Goal: Task Accomplishment & Management: Complete application form

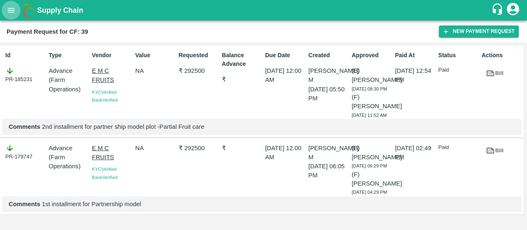
click at [12, 10] on icon "open drawer" at bounding box center [11, 10] width 7 height 5
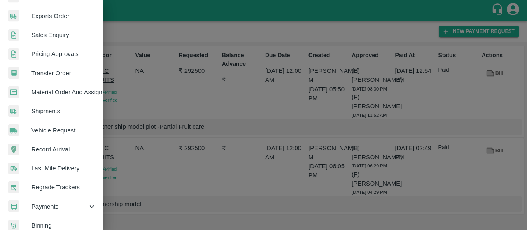
scroll to position [239, 0]
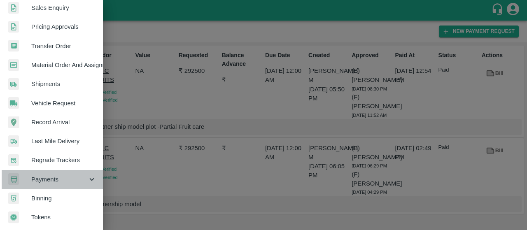
click at [53, 175] on span "Payments" at bounding box center [59, 179] width 56 height 9
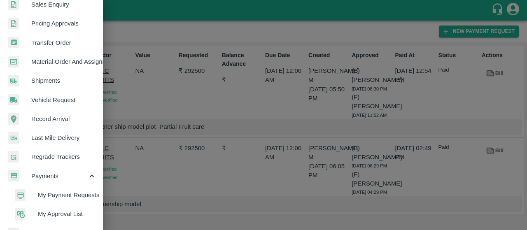
click at [42, 195] on span "My Payment Requests" at bounding box center [67, 194] width 58 height 9
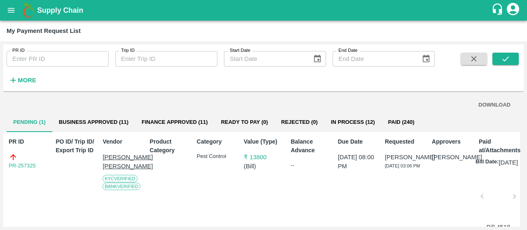
click at [90, 128] on button "Business Approved (11)" at bounding box center [93, 122] width 83 height 20
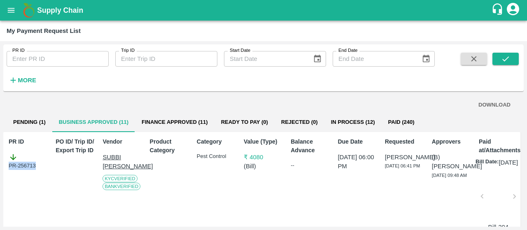
drag, startPoint x: 40, startPoint y: 166, endPoint x: 0, endPoint y: 168, distance: 40.0
click at [0, 168] on div "PR ID PR ID Trip ID Trip ID Start Date Start Date End Date End Date More DOWNLO…" at bounding box center [263, 135] width 527 height 189
copy div "PR-256713"
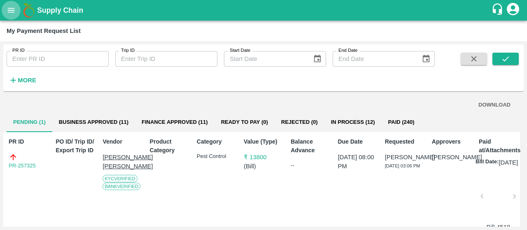
click at [14, 10] on icon "open drawer" at bounding box center [11, 10] width 7 height 5
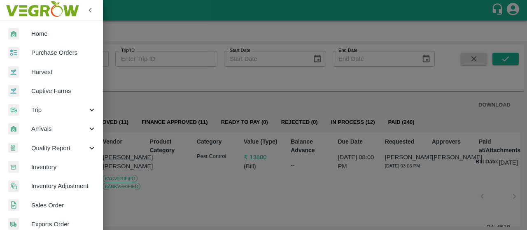
click at [175, 111] on div at bounding box center [263, 115] width 527 height 230
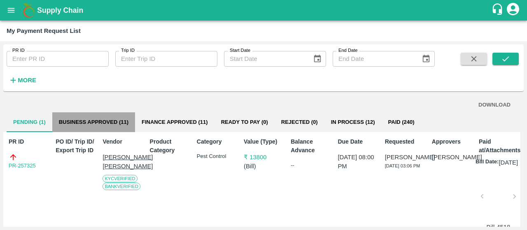
click at [86, 119] on button "Business Approved (11)" at bounding box center [93, 122] width 83 height 20
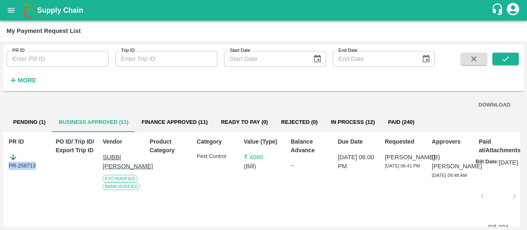
drag, startPoint x: 41, startPoint y: 162, endPoint x: 0, endPoint y: 175, distance: 43.1
click at [0, 175] on div "PR ID PR ID Trip ID Trip ID Start Date Start Date End Date End Date More DOWNLO…" at bounding box center [263, 135] width 527 height 189
copy div "PR-256713"
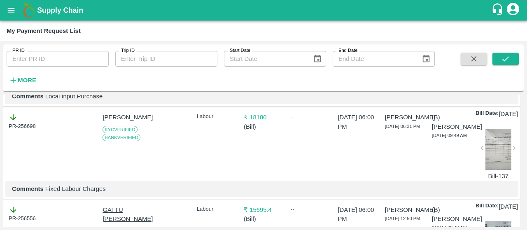
scroll to position [148, 0]
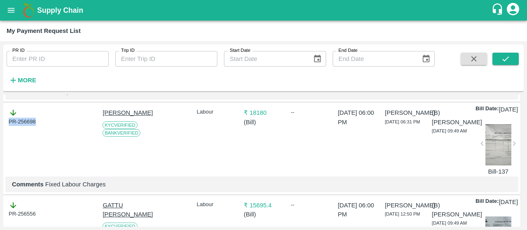
drag, startPoint x: 42, startPoint y: 130, endPoint x: 0, endPoint y: 130, distance: 42.4
click at [0, 130] on div "PR ID PR ID Trip ID Trip ID Start Date Start Date End Date End Date More DOWNLO…" at bounding box center [263, 135] width 527 height 189
copy div "PR-256698"
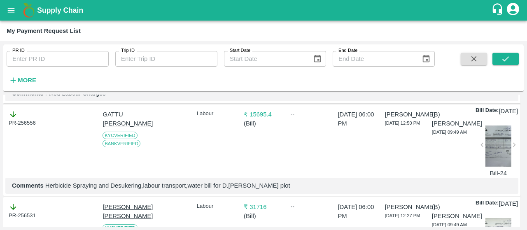
scroll to position [239, 0]
drag, startPoint x: 39, startPoint y: 144, endPoint x: 0, endPoint y: 144, distance: 39.5
click at [0, 144] on div "PR ID PR ID Trip ID Trip ID Start Date Start Date End Date End Date More DOWNLO…" at bounding box center [263, 135] width 527 height 189
copy div "PR-256556"
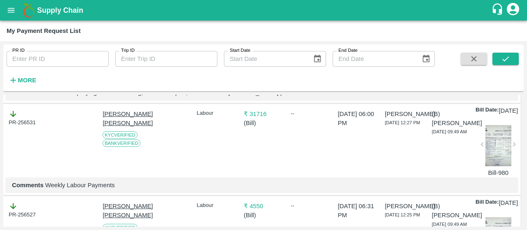
scroll to position [332, 0]
drag, startPoint x: 44, startPoint y: 146, endPoint x: 0, endPoint y: 155, distance: 45.3
click at [0, 155] on div "PR ID PR ID Trip ID Trip ID Start Date Start Date End Date End Date More DOWNLO…" at bounding box center [263, 135] width 527 height 189
drag, startPoint x: 39, startPoint y: 150, endPoint x: 1, endPoint y: 151, distance: 38.3
click at [1, 151] on div "PR ID PR ID Trip ID Trip ID Start Date Start Date End Date End Date More DOWNLO…" at bounding box center [263, 135] width 527 height 189
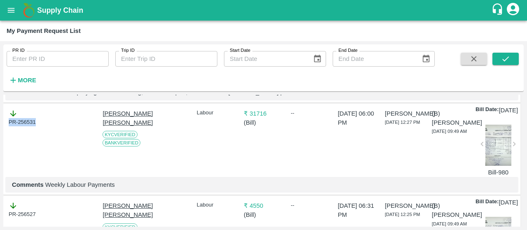
copy div "PR-256531"
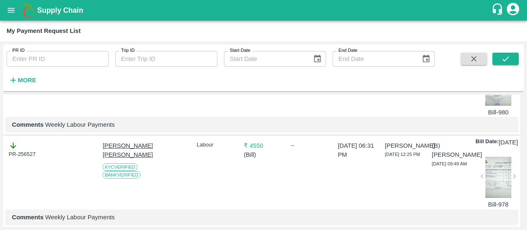
scroll to position [393, 0]
drag, startPoint x: 35, startPoint y: 195, endPoint x: 0, endPoint y: 199, distance: 35.7
click at [0, 199] on div "PR ID PR ID Trip ID Trip ID Start Date Start Date End Date End Date More DOWNLO…" at bounding box center [263, 135] width 527 height 189
copy div "PR-256527"
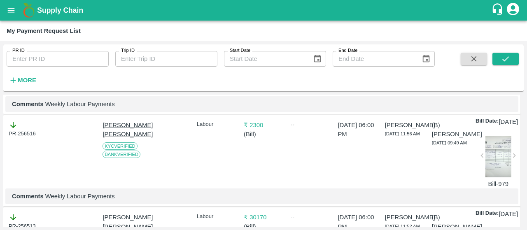
scroll to position [567, 0]
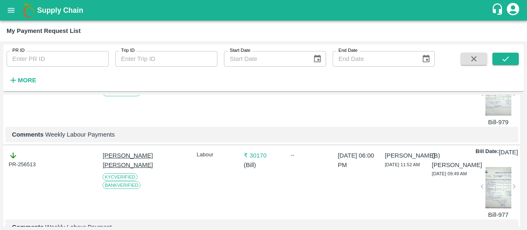
drag, startPoint x: 44, startPoint y: 125, endPoint x: 0, endPoint y: 125, distance: 44.4
click at [0, 125] on div "PR ID PR ID Trip ID Trip ID Start Date Start Date End Date End Date More DOWNLO…" at bounding box center [263, 135] width 527 height 189
copy div "PR-256516"
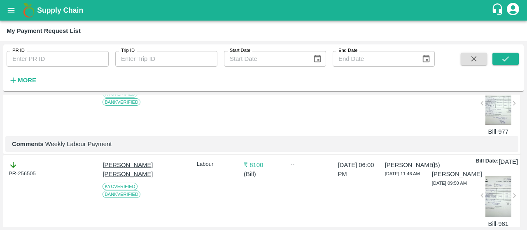
scroll to position [651, 0]
drag, startPoint x: 44, startPoint y: 143, endPoint x: 0, endPoint y: 140, distance: 44.5
click at [0, 140] on div "PR ID PR ID Trip ID Trip ID Start Date Start Date End Date End Date More DOWNLO…" at bounding box center [263, 135] width 527 height 189
copy div "PR-256513"
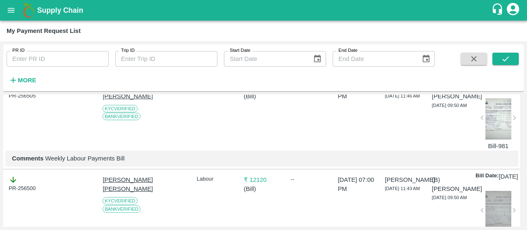
scroll to position [728, 0]
drag, startPoint x: 39, startPoint y: 163, endPoint x: 2, endPoint y: 174, distance: 39.4
click at [2, 174] on div "PR ID PR ID Trip ID Trip ID Start Date Start Date End Date End Date More DOWNLO…" at bounding box center [263, 135] width 527 height 189
drag, startPoint x: 41, startPoint y: 167, endPoint x: 0, endPoint y: 169, distance: 41.2
click at [0, 169] on div "PR ID PR ID Trip ID Trip ID Start Date Start Date End Date End Date More DOWNLO…" at bounding box center [263, 135] width 527 height 189
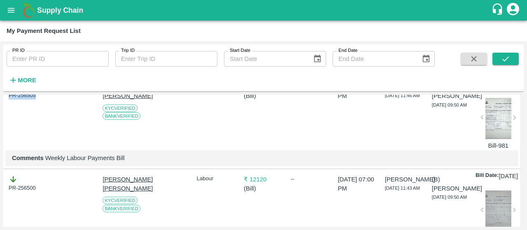
copy div "PR-256505"
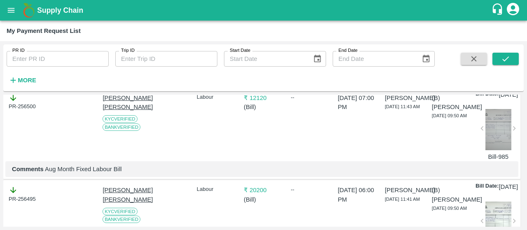
scroll to position [852, 0]
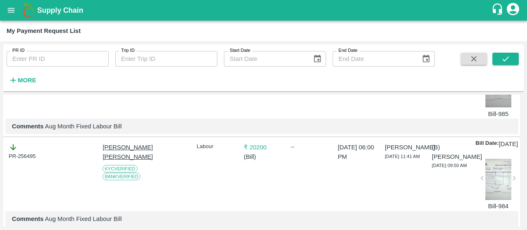
drag, startPoint x: 41, startPoint y: 146, endPoint x: 0, endPoint y: 148, distance: 41.2
click at [0, 148] on div "PR ID PR ID Trip ID Trip ID Start Date Start Date End Date End Date More DOWNLO…" at bounding box center [263, 135] width 527 height 189
copy div "PR-256500"
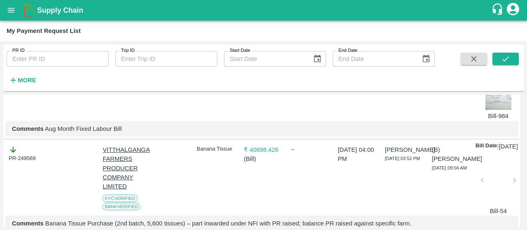
scroll to position [943, 0]
drag, startPoint x: 40, startPoint y: 160, endPoint x: 0, endPoint y: 155, distance: 40.6
click at [0, 155] on div "PR ID PR ID Trip ID Trip ID Start Date Start Date End Date End Date More DOWNLO…" at bounding box center [263, 135] width 527 height 189
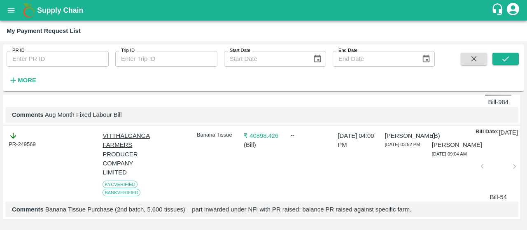
scroll to position [1041, 0]
drag, startPoint x: 41, startPoint y: 160, endPoint x: 2, endPoint y: 167, distance: 39.4
click at [2, 167] on div "PR ID PR ID Trip ID Trip ID Start Date Start Date End Date End Date More DOWNLO…" at bounding box center [263, 135] width 527 height 189
drag, startPoint x: 40, startPoint y: 165, endPoint x: 0, endPoint y: 157, distance: 41.1
click at [0, 157] on div "PR ID PR ID Trip ID Trip ID Start Date Start Date End Date End Date More DOWNLO…" at bounding box center [263, 135] width 527 height 189
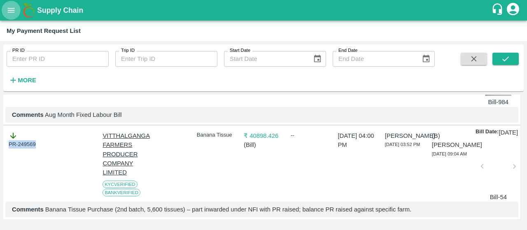
click at [19, 6] on button "open drawer" at bounding box center [11, 10] width 19 height 19
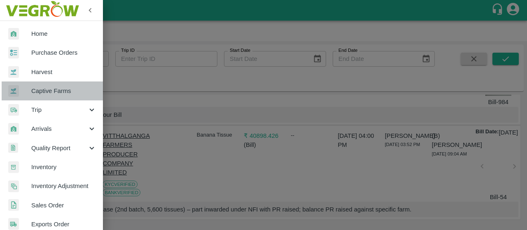
click at [55, 90] on span "Captive Farms" at bounding box center [63, 90] width 65 height 9
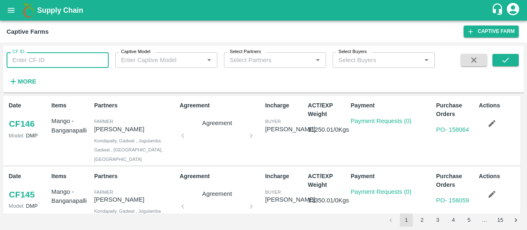
click at [39, 55] on input "CF ID" at bounding box center [58, 60] width 102 height 16
paste input "83"
type input "83"
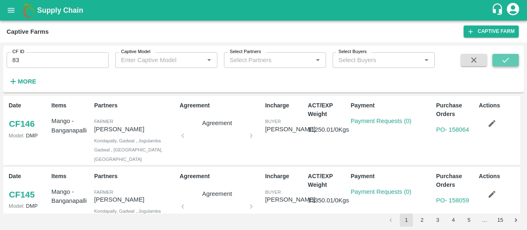
click at [506, 57] on icon "submit" at bounding box center [505, 60] width 9 height 9
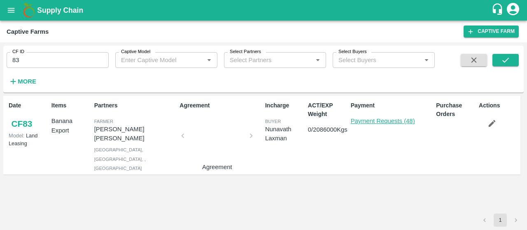
click at [368, 118] on link "Payment Requests (48)" at bounding box center [382, 121] width 64 height 7
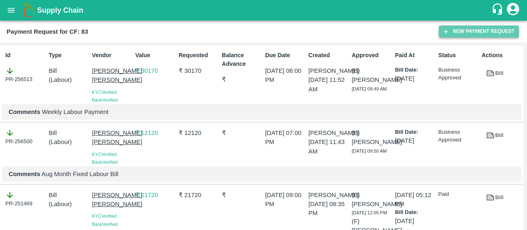
click at [451, 34] on button "New Payment Request" at bounding box center [478, 32] width 80 height 12
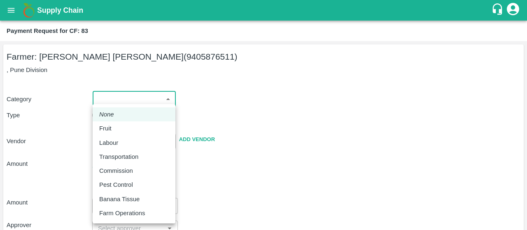
click at [119, 93] on body "Supply Chain Payment Request for CF: 83 Farmer: Vijay Ravindra Shinde (94058765…" at bounding box center [263, 115] width 527 height 230
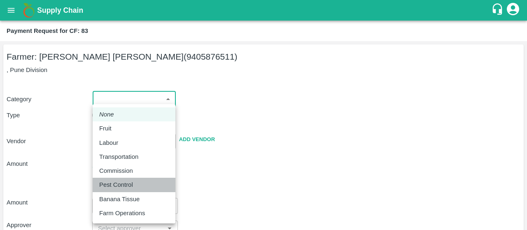
click at [97, 181] on li "Pest Control" at bounding box center [134, 185] width 83 height 14
type input "21"
radio input "false"
radio input "true"
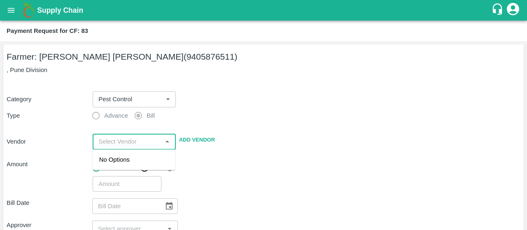
click at [101, 143] on input "input" at bounding box center [127, 141] width 64 height 11
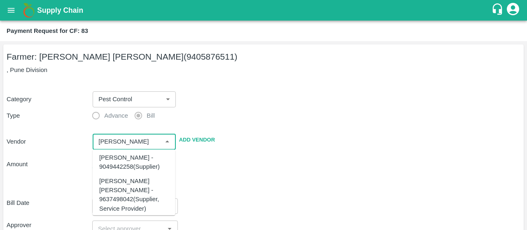
scroll to position [116, 0]
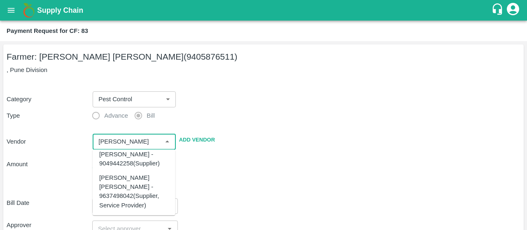
click at [140, 183] on div "Sadguru Krupa Krishi Kendra - 9637498042(Supplier, Service Provider)" at bounding box center [134, 191] width 70 height 37
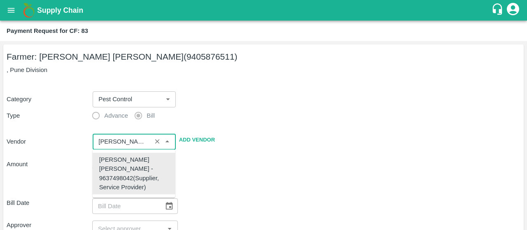
scroll to position [0, 0]
type input "Sadguru Krupa Krishi Kendra - 9637498042(Supplier, Service Provider)"
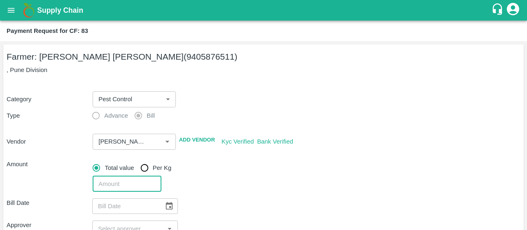
click at [121, 178] on input "number" at bounding box center [127, 184] width 68 height 16
type input "740"
click at [224, 175] on div "740 ​" at bounding box center [304, 182] width 431 height 19
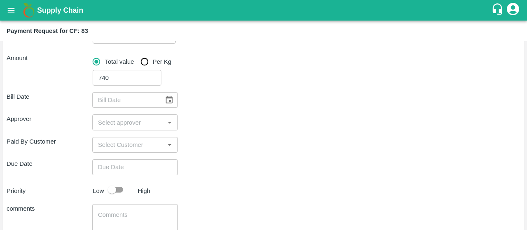
scroll to position [108, 0]
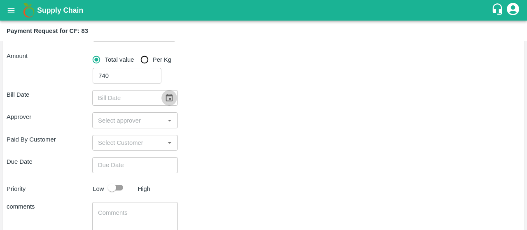
click at [166, 96] on icon "Choose date" at bounding box center [169, 98] width 7 height 8
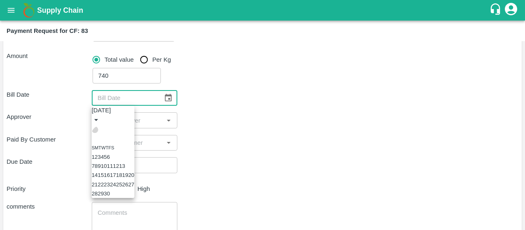
click at [95, 130] on icon "Previous month" at bounding box center [95, 130] width 0 height 0
click at [104, 179] on button "14" at bounding box center [100, 175] width 6 height 6
type input "14/07/2025"
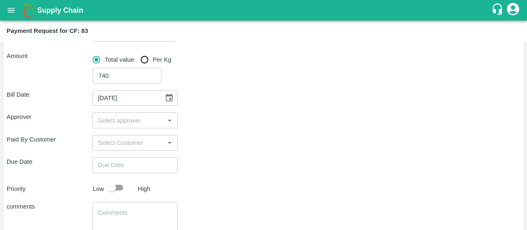
click at [117, 112] on div "​" at bounding box center [135, 120] width 86 height 16
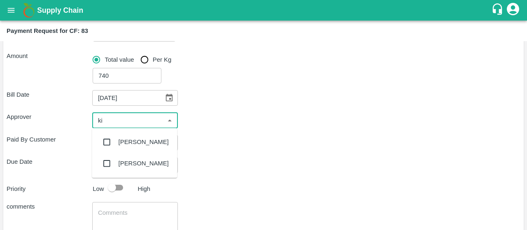
type input "kir"
click at [107, 140] on input "checkbox" at bounding box center [106, 142] width 16 height 16
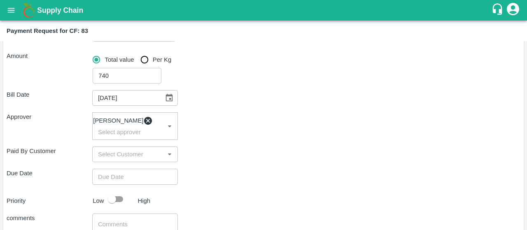
click at [205, 159] on div "Paid By Customer ​" at bounding box center [263, 154] width 513 height 16
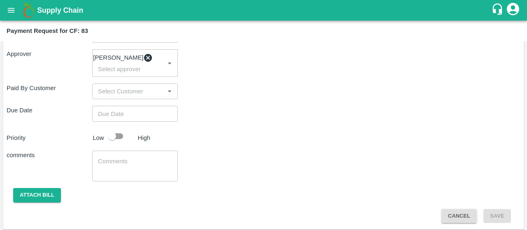
scroll to position [172, 0]
type input "DD/MM/YYYY hh:mm aa"
click at [143, 118] on input "DD/MM/YYYY hh:mm aa" at bounding box center [132, 113] width 80 height 16
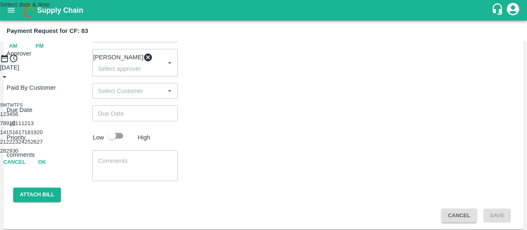
click at [15, 126] on button "10" at bounding box center [12, 123] width 6 height 6
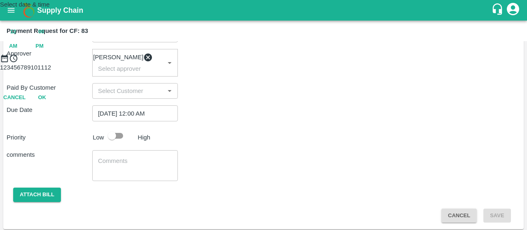
click at [44, 51] on span "PM" at bounding box center [39, 46] width 8 height 9
click at [246, 63] on div at bounding box center [263, 63] width 527 height 0
type input "[DATE] 07:00 PM"
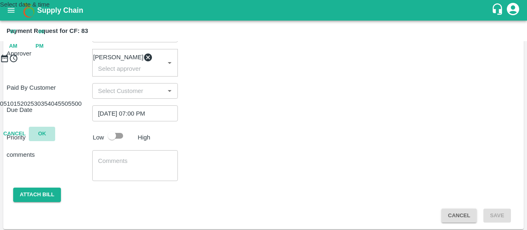
click at [55, 141] on button "OK" at bounding box center [42, 134] width 26 height 14
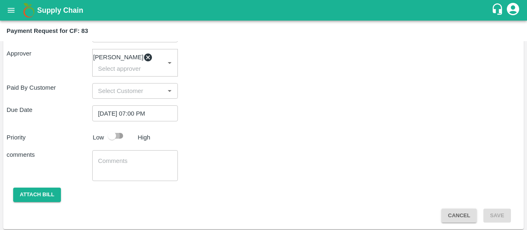
click at [118, 142] on input "checkbox" at bounding box center [111, 136] width 47 height 16
checkbox input "true"
click at [109, 171] on textarea at bounding box center [135, 165] width 74 height 17
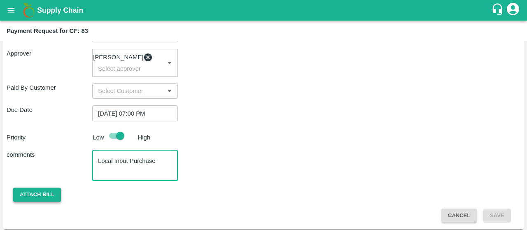
scroll to position [178, 0]
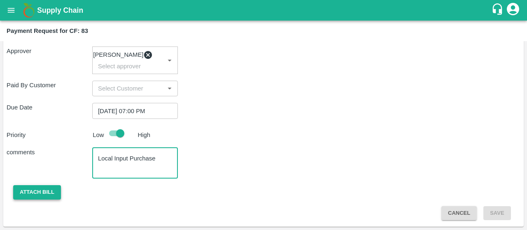
type textarea "Local Input Purchase"
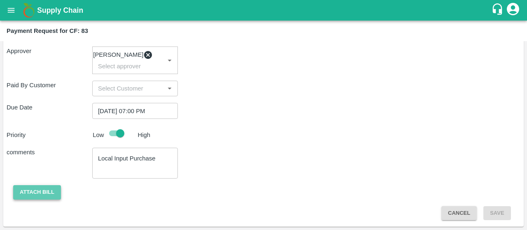
click at [44, 194] on button "Attach bill" at bounding box center [37, 192] width 48 height 14
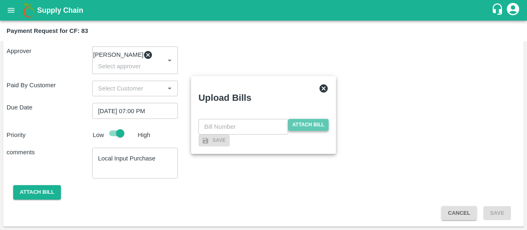
click at [325, 119] on span "Attach bill" at bounding box center [308, 125] width 40 height 12
click at [0, 0] on input "Attach bill" at bounding box center [0, 0] width 0 height 0
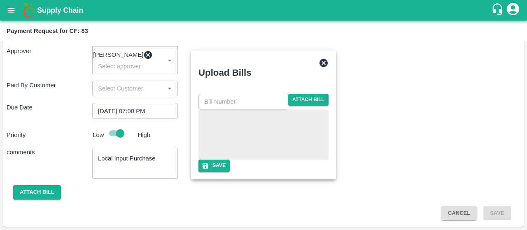
click at [210, 94] on input "text" at bounding box center [243, 102] width 90 height 16
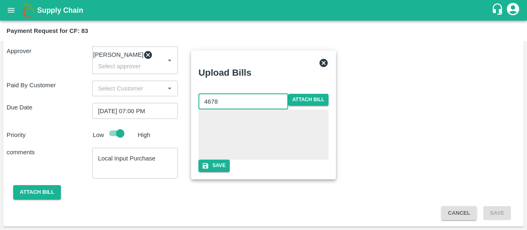
type input "4678"
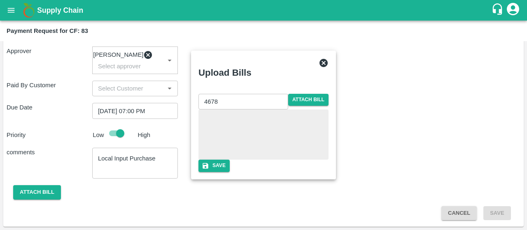
click at [212, 175] on div "4678 ​ Attach bill Save" at bounding box center [263, 132] width 137 height 85
click at [230, 172] on button "Save" at bounding box center [213, 166] width 31 height 12
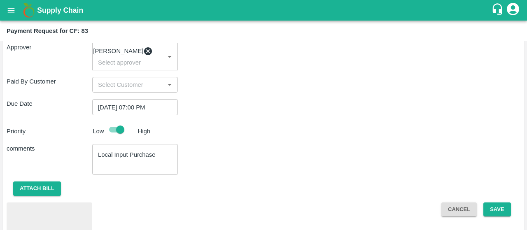
scroll to position [221, 0]
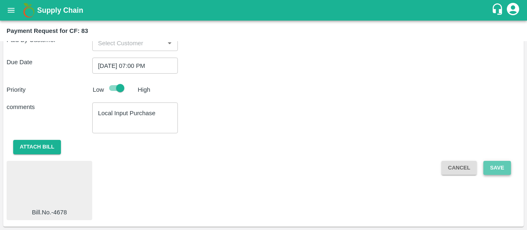
click at [488, 167] on button "Save" at bounding box center [496, 168] width 27 height 14
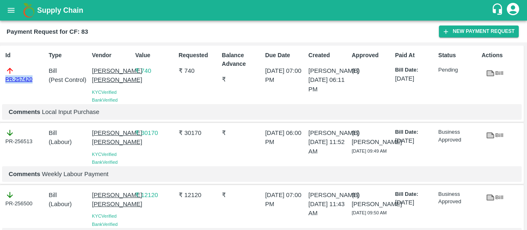
drag, startPoint x: 35, startPoint y: 79, endPoint x: 0, endPoint y: 84, distance: 35.0
click at [0, 84] on div "Id PR-257420 Type Bill ( Pest Control ) Vendor Sadguru Krupa Krishi Kendra KYC …" at bounding box center [261, 84] width 523 height 77
copy link "PR-257420"
click at [443, 32] on icon "button" at bounding box center [445, 31] width 7 height 7
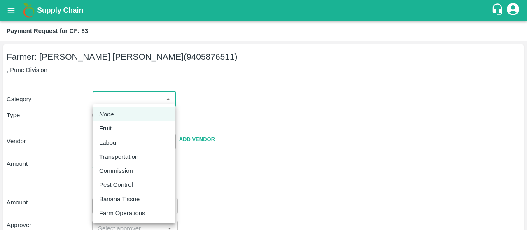
click at [132, 100] on body "Supply Chain Payment Request for CF: 83 Farmer: [PERSON_NAME] [PERSON_NAME] (94…" at bounding box center [263, 115] width 527 height 230
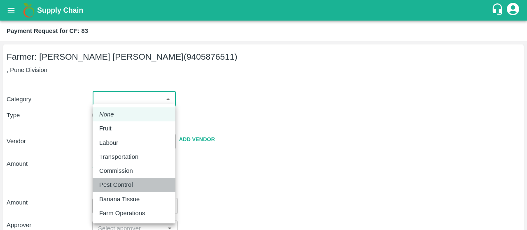
click at [106, 187] on p "Pest Control" at bounding box center [116, 184] width 34 height 9
type input "21"
radio input "false"
radio input "true"
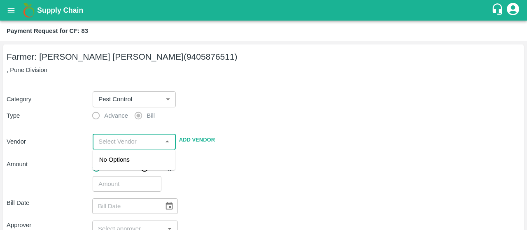
click at [118, 145] on input "input" at bounding box center [127, 141] width 64 height 11
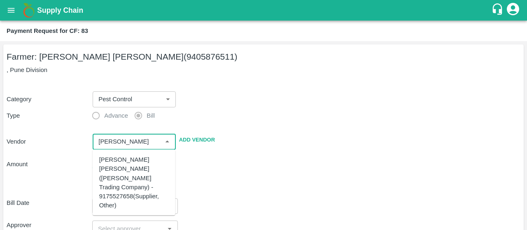
scroll to position [116, 0]
click at [100, 197] on div "[PERSON_NAME] [PERSON_NAME] - 9637498042(Supplier, Service Provider)" at bounding box center [134, 191] width 70 height 37
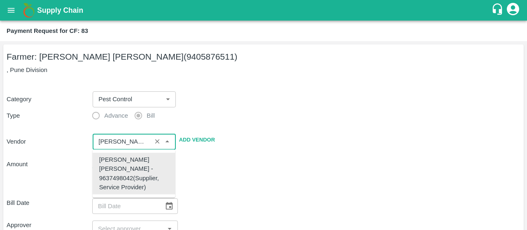
scroll to position [0, 0]
type input "[PERSON_NAME] [PERSON_NAME] - 9637498042(Supplier, Service Provider)"
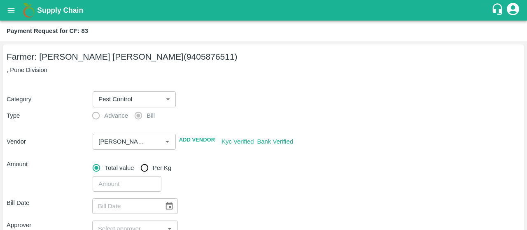
click at [227, 178] on div "​" at bounding box center [304, 182] width 431 height 19
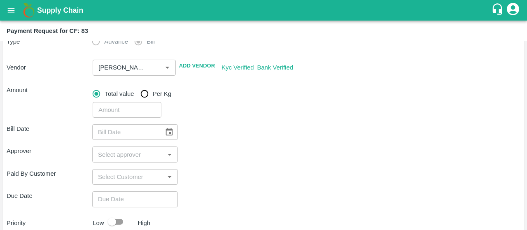
scroll to position [74, 0]
click at [141, 114] on input "number" at bounding box center [127, 110] width 68 height 16
type input "11400"
click at [220, 131] on div "Bill Date ​" at bounding box center [263, 132] width 513 height 16
click at [171, 137] on button "Choose date" at bounding box center [169, 132] width 16 height 16
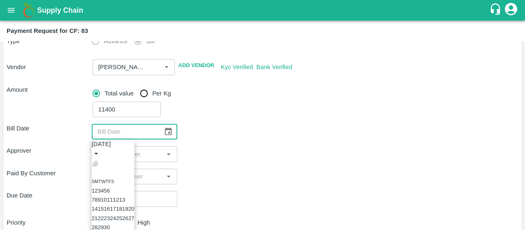
click at [95, 163] on icon "Previous month" at bounding box center [95, 163] width 0 height 0
click at [110, 203] on button "10" at bounding box center [107, 200] width 6 height 6
type input "10/07/2025"
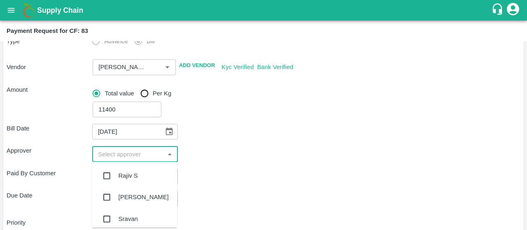
click at [116, 158] on input "input" at bounding box center [128, 153] width 67 height 11
type input "kira"
click at [109, 168] on input "checkbox" at bounding box center [106, 175] width 16 height 16
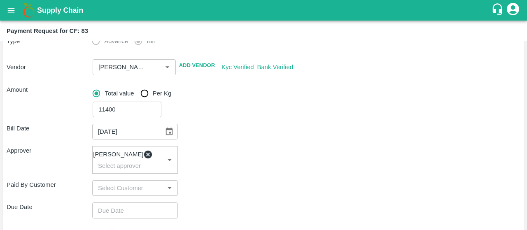
click at [223, 180] on div "Bill Date 10/07/2025 ​ Approver Kiran Naik ​ Paid By Customer ​ Due Date ​ Prio…" at bounding box center [263, 218] width 513 height 202
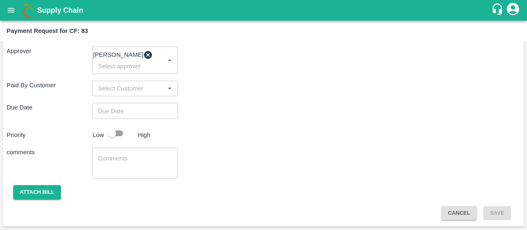
scroll to position [176, 0]
type input "DD/MM/YYYY hh:mm aa"
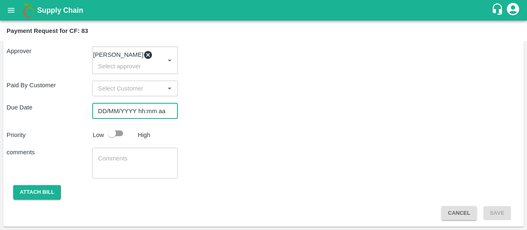
click at [153, 118] on input "DD/MM/YYYY hh:mm aa" at bounding box center [132, 111] width 80 height 16
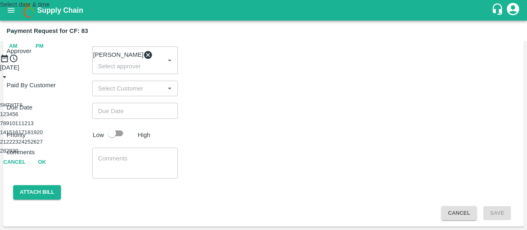
click at [15, 126] on button "10" at bounding box center [12, 123] width 6 height 6
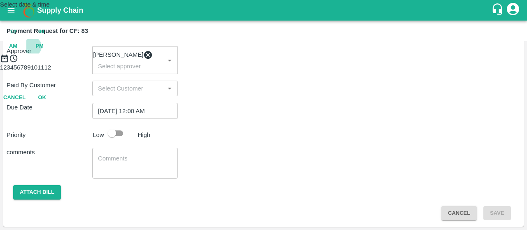
click at [44, 51] on span "PM" at bounding box center [39, 46] width 8 height 9
click at [240, 63] on div at bounding box center [263, 63] width 527 height 0
type input "10/09/2025 07:00 PM"
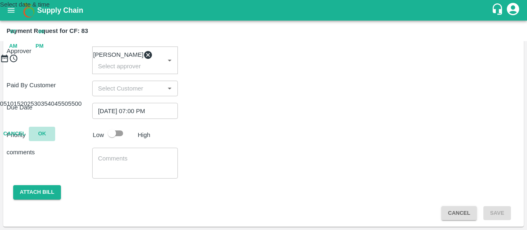
click at [55, 141] on button "OK" at bounding box center [42, 134] width 26 height 14
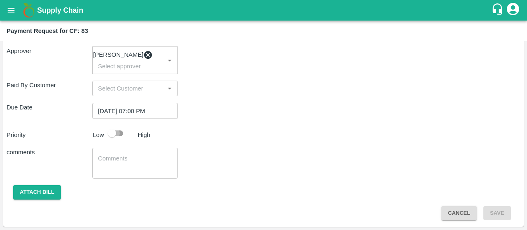
click at [119, 141] on input "checkbox" at bounding box center [111, 133] width 47 height 16
checkbox input "true"
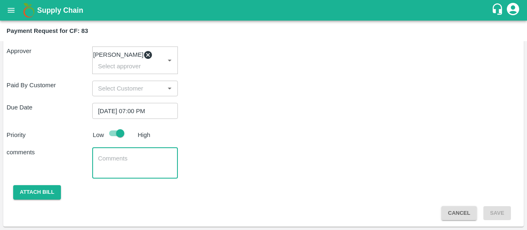
click at [115, 163] on textarea at bounding box center [135, 162] width 74 height 17
type textarea "Local Input Purchase"
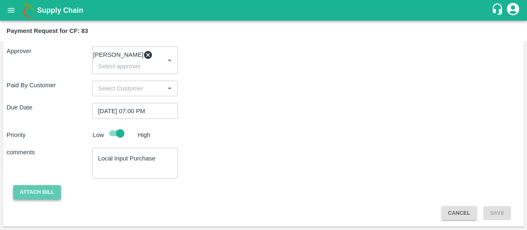
click at [51, 195] on button "Attach bill" at bounding box center [37, 192] width 48 height 14
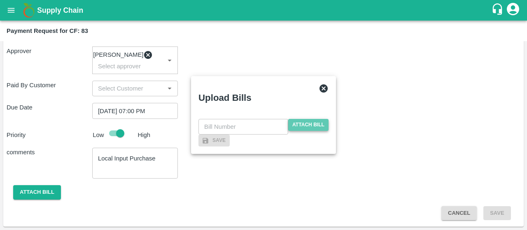
click at [307, 119] on span "Attach bill" at bounding box center [308, 125] width 40 height 12
click at [0, 0] on input "Attach bill" at bounding box center [0, 0] width 0 height 0
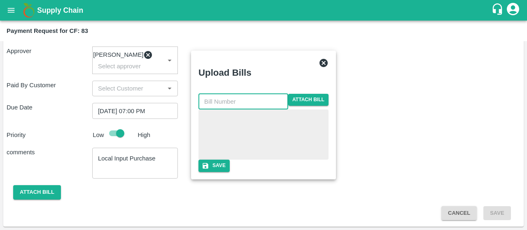
click at [225, 94] on input "text" at bounding box center [243, 102] width 90 height 16
type input "4397"
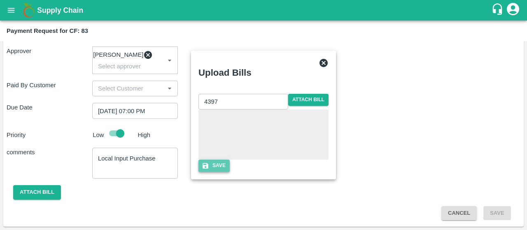
click at [230, 172] on button "Save" at bounding box center [213, 166] width 31 height 12
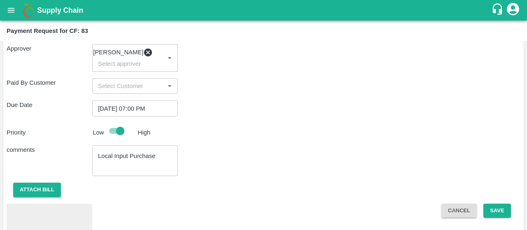
scroll to position [221, 0]
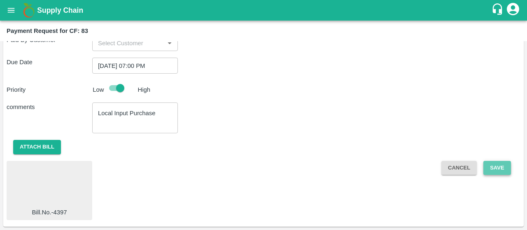
click at [497, 173] on button "Save" at bounding box center [496, 168] width 27 height 14
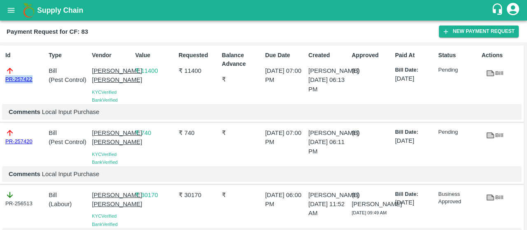
drag, startPoint x: 35, startPoint y: 79, endPoint x: 0, endPoint y: 79, distance: 34.6
click at [0, 79] on div "Id PR-257422 Type Bill ( Pest Control ) Vendor Sadguru Krupa Krishi Kendra KYC …" at bounding box center [261, 84] width 523 height 77
copy link "PR-257422"
click at [489, 30] on button "New Payment Request" at bounding box center [478, 32] width 80 height 12
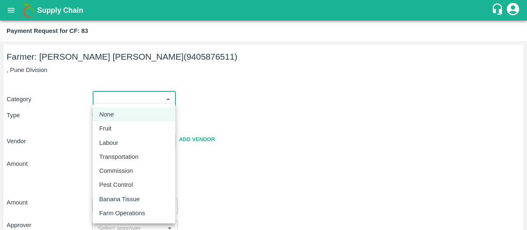
click at [141, 102] on body "Supply Chain Payment Request for CF: 83 Farmer: [PERSON_NAME] [PERSON_NAME] (94…" at bounding box center [263, 115] width 527 height 230
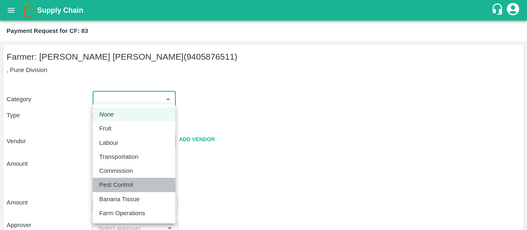
click at [114, 183] on p "Pest Control" at bounding box center [116, 184] width 34 height 9
type input "21"
radio input "false"
radio input "true"
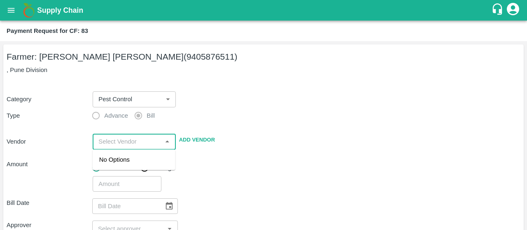
click at [124, 144] on input "input" at bounding box center [127, 141] width 64 height 11
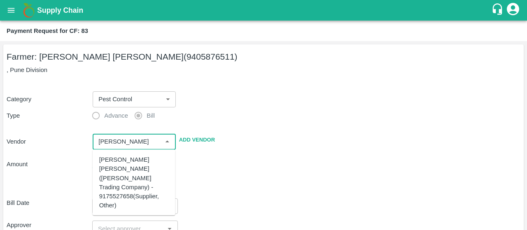
scroll to position [116, 0]
click at [128, 191] on div "[PERSON_NAME] [PERSON_NAME] - 9637498042(Supplier, Service Provider)" at bounding box center [134, 191] width 70 height 37
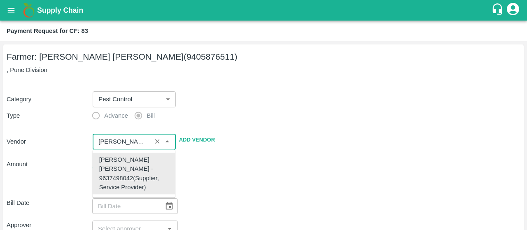
scroll to position [0, 0]
type input "[PERSON_NAME] [PERSON_NAME] - 9637498042(Supplier, Service Provider)"
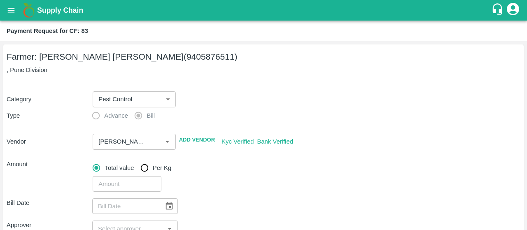
click at [267, 175] on div "​" at bounding box center [304, 182] width 431 height 19
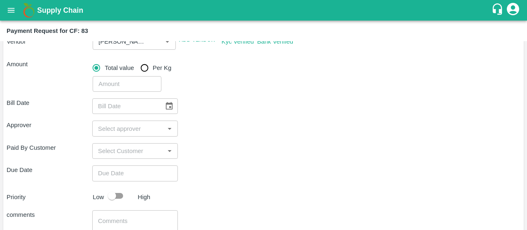
scroll to position [100, 0]
click at [136, 83] on input "number" at bounding box center [127, 84] width 68 height 16
type input "2750"
click at [166, 107] on icon "Choose date" at bounding box center [169, 105] width 9 height 9
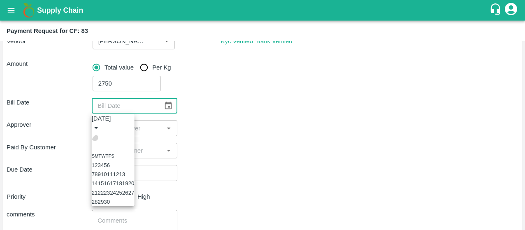
click at [101, 140] on icon "Previous month" at bounding box center [99, 142] width 3 height 5
click at [101, 162] on button "3" at bounding box center [99, 165] width 3 height 6
type input "03/06/2025"
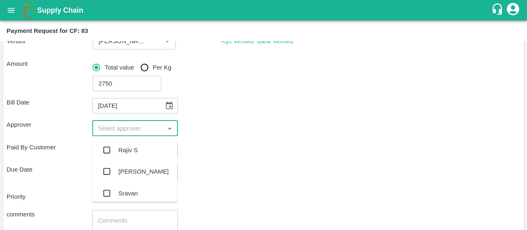
click at [118, 125] on input "input" at bounding box center [128, 128] width 67 height 11
type input "kiran"
click at [109, 150] on input "checkbox" at bounding box center [106, 150] width 16 height 16
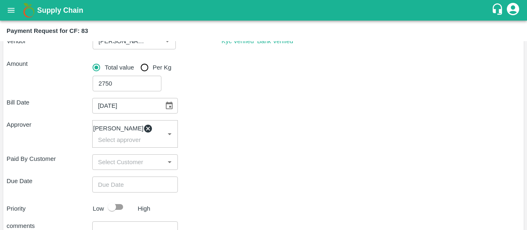
click at [258, 170] on div "Paid By Customer ​" at bounding box center [263, 162] width 513 height 16
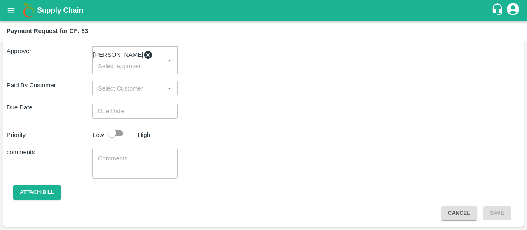
type input "DD/MM/YYYY hh:mm aa"
click at [121, 108] on input "DD/MM/YYYY hh:mm aa" at bounding box center [132, 111] width 80 height 16
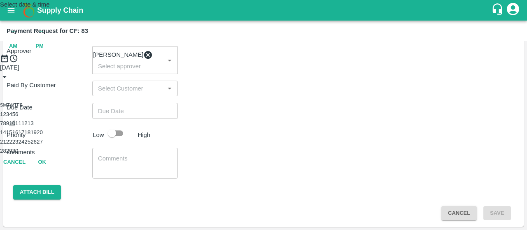
click at [15, 126] on button "10" at bounding box center [12, 123] width 6 height 6
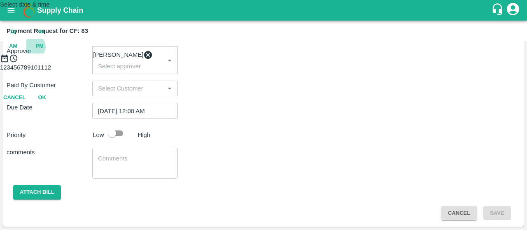
click at [44, 51] on span "PM" at bounding box center [39, 46] width 8 height 9
click at [227, 63] on div at bounding box center [263, 63] width 527 height 0
type input "[DATE] 08:00 PM"
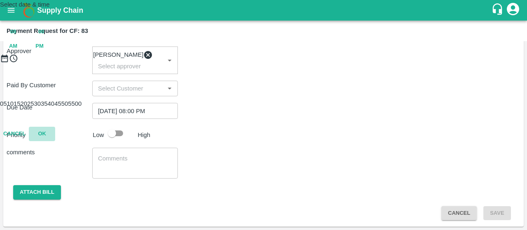
click at [55, 141] on button "OK" at bounding box center [42, 134] width 26 height 14
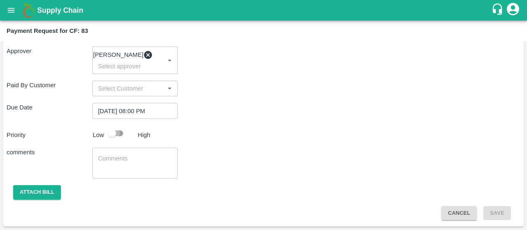
click at [114, 130] on input "checkbox" at bounding box center [111, 133] width 47 height 16
checkbox input "true"
click at [101, 161] on textarea at bounding box center [135, 162] width 74 height 17
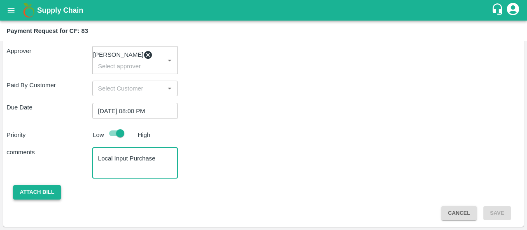
type textarea "Local Input Purchase"
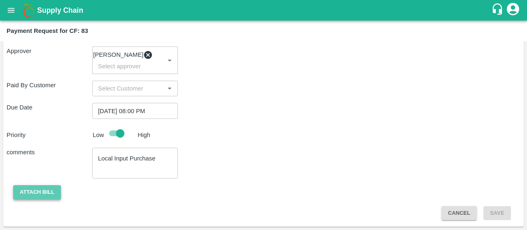
click at [45, 198] on button "Attach bill" at bounding box center [37, 192] width 48 height 14
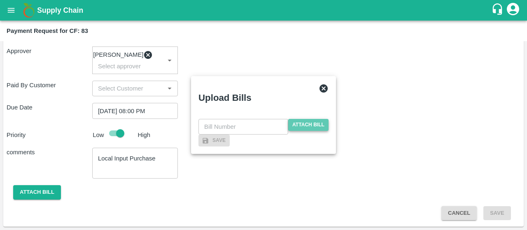
click at [308, 119] on span "Attach bill" at bounding box center [308, 125] width 40 height 12
click at [0, 0] on input "Attach bill" at bounding box center [0, 0] width 0 height 0
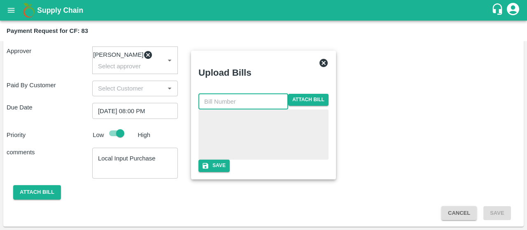
click at [247, 94] on input "text" at bounding box center [243, 102] width 90 height 16
type input "2434"
click at [230, 170] on button "Save" at bounding box center [213, 166] width 31 height 12
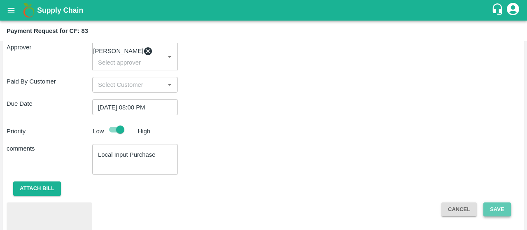
click at [489, 214] on button "Save" at bounding box center [496, 209] width 27 height 14
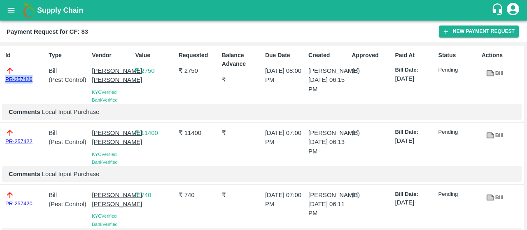
drag, startPoint x: 38, startPoint y: 79, endPoint x: 0, endPoint y: 80, distance: 37.8
click at [0, 80] on div "Id PR-257426 Type Bill ( Pest Control ) Vendor Sadguru Krupa Krishi Kendra KYC …" at bounding box center [261, 84] width 523 height 77
copy link "PR-257426"
click at [483, 30] on button "New Payment Request" at bounding box center [478, 32] width 80 height 12
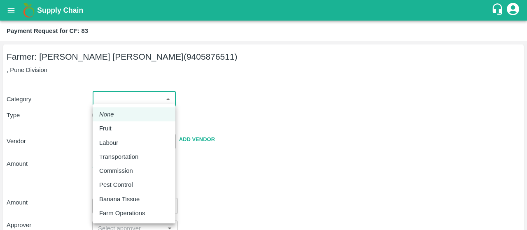
click at [139, 98] on body "Supply Chain Payment Request for CF: 83 Farmer: Vijay Ravindra Shinde (94058765…" at bounding box center [263, 115] width 527 height 230
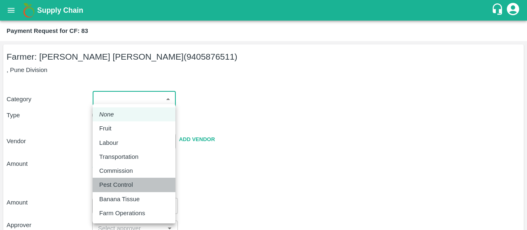
click at [111, 183] on p "Pest Control" at bounding box center [116, 184] width 34 height 9
type input "21"
radio input "false"
radio input "true"
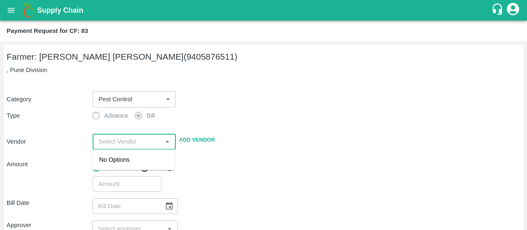
click at [134, 138] on input "input" at bounding box center [127, 141] width 64 height 11
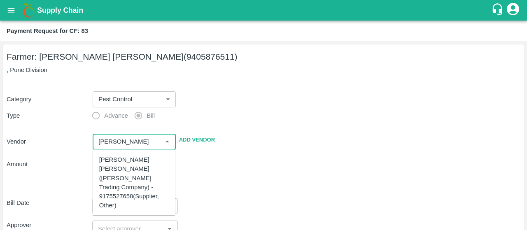
scroll to position [116, 0]
click at [137, 193] on div "[PERSON_NAME] [PERSON_NAME] - 9637498042(Supplier, Service Provider)" at bounding box center [134, 191] width 70 height 37
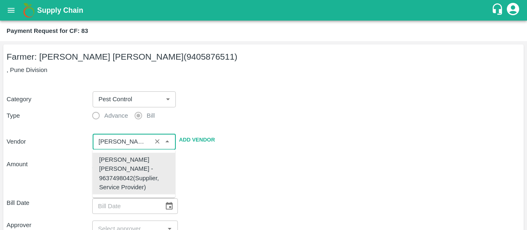
scroll to position [0, 0]
type input "[PERSON_NAME] [PERSON_NAME] - 9637498042(Supplier, Service Provider)"
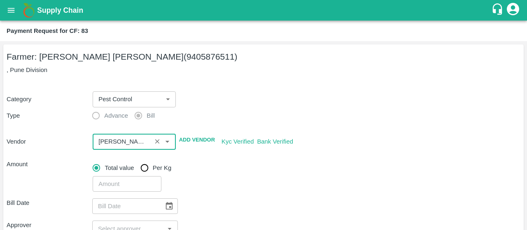
scroll to position [72, 0]
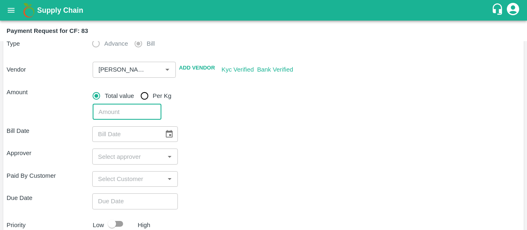
click at [127, 115] on input "number" at bounding box center [127, 112] width 68 height 16
type input "13350.04"
click at [267, 121] on div "Bill Date ​ Approver ​ Paid By Customer ​ Due Date ​ Priority Low High comments…" at bounding box center [263, 215] width 513 height 191
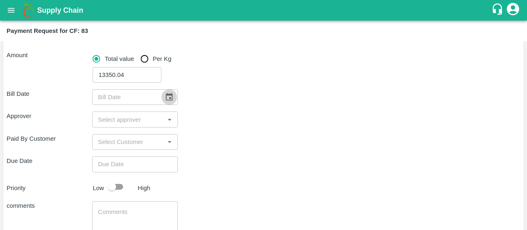
click at [172, 92] on button "Choose date" at bounding box center [169, 97] width 16 height 16
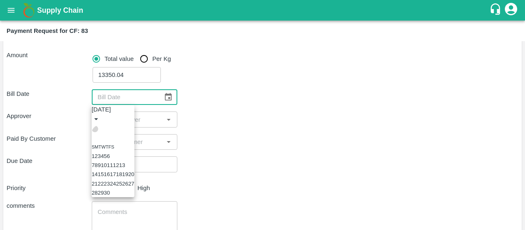
click at [98, 125] on button "Previous month" at bounding box center [95, 128] width 7 height 7
click at [95, 153] on button "1" at bounding box center [93, 156] width 3 height 6
type input "01/06/2025"
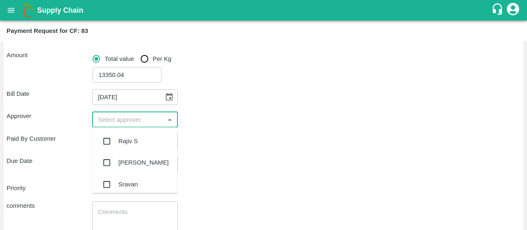
click at [127, 122] on input "input" at bounding box center [128, 119] width 67 height 11
type input "kir"
click at [105, 146] on input "checkbox" at bounding box center [106, 141] width 16 height 16
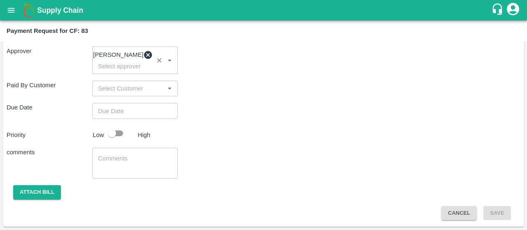
scroll to position [178, 0]
type input "DD/MM/YYYY hh:mm aa"
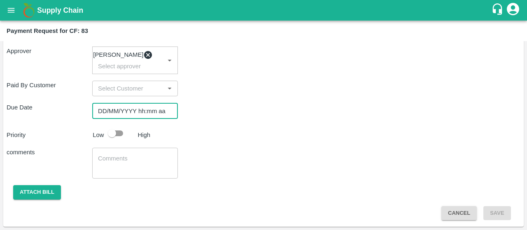
click at [113, 114] on input "DD/MM/YYYY hh:mm aa" at bounding box center [132, 111] width 80 height 16
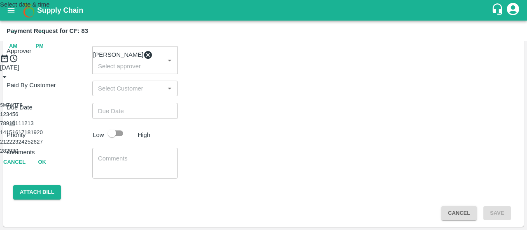
click at [15, 126] on button "10" at bounding box center [12, 123] width 6 height 6
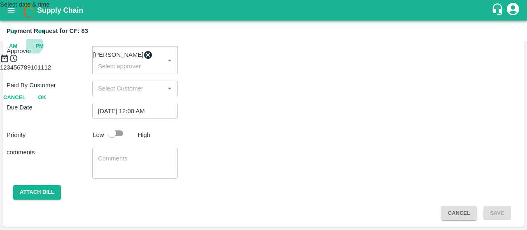
click at [44, 51] on span "PM" at bounding box center [39, 46] width 8 height 9
click at [226, 63] on div at bounding box center [263, 63] width 527 height 0
type input "10/09/2025 09:00 PM"
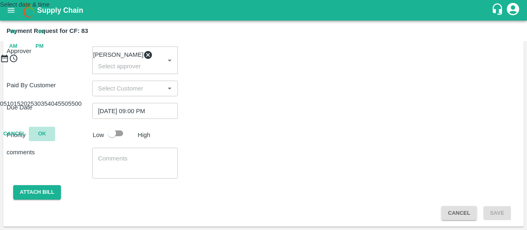
click at [55, 141] on button "OK" at bounding box center [42, 134] width 26 height 14
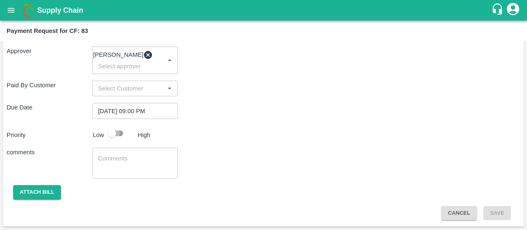
click at [110, 132] on input "checkbox" at bounding box center [111, 133] width 47 height 16
checkbox input "true"
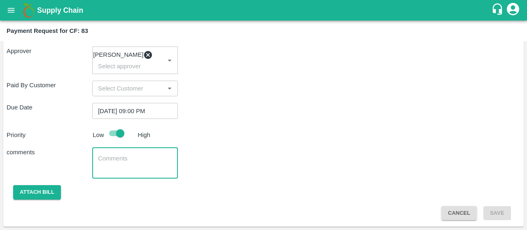
click at [102, 162] on textarea at bounding box center [135, 162] width 74 height 17
type textarea "Local Input Purchase"
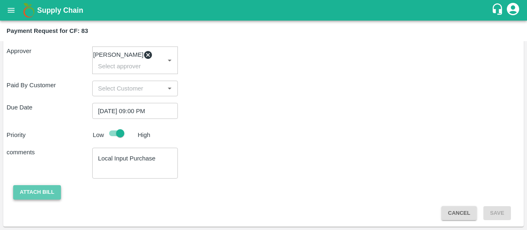
click at [49, 188] on button "Attach bill" at bounding box center [37, 192] width 48 height 14
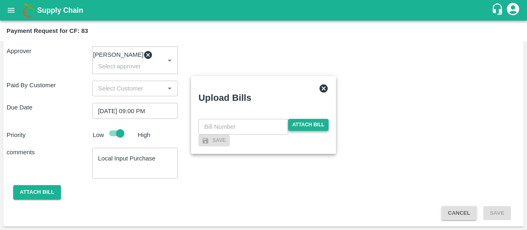
click at [316, 119] on span "Attach bill" at bounding box center [308, 125] width 40 height 12
click at [0, 0] on input "Attach bill" at bounding box center [0, 0] width 0 height 0
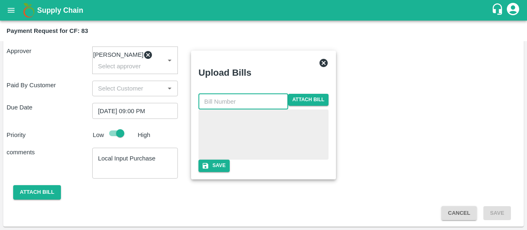
click at [225, 94] on input "text" at bounding box center [243, 102] width 90 height 16
type input "2150"
click at [214, 172] on div "Save" at bounding box center [263, 166] width 130 height 12
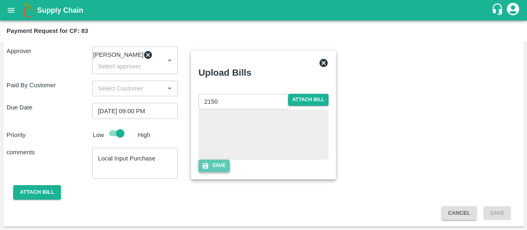
click at [209, 169] on icon "button" at bounding box center [205, 165] width 7 height 7
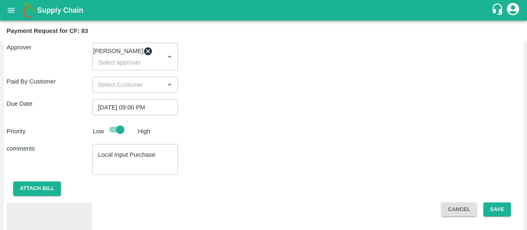
scroll to position [221, 0]
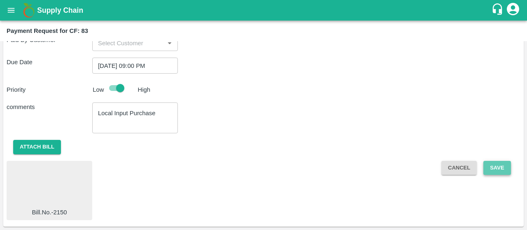
click at [500, 167] on button "Save" at bounding box center [496, 168] width 27 height 14
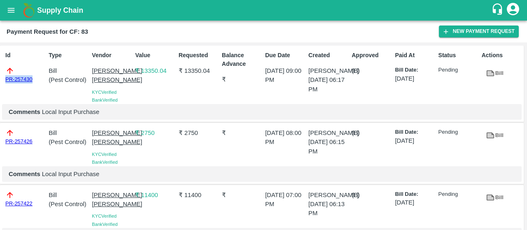
drag, startPoint x: 37, startPoint y: 77, endPoint x: 0, endPoint y: 84, distance: 37.1
click at [0, 84] on div "Id PR-257430 Type Bill ( Pest Control ) Vendor Sadguru Krupa Krishi Kendra KYC …" at bounding box center [261, 84] width 523 height 77
copy link "PR-257430"
click at [457, 35] on button "New Payment Request" at bounding box center [478, 32] width 80 height 12
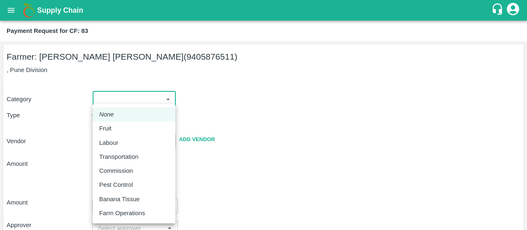
click at [120, 101] on body "Supply Chain Payment Request for CF: 83 Farmer: Vijay Ravindra Shinde (94058765…" at bounding box center [263, 115] width 527 height 230
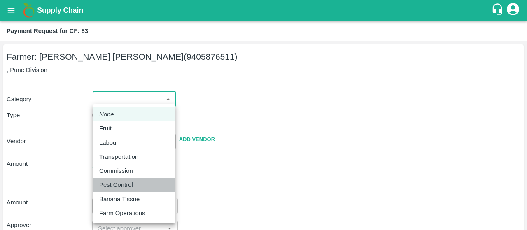
click at [100, 183] on p "Pest Control" at bounding box center [116, 184] width 34 height 9
type input "21"
radio input "false"
radio input "true"
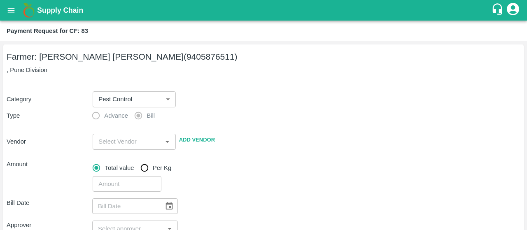
click at [206, 125] on div "Category Pest Control 21 ​ Type Advance Bill Vendor ​ Add Vendor Amount Total v…" at bounding box center [263, 136] width 513 height 111
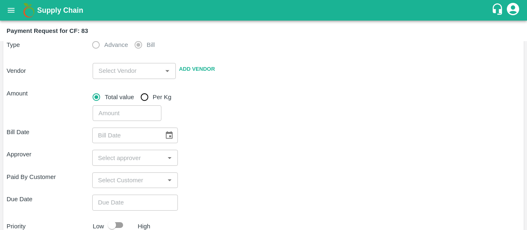
scroll to position [74, 0]
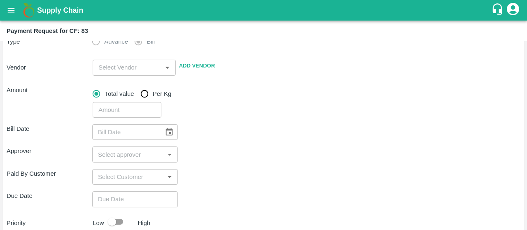
click at [113, 74] on div "​" at bounding box center [134, 68] width 83 height 16
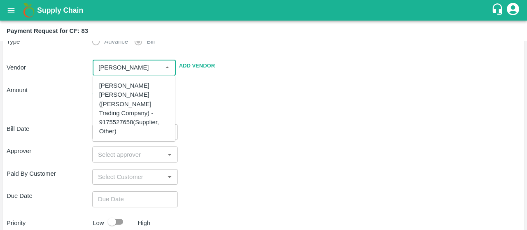
scroll to position [116, 0]
click at [107, 121] on div "[PERSON_NAME] [PERSON_NAME] - 9637498042(Supplier, Service Provider)" at bounding box center [134, 117] width 70 height 37
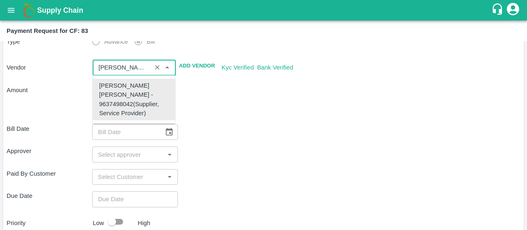
scroll to position [0, 0]
type input "[PERSON_NAME] [PERSON_NAME] - 9637498042(Supplier, Service Provider)"
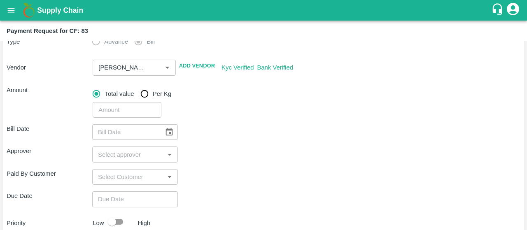
click at [275, 135] on div "Bill Date ​" at bounding box center [263, 132] width 513 height 16
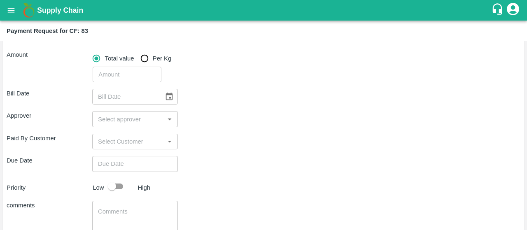
click at [131, 75] on input "number" at bounding box center [127, 75] width 68 height 16
paste input "204850"
type input "204850"
type input "DD/MM/YYYY"
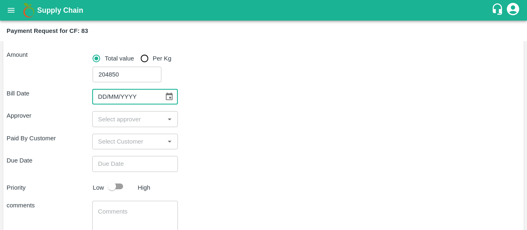
click at [155, 98] on input "DD/MM/YYYY" at bounding box center [125, 97] width 66 height 16
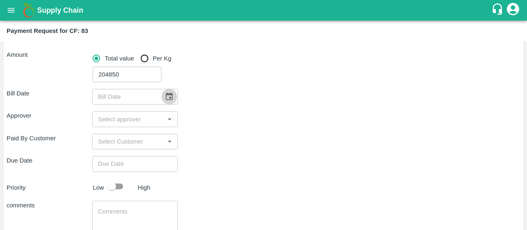
click at [169, 98] on icon "Choose date" at bounding box center [169, 97] width 7 height 8
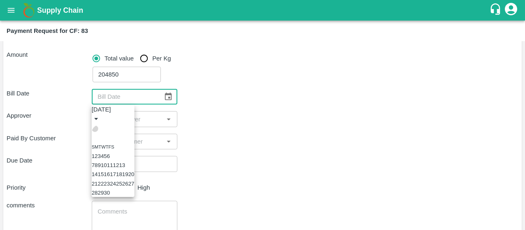
click at [95, 128] on icon "Previous month" at bounding box center [95, 128] width 0 height 0
click at [135, 177] on button "19" at bounding box center [131, 174] width 6 height 6
type input "19/07/2025"
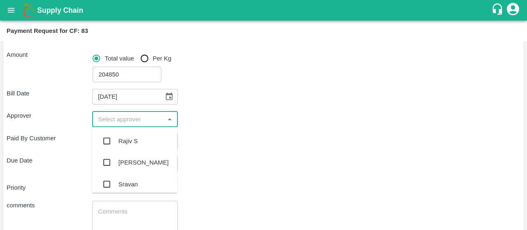
click at [120, 121] on input "input" at bounding box center [128, 119] width 67 height 11
type input "kiran"
click at [105, 139] on input "checkbox" at bounding box center [106, 141] width 16 height 16
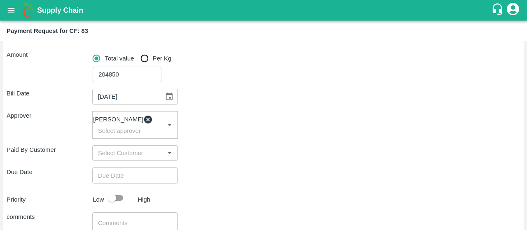
click at [239, 170] on div "Bill Date 19/07/2025 ​ Approver Kiran Naik ​ Paid By Customer ​ Due Date ​ Prio…" at bounding box center [263, 183] width 513 height 202
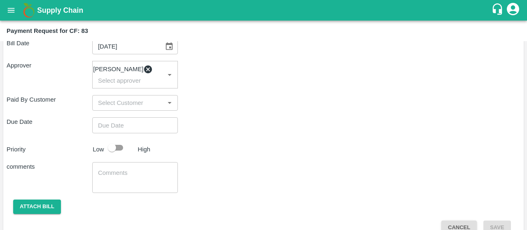
scroll to position [168, 0]
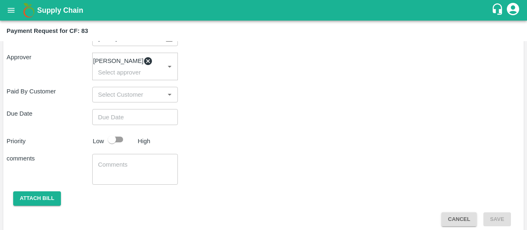
type input "DD/MM/YYYY hh:mm aa"
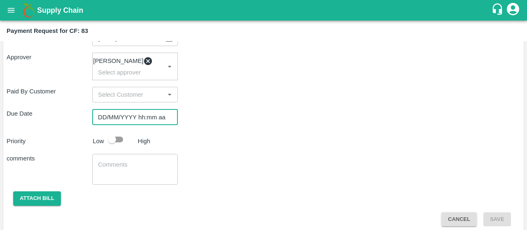
click at [114, 125] on input "DD/MM/YYYY hh:mm aa" at bounding box center [132, 117] width 80 height 16
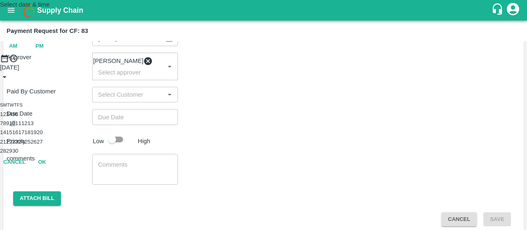
click at [15, 126] on button "10" at bounding box center [12, 123] width 6 height 6
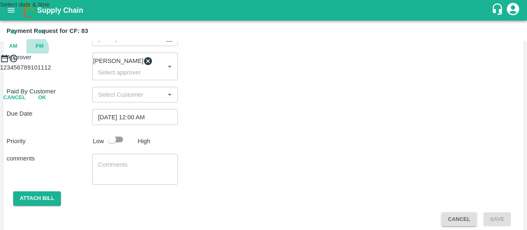
click at [44, 51] on span "PM" at bounding box center [39, 46] width 8 height 9
click at [230, 63] on div at bounding box center [263, 63] width 527 height 0
type input "[DATE] 08:00 PM"
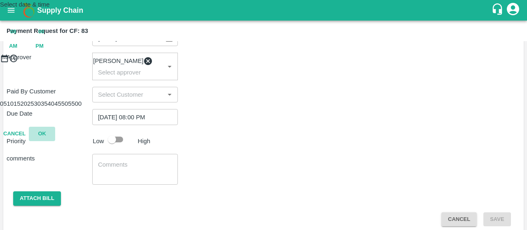
click at [55, 141] on button "OK" at bounding box center [42, 134] width 26 height 14
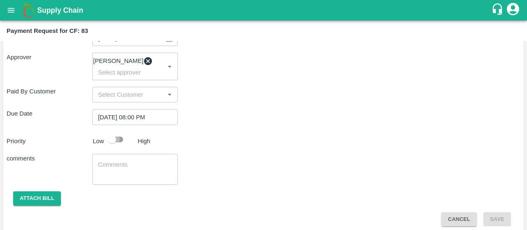
click at [119, 145] on input "checkbox" at bounding box center [111, 140] width 47 height 16
checkbox input "true"
click at [112, 172] on textarea at bounding box center [135, 168] width 74 height 17
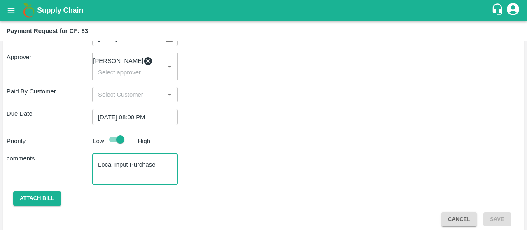
type textarea "Local Input Purchase"
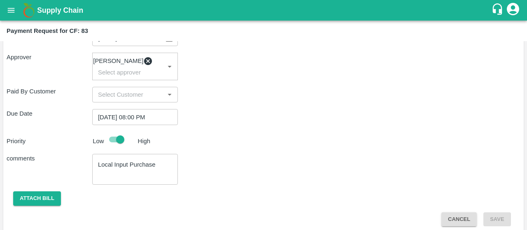
click at [205, 162] on div "comments Local Input Purchase x ​" at bounding box center [263, 169] width 513 height 31
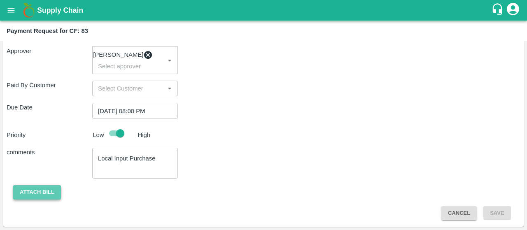
click at [49, 195] on button "Attach bill" at bounding box center [37, 192] width 48 height 14
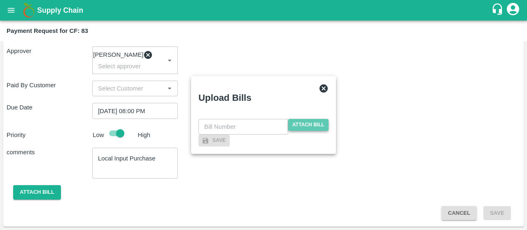
click at [302, 119] on span "Attach bill" at bounding box center [308, 125] width 40 height 12
click at [0, 0] on input "Attach bill" at bounding box center [0, 0] width 0 height 0
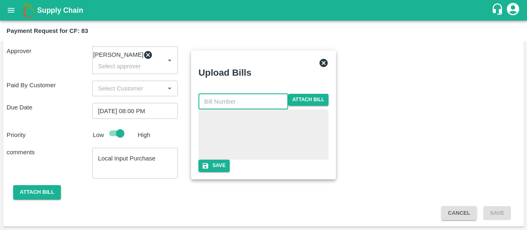
click at [234, 94] on input "text" at bounding box center [243, 102] width 90 height 16
type input "4933"
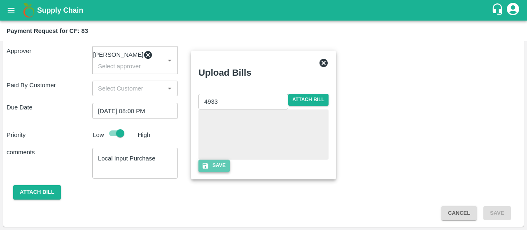
click at [230, 172] on button "Save" at bounding box center [213, 166] width 31 height 12
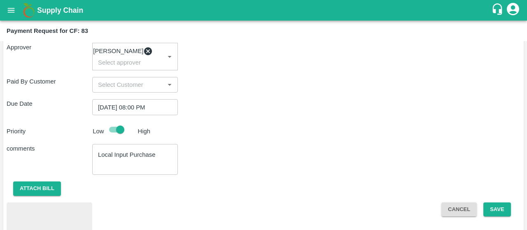
scroll to position [221, 0]
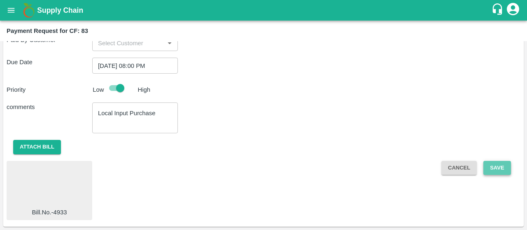
click at [496, 173] on button "Save" at bounding box center [496, 168] width 27 height 14
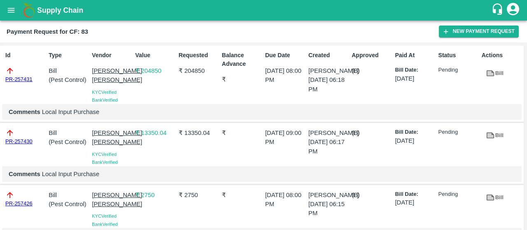
click at [21, 79] on link "PR-257431" at bounding box center [18, 79] width 27 height 8
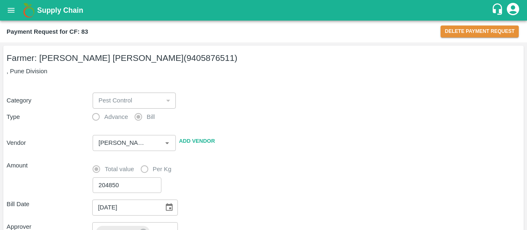
scroll to position [223, 0]
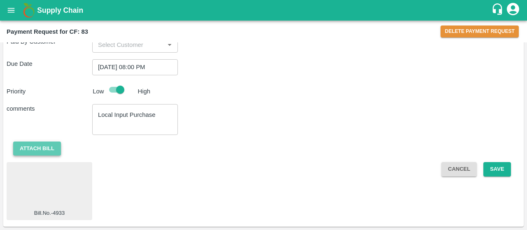
click at [38, 153] on button "Attach bill" at bounding box center [37, 148] width 48 height 14
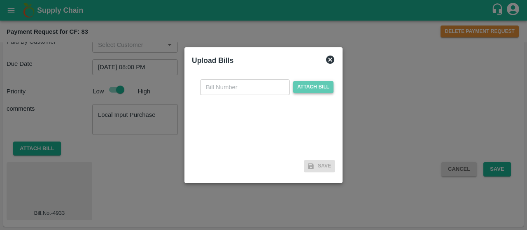
click at [299, 89] on span "Attach bill" at bounding box center [313, 87] width 40 height 12
click at [0, 0] on input "Attach bill" at bounding box center [0, 0] width 0 height 0
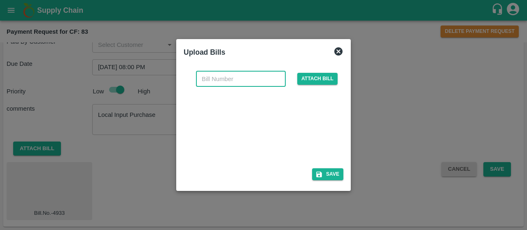
click at [242, 79] on input "text" at bounding box center [241, 79] width 90 height 16
type input "4933 (1)"
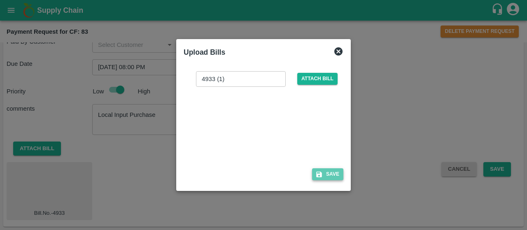
click at [318, 176] on icon "button" at bounding box center [319, 175] width 6 height 6
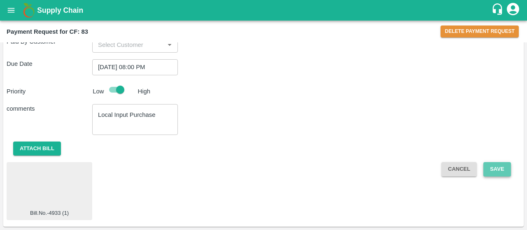
click at [497, 169] on button "Save" at bounding box center [496, 169] width 27 height 14
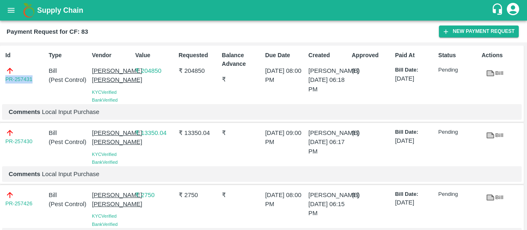
drag, startPoint x: 34, startPoint y: 79, endPoint x: 0, endPoint y: 85, distance: 34.6
click at [0, 85] on div "Id PR-257431 Type Bill ( Pest Control ) Vendor Sadguru Krupa Krishi Kendra KYC …" at bounding box center [261, 84] width 523 height 77
copy link "PR-257431"
click at [14, 11] on icon "open drawer" at bounding box center [11, 10] width 9 height 9
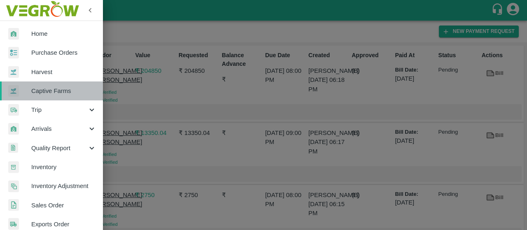
click at [57, 96] on link "Captive Farms" at bounding box center [51, 90] width 103 height 19
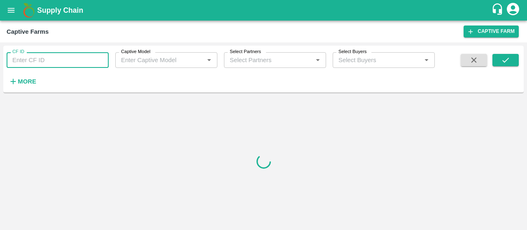
click at [58, 66] on input "CF ID" at bounding box center [58, 60] width 102 height 16
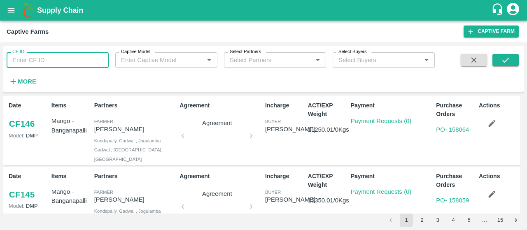
paste input "89"
type input "89"
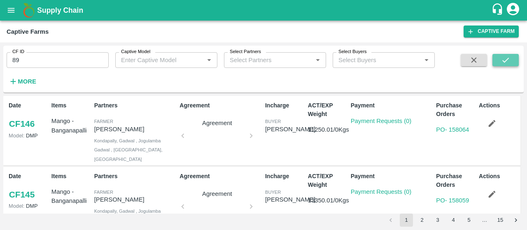
click at [499, 59] on button "submit" at bounding box center [505, 60] width 26 height 12
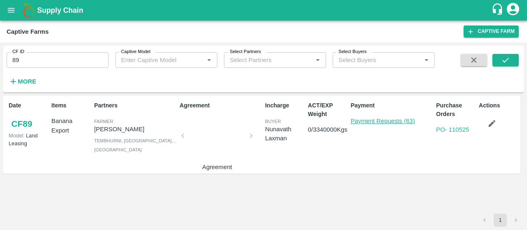
click at [369, 121] on link "Payment Requests (63)" at bounding box center [382, 121] width 64 height 7
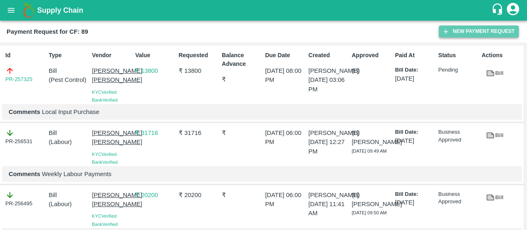
click at [479, 36] on button "New Payment Request" at bounding box center [478, 32] width 80 height 12
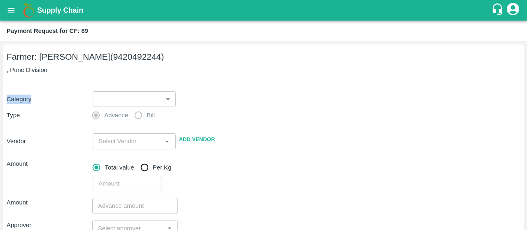
drag, startPoint x: 151, startPoint y: 68, endPoint x: 129, endPoint y: 93, distance: 33.5
click at [129, 93] on div "Farmer: [PERSON_NAME] (9420492244) , Pune Division Category ​ ​ Type Advance Bi…" at bounding box center [263, 205] width 520 height 322
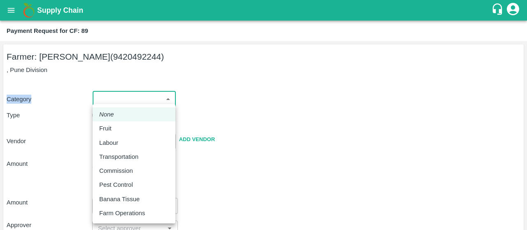
click at [129, 93] on body "Supply Chain Payment Request for CF: 89 Farmer: [PERSON_NAME] (9420492244) , Pu…" at bounding box center [263, 115] width 527 height 230
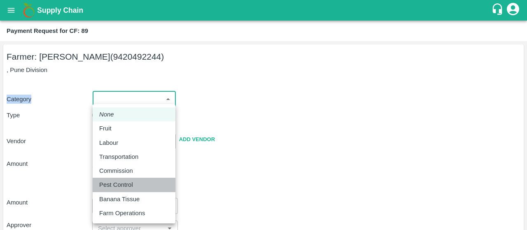
click at [134, 185] on div "Pest Control" at bounding box center [118, 184] width 38 height 9
type input "21"
radio input "false"
radio input "true"
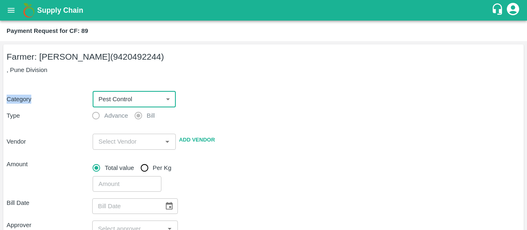
click at [124, 147] on div "​" at bounding box center [134, 142] width 83 height 16
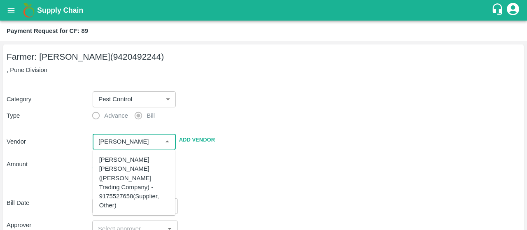
scroll to position [116, 0]
click at [110, 200] on div "[PERSON_NAME] [PERSON_NAME] - 9637498042(Supplier, Service Provider)" at bounding box center [134, 191] width 70 height 37
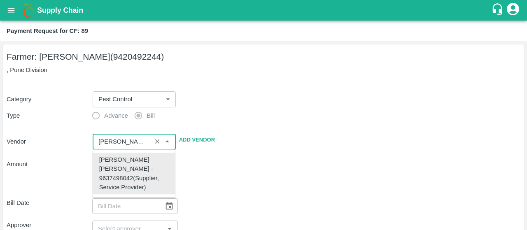
scroll to position [0, 0]
type input "[PERSON_NAME] [PERSON_NAME] - 9637498042(Supplier, Service Provider)"
click at [228, 199] on div "Bill Date ​" at bounding box center [263, 206] width 513 height 16
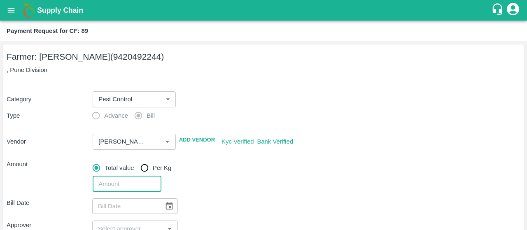
click at [130, 189] on input "number" at bounding box center [127, 184] width 68 height 16
paste input "29480"
type input "29480"
click at [227, 179] on div "29480 ​" at bounding box center [304, 182] width 431 height 19
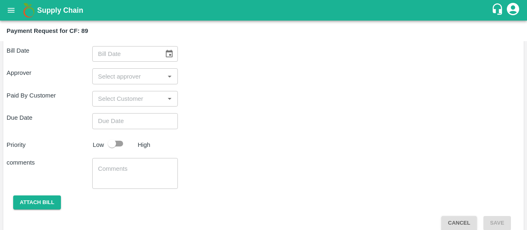
scroll to position [153, 0]
click at [166, 52] on icon "Choose date" at bounding box center [169, 53] width 9 height 9
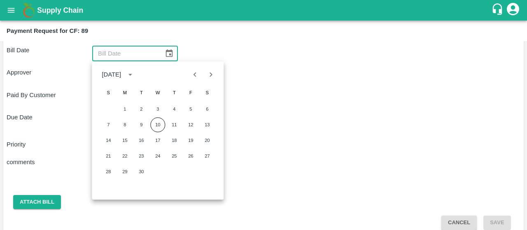
click at [195, 75] on icon "Previous month" at bounding box center [194, 74] width 9 height 9
click at [205, 142] on button "19" at bounding box center [206, 140] width 15 height 15
type input "19/07/2025"
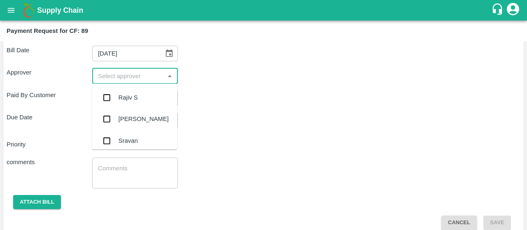
click at [119, 79] on input "input" at bounding box center [128, 75] width 67 height 11
type input "kira"
click at [105, 95] on input "checkbox" at bounding box center [106, 97] width 16 height 16
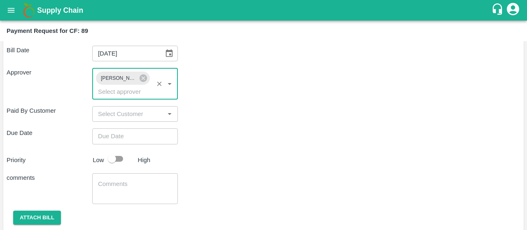
type input "DD/MM/YYYY hh:mm aa"
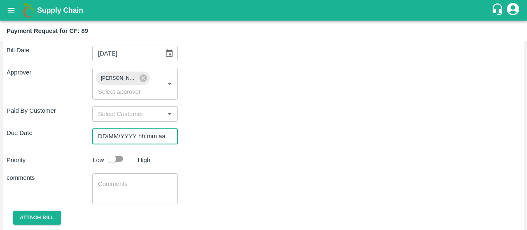
click at [109, 138] on input "DD/MM/YYYY hh:mm aa" at bounding box center [132, 136] width 80 height 16
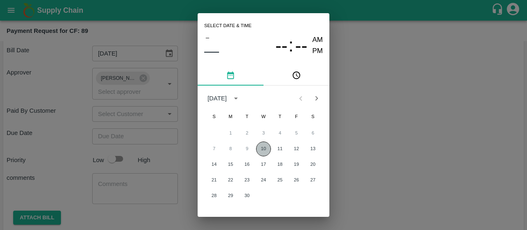
click at [267, 147] on button "10" at bounding box center [263, 148] width 15 height 15
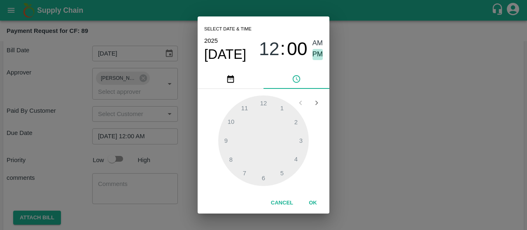
click at [317, 54] on span "PM" at bounding box center [317, 54] width 11 height 11
click at [241, 168] on div at bounding box center [263, 140] width 90 height 90
type input "10/09/2025 07:00 PM"
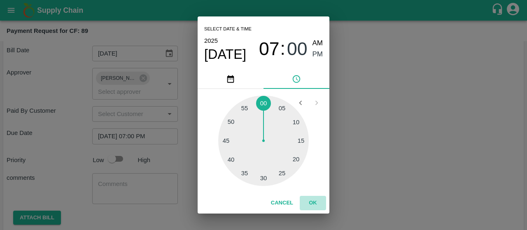
click at [311, 201] on button "OK" at bounding box center [312, 203] width 26 height 14
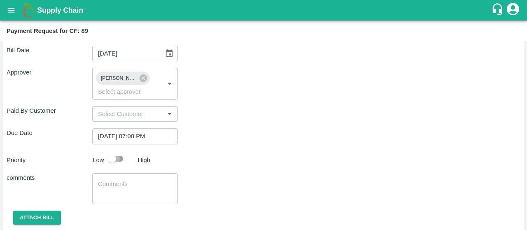
click at [119, 159] on input "checkbox" at bounding box center [111, 159] width 47 height 16
checkbox input "true"
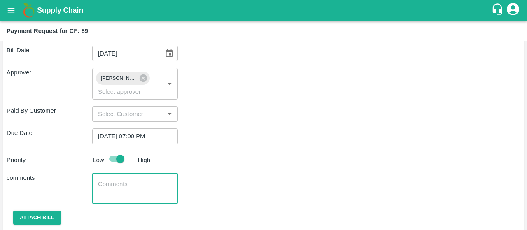
click at [110, 186] on textarea at bounding box center [135, 188] width 74 height 17
type textarea "Local Input Purchase"
click at [235, 174] on div "comments Local Input Purchase x ​" at bounding box center [263, 188] width 513 height 31
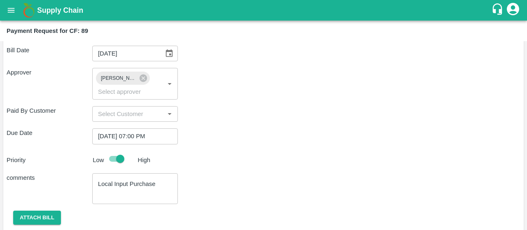
scroll to position [178, 0]
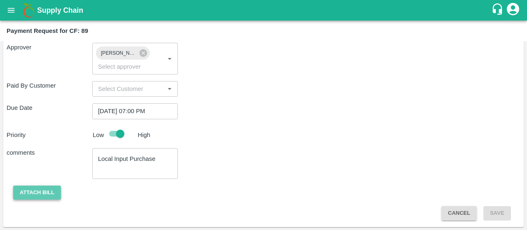
click at [47, 188] on button "Attach bill" at bounding box center [37, 193] width 48 height 14
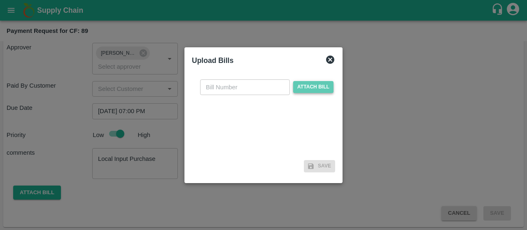
click at [306, 83] on span "Attach bill" at bounding box center [313, 87] width 40 height 12
click at [0, 0] on input "Attach bill" at bounding box center [0, 0] width 0 height 0
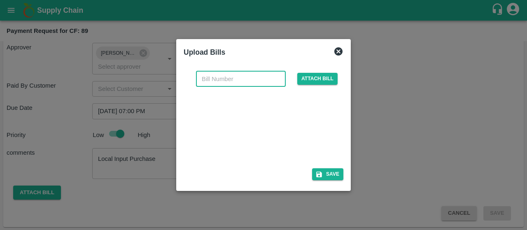
click at [242, 82] on input "text" at bounding box center [241, 79] width 90 height 16
type input "4933 (2)"
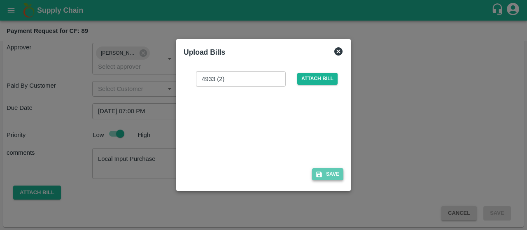
click at [322, 172] on icon "button" at bounding box center [318, 174] width 7 height 7
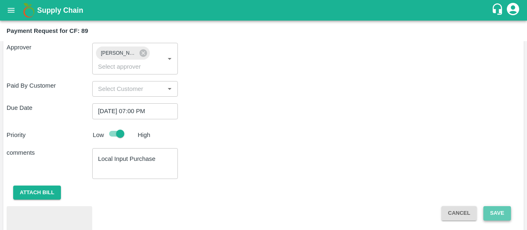
click at [492, 215] on button "Save" at bounding box center [496, 213] width 27 height 14
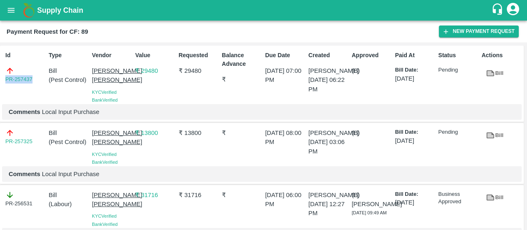
drag, startPoint x: 34, startPoint y: 78, endPoint x: 0, endPoint y: 78, distance: 34.1
click at [0, 78] on div "Id PR-257437 Type Bill ( Pest Control ) Vendor Sadguru Krupa Krishi Kendra KYC …" at bounding box center [261, 84] width 523 height 77
copy link "PR-257437"
click at [15, 5] on button "open drawer" at bounding box center [11, 10] width 19 height 19
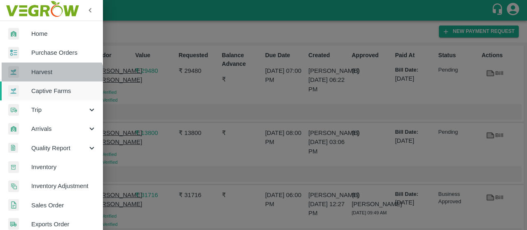
click at [51, 81] on link "Harvest" at bounding box center [51, 72] width 103 height 19
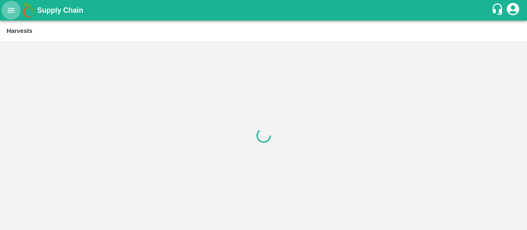
click at [9, 17] on button "open drawer" at bounding box center [11, 10] width 19 height 19
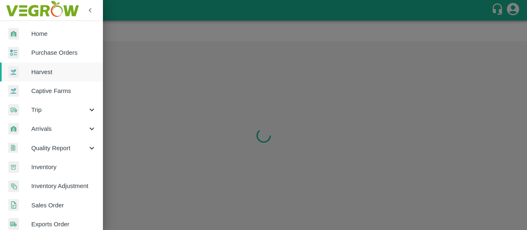
click at [41, 90] on span "Captive Farms" at bounding box center [63, 90] width 65 height 9
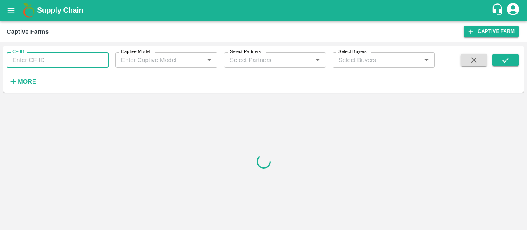
click at [47, 53] on input "CF ID" at bounding box center [58, 60] width 102 height 16
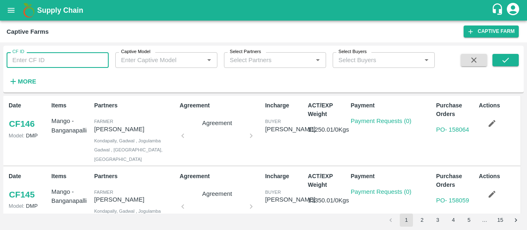
paste input "83"
type input "83"
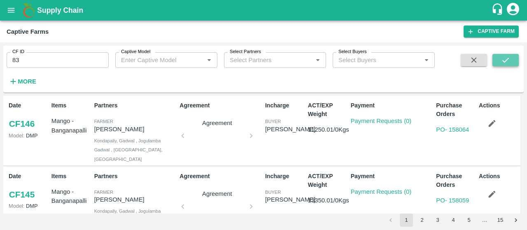
click at [501, 57] on icon "submit" at bounding box center [505, 60] width 9 height 9
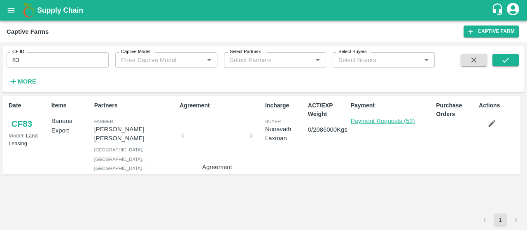
click at [380, 120] on link "Payment Requests (53)" at bounding box center [382, 121] width 64 height 7
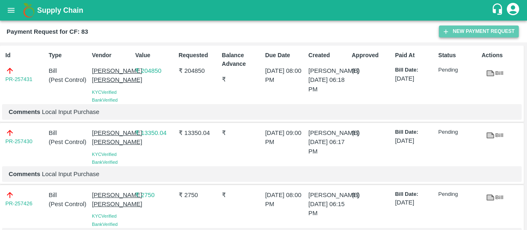
click at [451, 31] on button "New Payment Request" at bounding box center [478, 32] width 80 height 12
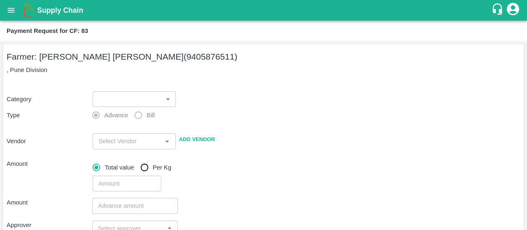
click at [131, 99] on body "Supply Chain Payment Request for CF: 83 Farmer: Vijay Ravindra Shinde (94058765…" at bounding box center [263, 115] width 527 height 230
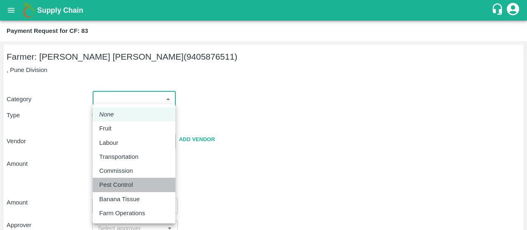
click at [110, 183] on p "Pest Control" at bounding box center [116, 184] width 34 height 9
type input "21"
radio input "false"
radio input "true"
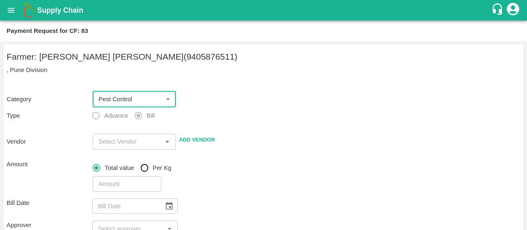
click at [124, 135] on div "​" at bounding box center [134, 142] width 83 height 16
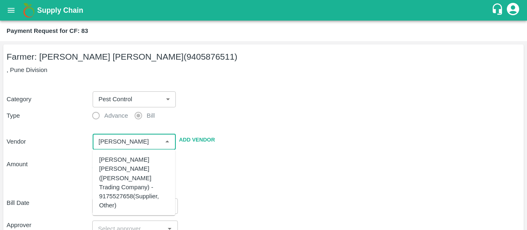
scroll to position [116, 0]
click at [115, 194] on div "[PERSON_NAME] [PERSON_NAME] - 9637498042(Supplier, Service Provider)" at bounding box center [134, 191] width 70 height 37
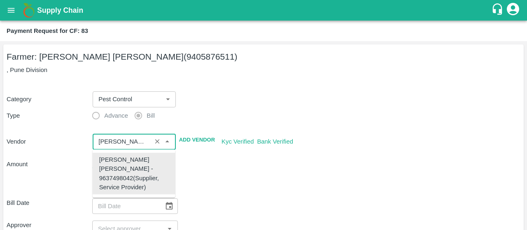
type input "[PERSON_NAME] [PERSON_NAME] - 9637498042(Supplier, Service Provider)"
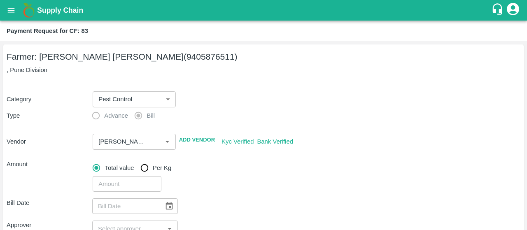
click at [271, 171] on div "Total value Per Kg" at bounding box center [306, 168] width 427 height 16
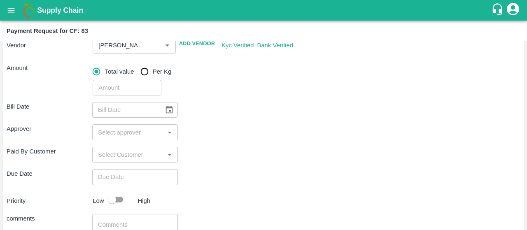
scroll to position [97, 0]
drag, startPoint x: 132, startPoint y: 95, endPoint x: 134, endPoint y: 91, distance: 4.4
click at [134, 91] on div "Farmer: Vijay Ravindra Shinde (9405876511) , Pune Division Category Pest Contro…" at bounding box center [263, 120] width 520 height 345
click at [134, 91] on input "number" at bounding box center [127, 87] width 68 height 16
type input "18000"
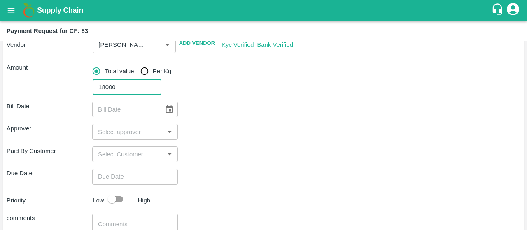
click at [172, 109] on icon "Choose date" at bounding box center [169, 109] width 9 height 9
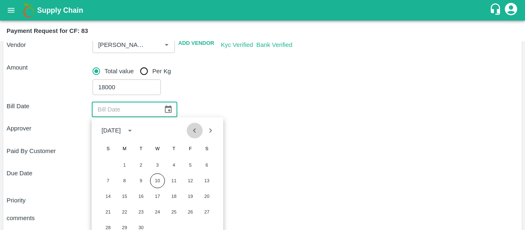
click at [195, 134] on icon "Previous month" at bounding box center [194, 130] width 9 height 9
click at [194, 130] on icon "Previous month" at bounding box center [194, 130] width 3 height 5
click at [120, 197] on button "16" at bounding box center [124, 196] width 15 height 15
type input "16/06/2025"
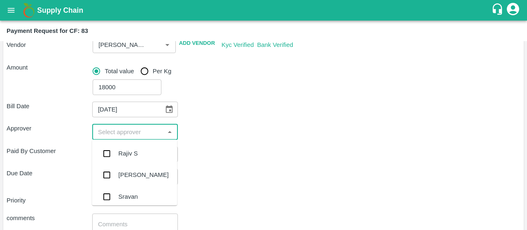
click at [124, 127] on input "input" at bounding box center [128, 131] width 67 height 11
type input "kiran"
click at [105, 153] on input "checkbox" at bounding box center [106, 153] width 16 height 16
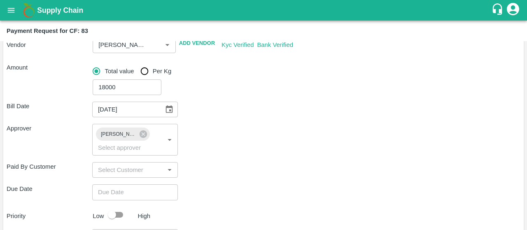
click at [236, 172] on div "Paid By Customer ​" at bounding box center [263, 170] width 513 height 16
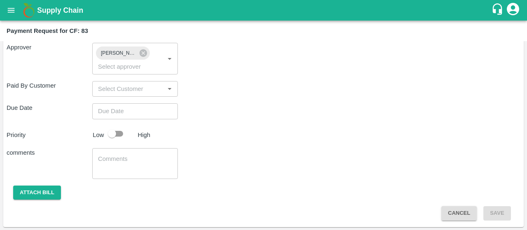
type input "DD/MM/YYYY hh:mm aa"
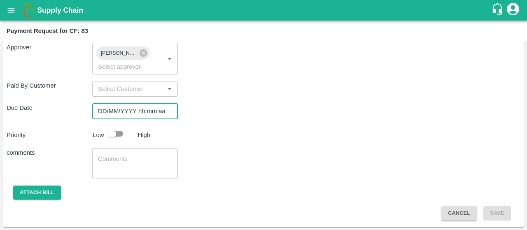
click at [152, 109] on input "DD/MM/YYYY hh:mm aa" at bounding box center [132, 111] width 80 height 16
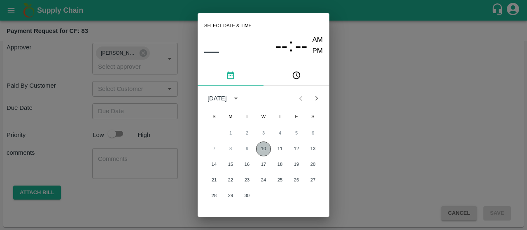
click at [265, 149] on button "10" at bounding box center [263, 148] width 15 height 15
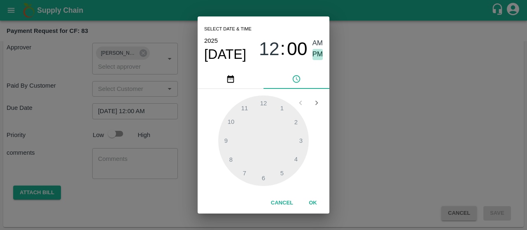
click at [313, 51] on span "PM" at bounding box center [317, 54] width 11 height 11
click at [232, 153] on div at bounding box center [263, 140] width 90 height 90
type input "10/09/2025 08:00 PM"
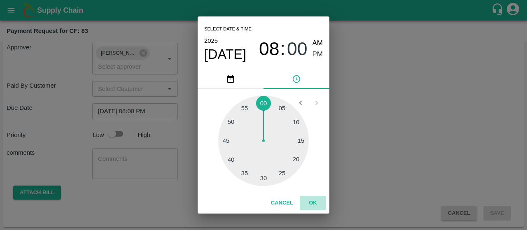
click at [317, 202] on button "OK" at bounding box center [312, 203] width 26 height 14
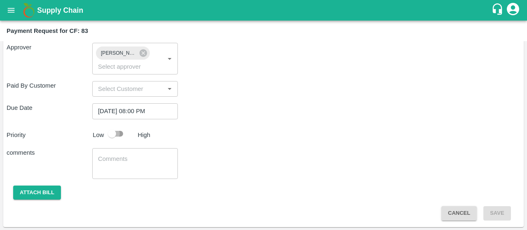
click at [118, 132] on input "checkbox" at bounding box center [111, 134] width 47 height 16
checkbox input "true"
click at [109, 172] on textarea at bounding box center [135, 163] width 74 height 17
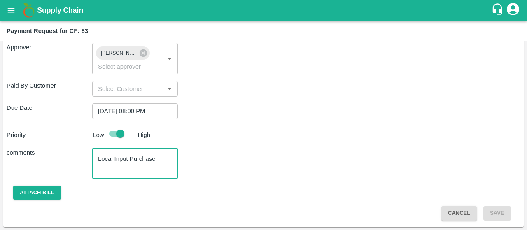
type textarea "Local Input Purchase"
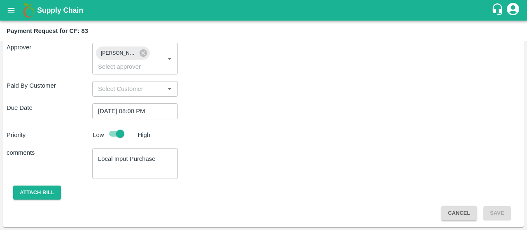
click at [251, 119] on div "Bill Date 16/06/2025 ​ Approver Kiran Naik ​ Paid By Customer ​ Due Date 10/09/…" at bounding box center [263, 117] width 513 height 206
click at [52, 190] on button "Attach bill" at bounding box center [37, 193] width 48 height 14
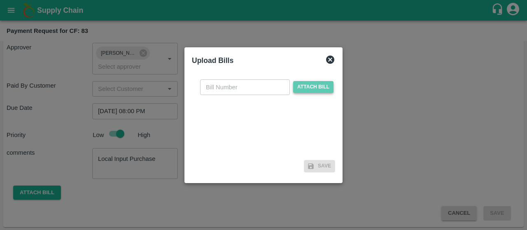
click at [311, 93] on span "Attach bill" at bounding box center [313, 87] width 40 height 12
click at [0, 0] on input "Attach bill" at bounding box center [0, 0] width 0 height 0
click at [316, 92] on span "Attach bill" at bounding box center [313, 87] width 40 height 12
click at [0, 0] on input "Attach bill" at bounding box center [0, 0] width 0 height 0
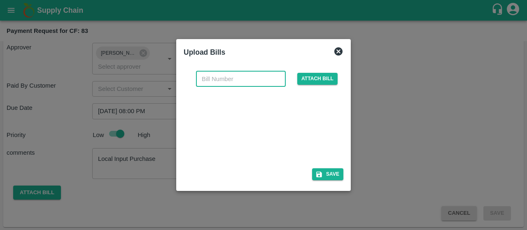
click at [240, 72] on input "text" at bounding box center [241, 79] width 90 height 16
type input "3181"
drag, startPoint x: 321, startPoint y: 114, endPoint x: 321, endPoint y: 129, distance: 14.8
click at [321, 129] on div at bounding box center [261, 125] width 123 height 44
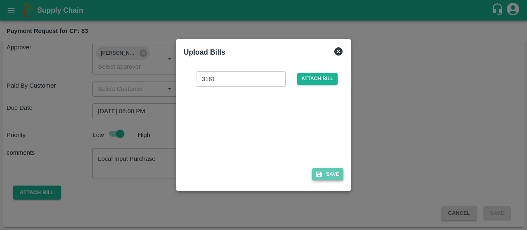
click at [336, 172] on button "Save" at bounding box center [327, 174] width 31 height 12
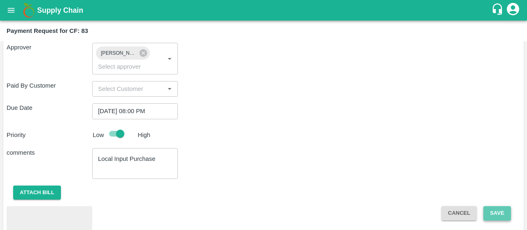
click at [503, 214] on button "Save" at bounding box center [496, 213] width 27 height 14
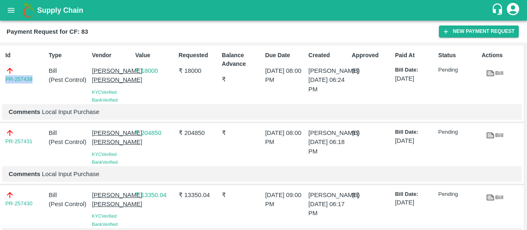
drag, startPoint x: 35, startPoint y: 79, endPoint x: 0, endPoint y: 74, distance: 34.8
click at [0, 74] on div "Id PR-257439 Type Bill ( Pest Control ) Vendor Sadguru Krupa Krishi Kendra KYC …" at bounding box center [261, 84] width 523 height 77
copy link "PR-257439"
click at [462, 32] on button "New Payment Request" at bounding box center [478, 32] width 80 height 12
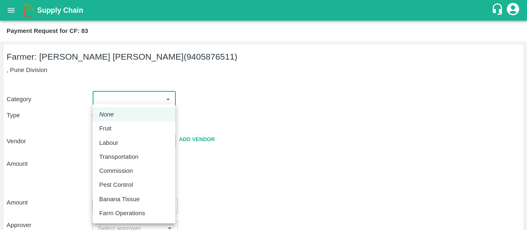
click at [125, 102] on body "Supply Chain Payment Request for CF: 83 Farmer: Vijay Ravindra Shinde (94058765…" at bounding box center [263, 115] width 527 height 230
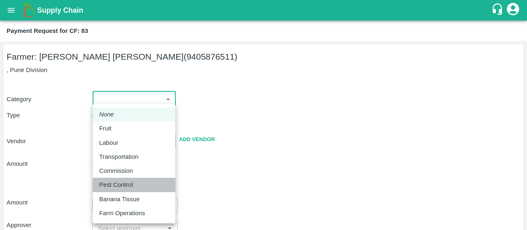
click at [121, 182] on p "Pest Control" at bounding box center [116, 184] width 34 height 9
type input "21"
radio input "false"
radio input "true"
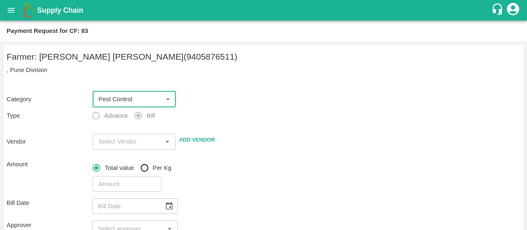
click at [130, 136] on div "​" at bounding box center [134, 142] width 83 height 16
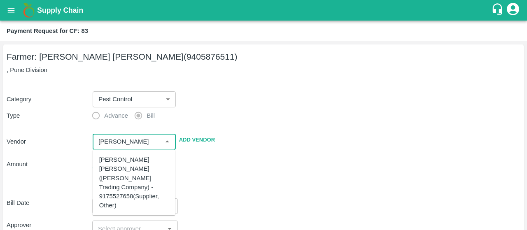
scroll to position [116, 0]
click at [112, 194] on div "[PERSON_NAME] [PERSON_NAME] - 9637498042(Supplier, Service Provider)" at bounding box center [134, 191] width 70 height 37
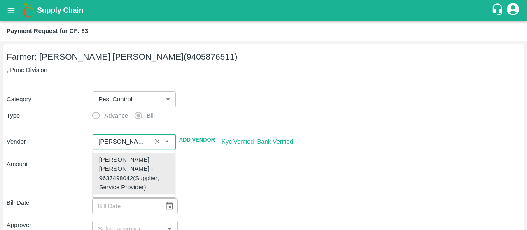
type input "[PERSON_NAME] [PERSON_NAME] - 9637498042(Supplier, Service Provider)"
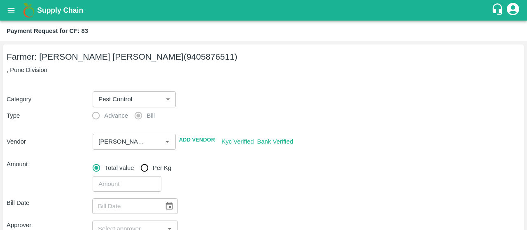
click at [263, 186] on div "​" at bounding box center [304, 182] width 431 height 19
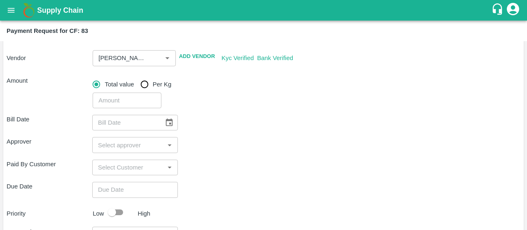
scroll to position [84, 0]
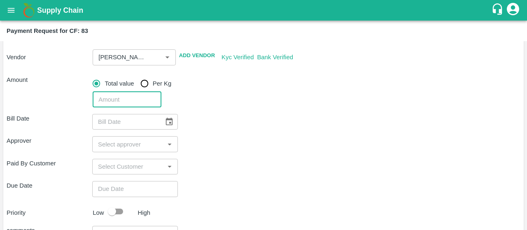
click at [123, 104] on input "number" at bounding box center [127, 100] width 68 height 16
type input "4490"
click at [216, 111] on div "Bill Date ​ Approver ​ Paid By Customer ​ Due Date ​ Priority Low High comments…" at bounding box center [263, 202] width 513 height 191
click at [172, 119] on icon "Choose date" at bounding box center [169, 121] width 9 height 9
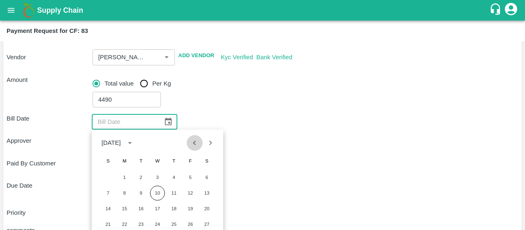
click at [197, 145] on icon "Previous month" at bounding box center [194, 142] width 9 height 9
click at [159, 180] on button "2" at bounding box center [157, 177] width 15 height 15
type input "02/07/2025"
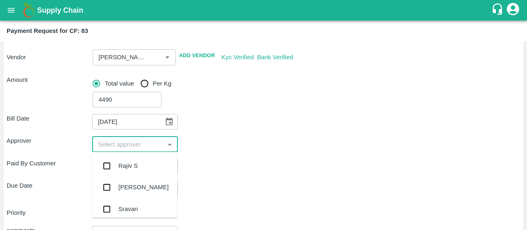
click at [127, 148] on input "input" at bounding box center [128, 144] width 67 height 11
type input "kiran"
click at [107, 165] on input "checkbox" at bounding box center [106, 166] width 16 height 16
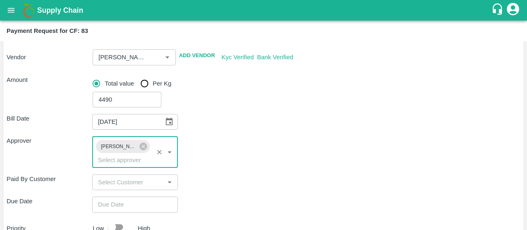
click at [208, 183] on div "Paid By Customer ​" at bounding box center [263, 182] width 513 height 16
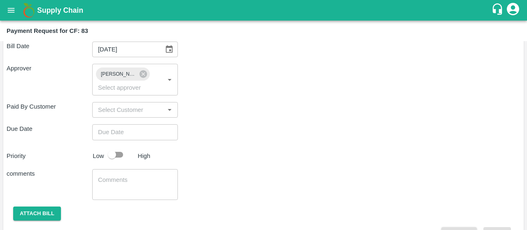
scroll to position [172, 0]
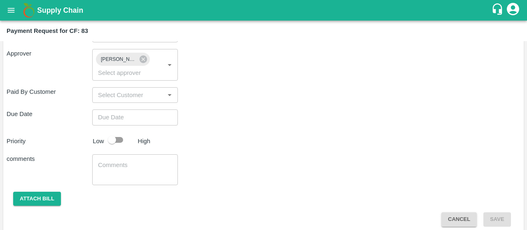
type input "DD/MM/YYYY hh:mm aa"
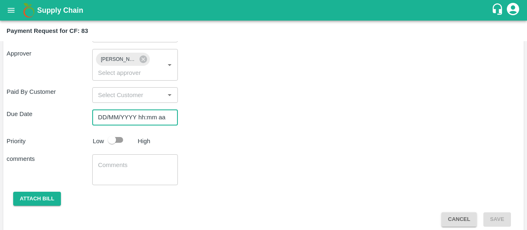
click at [142, 123] on input "DD/MM/YYYY hh:mm aa" at bounding box center [132, 117] width 80 height 16
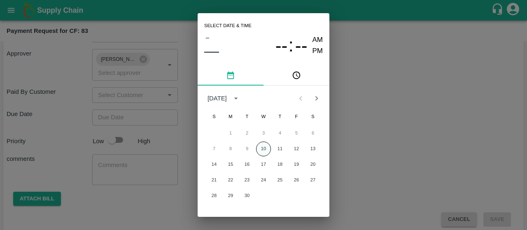
click at [262, 153] on button "10" at bounding box center [263, 148] width 15 height 15
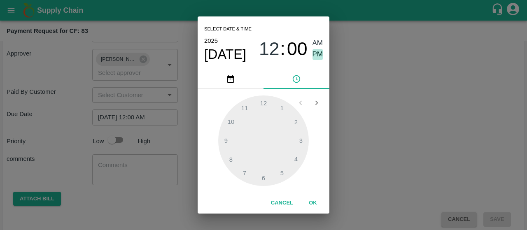
click at [316, 49] on span "PM" at bounding box center [317, 54] width 11 height 11
click at [227, 155] on div at bounding box center [263, 140] width 90 height 90
type input "10/09/2025 08:00 PM"
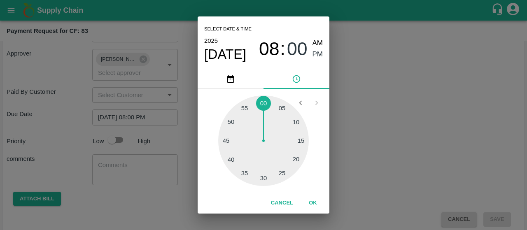
click at [313, 197] on button "OK" at bounding box center [312, 203] width 26 height 14
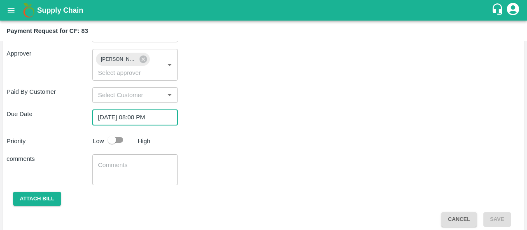
click at [114, 137] on input "checkbox" at bounding box center [111, 140] width 47 height 16
checkbox input "true"
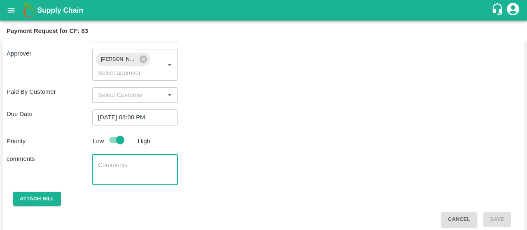
click at [111, 163] on textarea at bounding box center [135, 169] width 74 height 17
type textarea "Local Input Purchase"
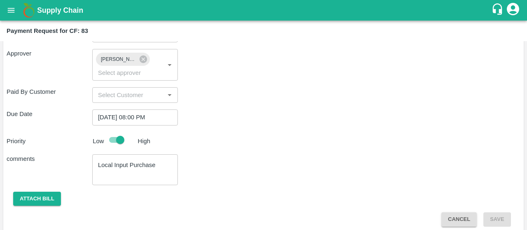
click at [269, 148] on div "Bill Date 02/07/2025 ​ Approver Kiran Naik ​ Paid By Customer ​ Due Date 10/09/…" at bounding box center [263, 123] width 513 height 206
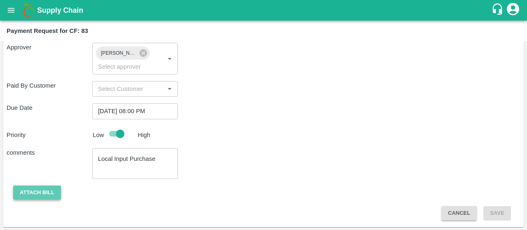
click at [43, 196] on button "Attach bill" at bounding box center [37, 193] width 48 height 14
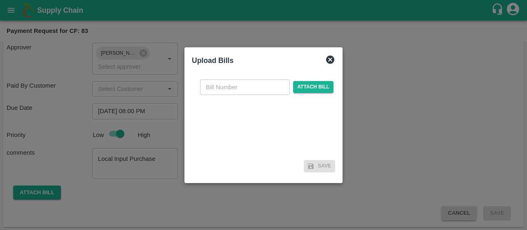
click at [327, 59] on icon at bounding box center [330, 60] width 10 height 10
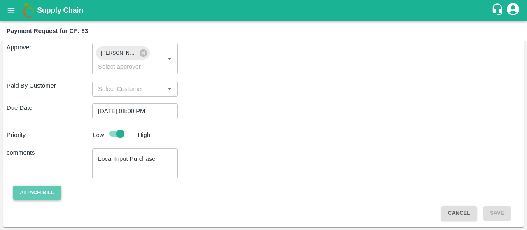
click at [43, 191] on button "Attach bill" at bounding box center [37, 193] width 48 height 14
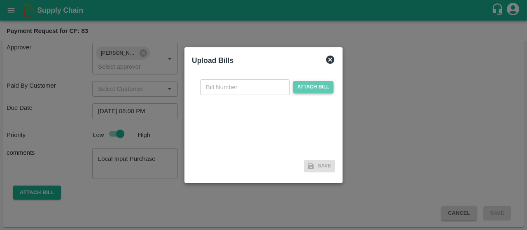
click at [309, 88] on span "Attach bill" at bounding box center [313, 87] width 40 height 12
click at [0, 0] on input "Attach bill" at bounding box center [0, 0] width 0 height 0
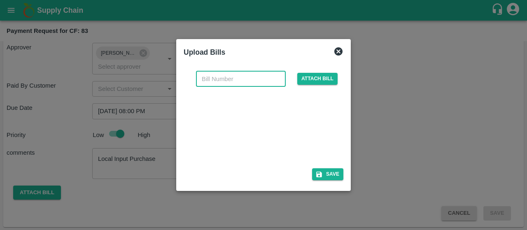
click at [240, 82] on input "text" at bounding box center [241, 79] width 90 height 16
type input "4000"
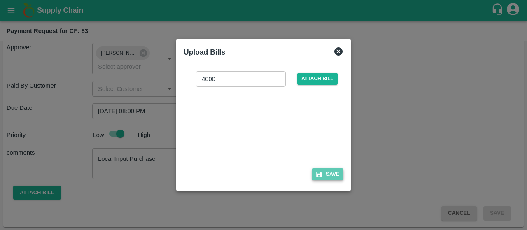
click at [337, 178] on button "Save" at bounding box center [327, 174] width 31 height 12
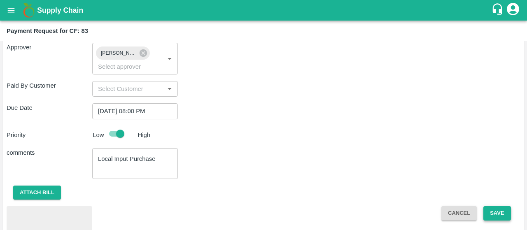
click at [492, 212] on button "Save" at bounding box center [496, 213] width 27 height 14
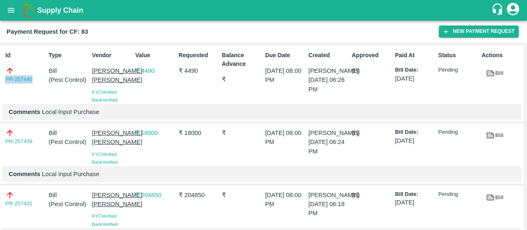
drag, startPoint x: 35, startPoint y: 81, endPoint x: 0, endPoint y: 80, distance: 35.4
click at [0, 80] on div "Id PR-257440 Type Bill ( Pest Control ) Vendor Sadguru Krupa Krishi Kendra KYC …" at bounding box center [261, 84] width 523 height 77
copy link "PR-257440"
click at [12, 7] on icon "open drawer" at bounding box center [11, 10] width 9 height 9
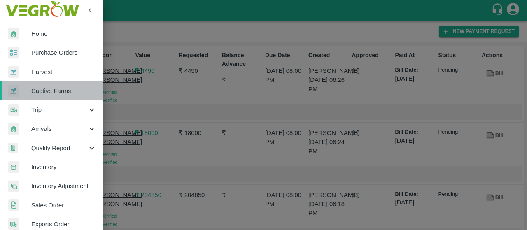
click at [56, 88] on span "Captive Farms" at bounding box center [63, 90] width 65 height 9
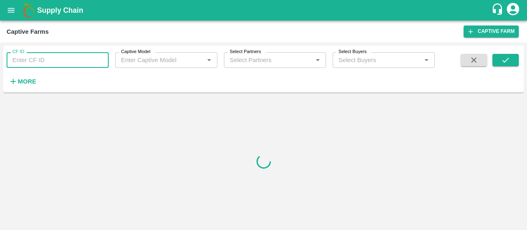
click at [43, 61] on input "CF ID" at bounding box center [58, 60] width 102 height 16
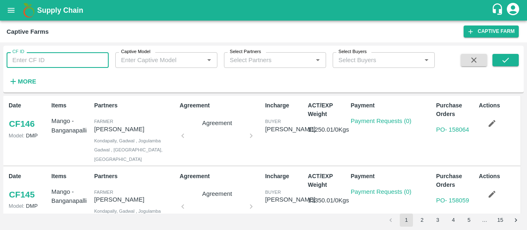
paste input "49"
type input "49"
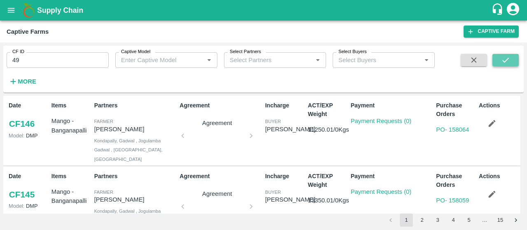
click at [502, 56] on icon "submit" at bounding box center [505, 60] width 9 height 9
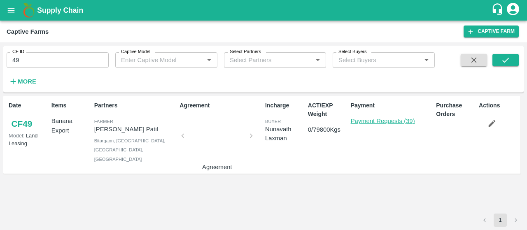
click at [397, 121] on link "Payment Requests (39)" at bounding box center [382, 121] width 64 height 7
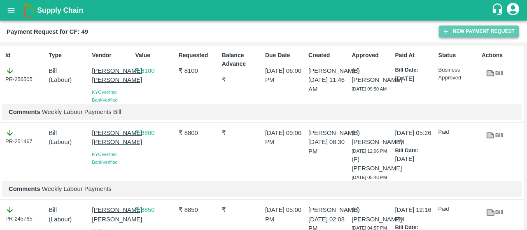
click at [471, 35] on button "New Payment Request" at bounding box center [478, 32] width 80 height 12
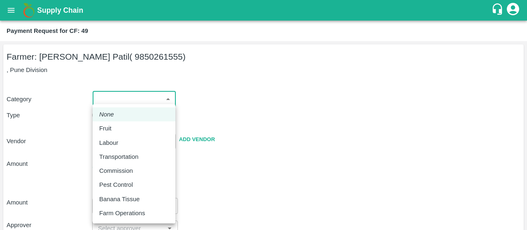
click at [116, 92] on body "Supply Chain Payment Request for CF: 49 Farmer: [PERSON_NAME] Patil ( 985026155…" at bounding box center [263, 115] width 527 height 230
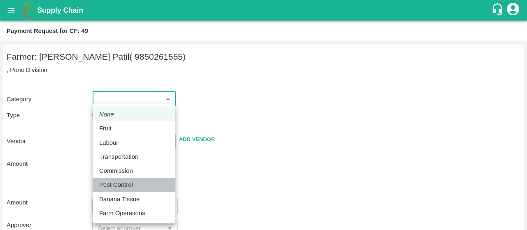
click at [110, 181] on p "Pest Control" at bounding box center [116, 184] width 34 height 9
type input "21"
radio input "false"
radio input "true"
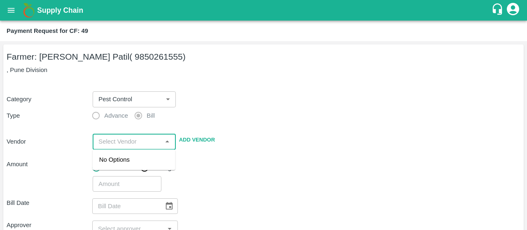
click at [116, 144] on input "input" at bounding box center [127, 141] width 64 height 11
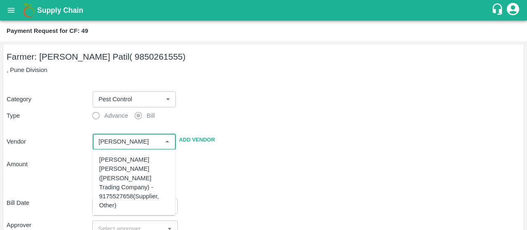
scroll to position [116, 0]
click at [113, 195] on div "[PERSON_NAME] [PERSON_NAME] - 9637498042(Supplier, Service Provider)" at bounding box center [134, 191] width 70 height 37
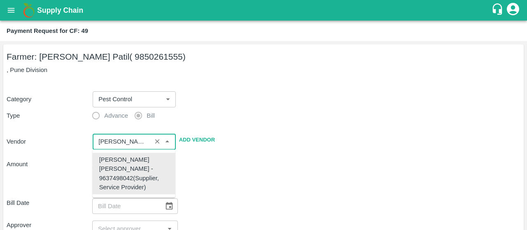
scroll to position [0, 0]
type input "[PERSON_NAME] [PERSON_NAME] - 9637498042(Supplier, Service Provider)"
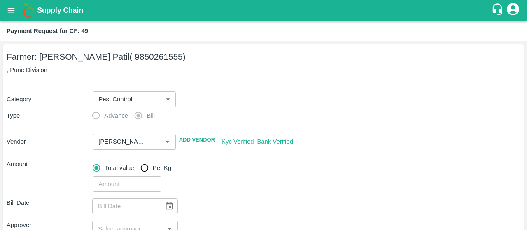
click at [239, 182] on div "​" at bounding box center [304, 182] width 431 height 19
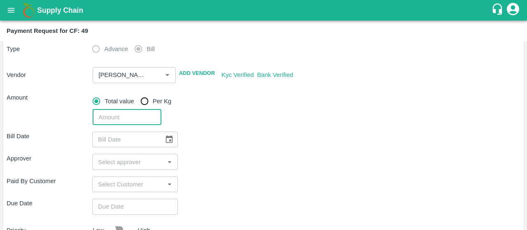
click at [133, 113] on input "number" at bounding box center [127, 117] width 68 height 16
type input "2010"
click at [287, 130] on div "Bill Date ​ Approver ​ Paid By Customer ​ Due Date ​ Priority Low High comments…" at bounding box center [263, 220] width 513 height 191
click at [170, 141] on icon "Choose date" at bounding box center [169, 139] width 9 height 9
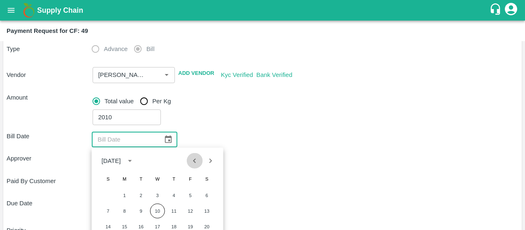
click at [193, 164] on icon "Previous month" at bounding box center [194, 160] width 9 height 9
click at [190, 224] on button "18" at bounding box center [190, 226] width 15 height 15
type input "[DATE]"
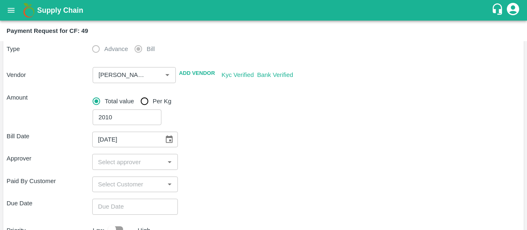
click at [118, 169] on div "​" at bounding box center [135, 162] width 86 height 16
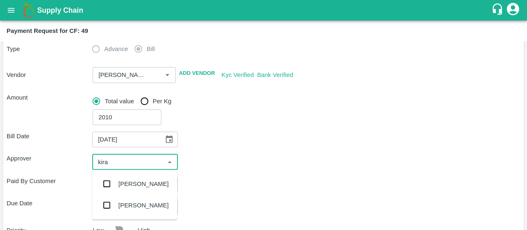
type input "kiran"
click at [106, 181] on input "checkbox" at bounding box center [106, 184] width 16 height 16
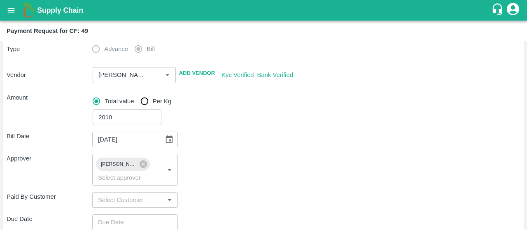
click at [204, 180] on div "Approver [PERSON_NAME] ​" at bounding box center [263, 169] width 513 height 31
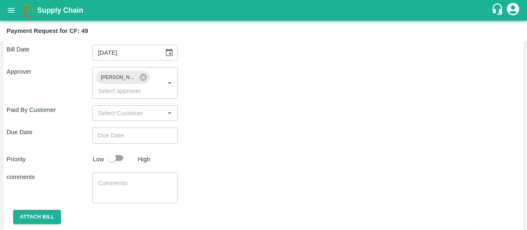
type input "DD/MM/YYYY hh:mm aa"
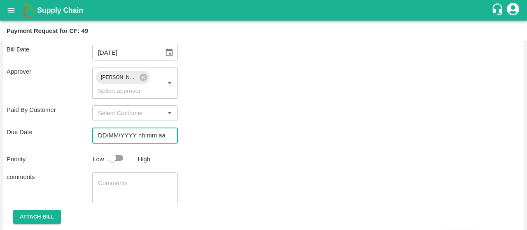
click at [125, 134] on input "DD/MM/YYYY hh:mm aa" at bounding box center [132, 136] width 80 height 16
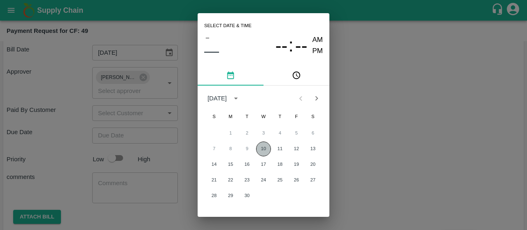
click at [264, 148] on button "10" at bounding box center [263, 148] width 15 height 15
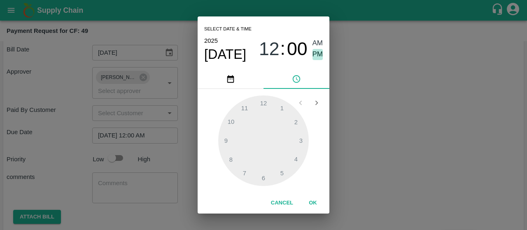
click at [322, 54] on span "PM" at bounding box center [317, 54] width 11 height 11
click at [231, 158] on div at bounding box center [263, 140] width 90 height 90
type input "[DATE] 08:00 PM"
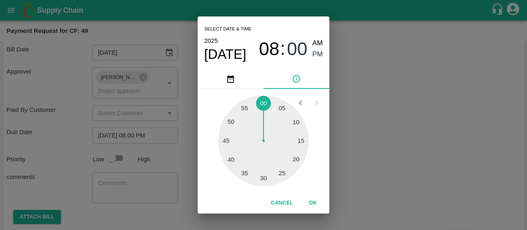
click at [304, 203] on button "OK" at bounding box center [312, 203] width 26 height 14
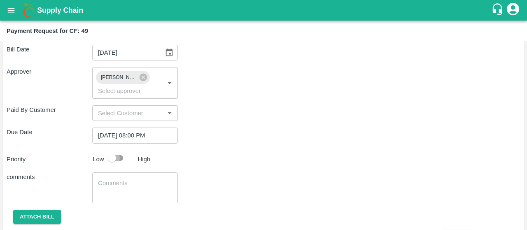
click at [115, 159] on input "checkbox" at bounding box center [111, 158] width 47 height 16
checkbox input "true"
click at [111, 188] on textarea at bounding box center [135, 187] width 74 height 17
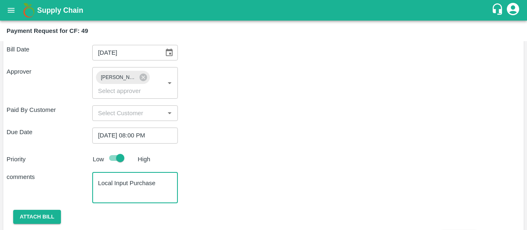
type textarea "Local Input Purchase"
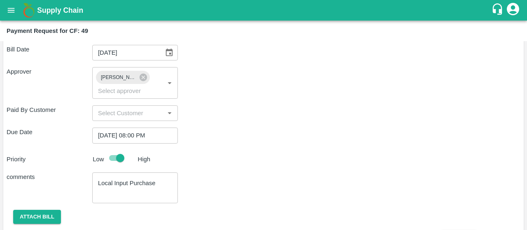
click at [235, 181] on div "comments Local Input Purchase x ​" at bounding box center [263, 187] width 513 height 31
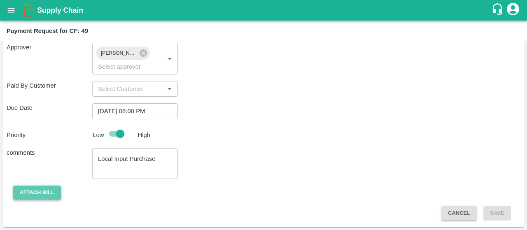
click at [52, 191] on button "Attach bill" at bounding box center [37, 193] width 48 height 14
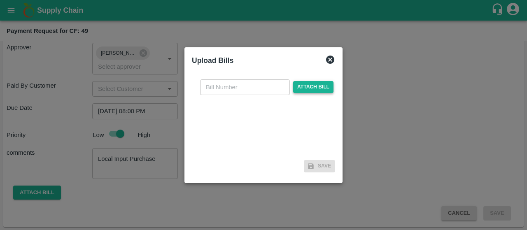
click at [322, 88] on span "Attach bill" at bounding box center [313, 87] width 40 height 12
click at [0, 0] on input "Attach bill" at bounding box center [0, 0] width 0 height 0
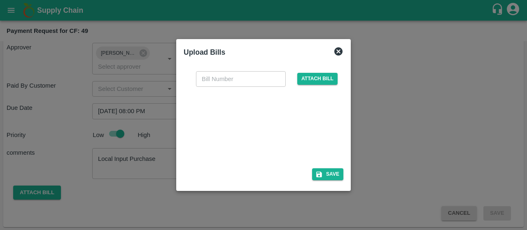
click at [220, 74] on input "text" at bounding box center [241, 79] width 90 height 16
type input "4864"
click at [325, 172] on button "Save" at bounding box center [327, 174] width 31 height 12
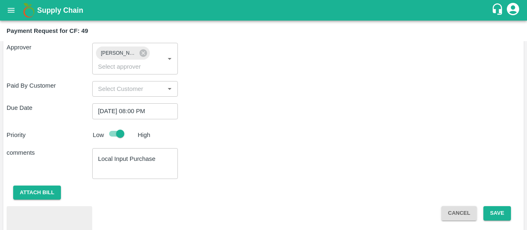
scroll to position [221, 0]
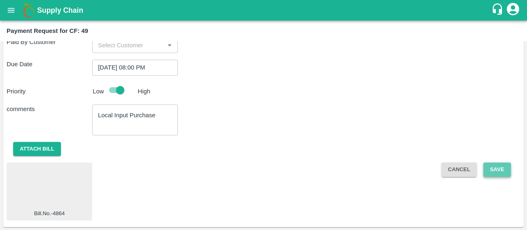
click at [492, 166] on button "Save" at bounding box center [496, 169] width 27 height 14
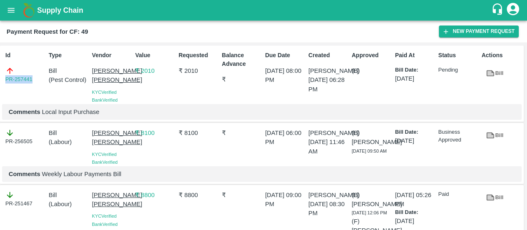
drag, startPoint x: 39, startPoint y: 80, endPoint x: 0, endPoint y: 78, distance: 39.5
click at [0, 78] on div "Id PR-257441 Type Bill ( Pest Control ) Vendor Sadguru Krupa Krishi Kendra KYC …" at bounding box center [261, 84] width 523 height 77
copy link "PR-257441"
click at [11, 7] on icon "open drawer" at bounding box center [11, 10] width 9 height 9
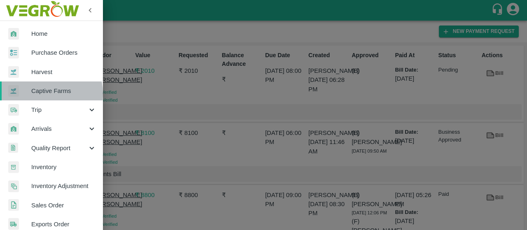
click at [45, 93] on span "Captive Farms" at bounding box center [63, 90] width 65 height 9
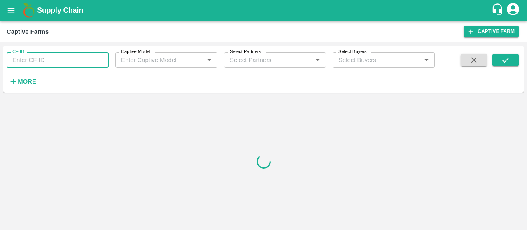
click at [40, 62] on input "CF ID" at bounding box center [58, 60] width 102 height 16
paste input "89"
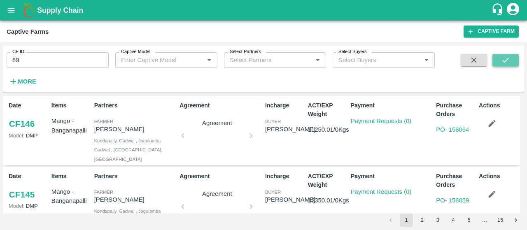
click at [512, 66] on button "submit" at bounding box center [505, 60] width 26 height 12
click at [506, 66] on span at bounding box center [505, 71] width 26 height 34
click at [506, 65] on button "submit" at bounding box center [505, 60] width 26 height 12
click at [67, 57] on input "89" at bounding box center [58, 60] width 102 height 16
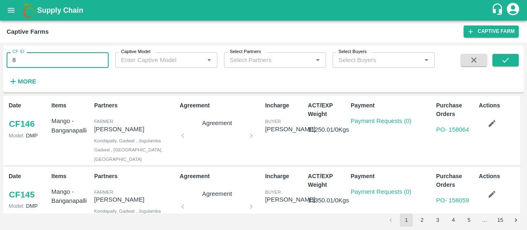
type input "89"
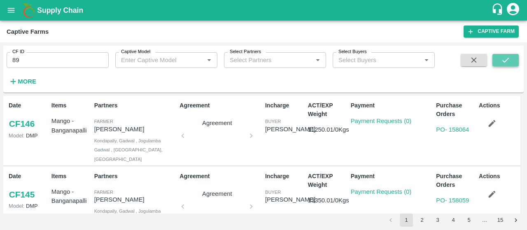
click at [512, 64] on button "submit" at bounding box center [505, 60] width 26 height 12
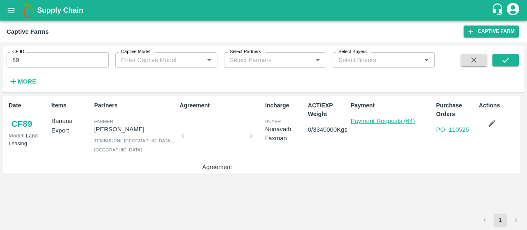
click at [405, 121] on link "Payment Requests (64)" at bounding box center [382, 121] width 64 height 7
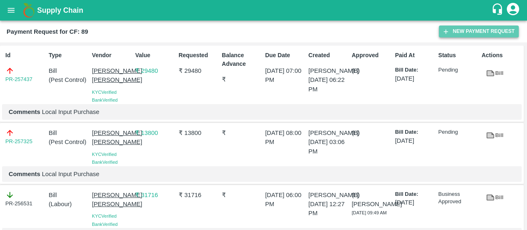
click at [477, 31] on button "New Payment Request" at bounding box center [478, 32] width 80 height 12
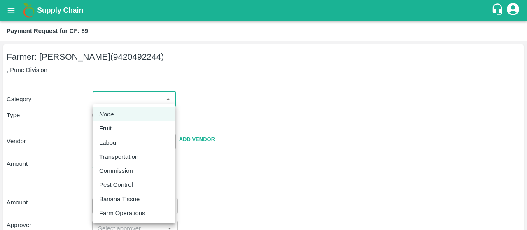
click at [125, 99] on body "Supply Chain Payment Request for CF: 89 Farmer: [PERSON_NAME] (9420492244) , Pu…" at bounding box center [263, 115] width 527 height 230
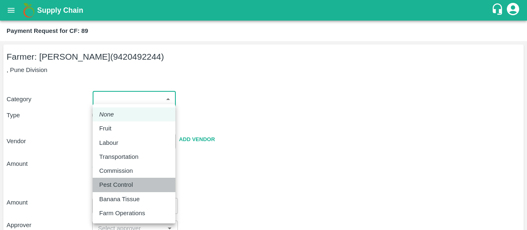
click at [121, 183] on p "Pest Control" at bounding box center [116, 184] width 34 height 9
type input "21"
radio input "false"
radio input "true"
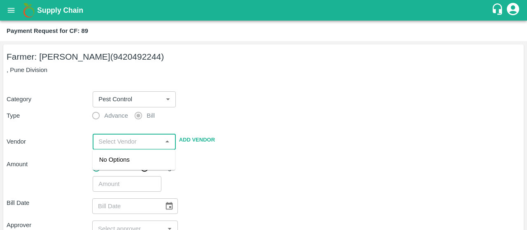
click at [128, 138] on input "input" at bounding box center [127, 141] width 64 height 11
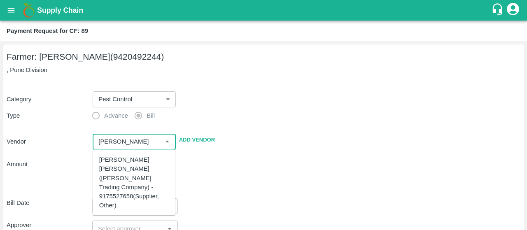
scroll to position [116, 0]
click at [106, 204] on div "[PERSON_NAME] [PERSON_NAME] - 9637498042(Supplier, Service Provider)" at bounding box center [134, 191] width 70 height 37
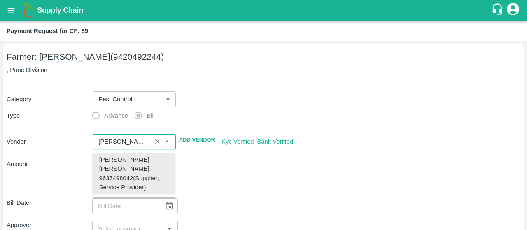
type input "[PERSON_NAME] [PERSON_NAME] - 9637498042(Supplier, Service Provider)"
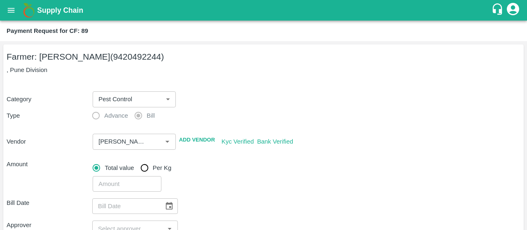
click at [267, 183] on div "​" at bounding box center [304, 182] width 431 height 19
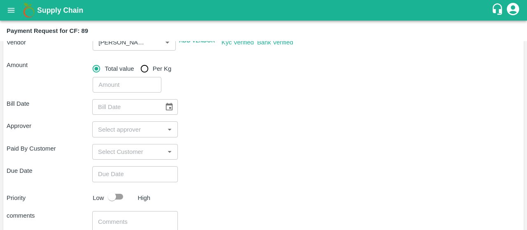
scroll to position [100, 0]
click at [130, 88] on input "number" at bounding box center [127, 85] width 68 height 16
type input "8160"
click at [172, 107] on icon "Choose date" at bounding box center [169, 106] width 9 height 9
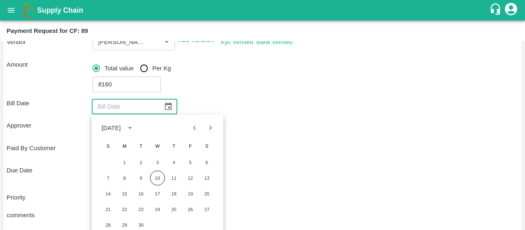
click at [191, 125] on icon "Previous month" at bounding box center [194, 127] width 9 height 9
click at [127, 207] on button "23" at bounding box center [124, 209] width 15 height 15
type input "23/06/2025"
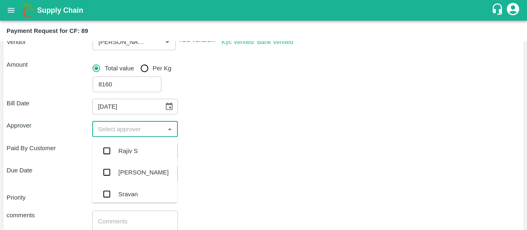
click at [130, 132] on input "input" at bounding box center [128, 128] width 67 height 11
type input "kiran"
click at [104, 152] on input "checkbox" at bounding box center [106, 151] width 16 height 16
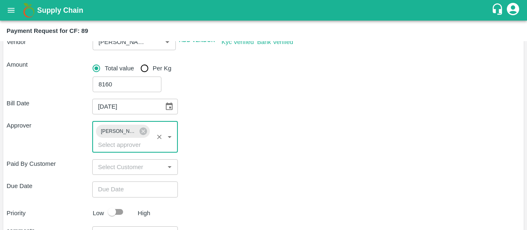
type input "DD/MM/YYYY hh:mm aa"
click at [111, 189] on input "DD/MM/YYYY hh:mm aa" at bounding box center [132, 189] width 80 height 16
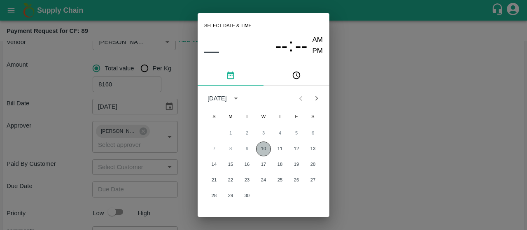
click at [262, 146] on button "10" at bounding box center [263, 148] width 15 height 15
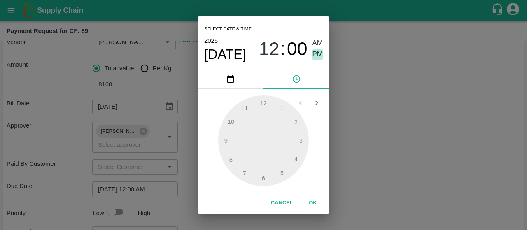
click at [319, 57] on span "PM" at bounding box center [317, 54] width 11 height 11
click at [227, 157] on div at bounding box center [263, 140] width 90 height 90
type input "[DATE] 08:00 PM"
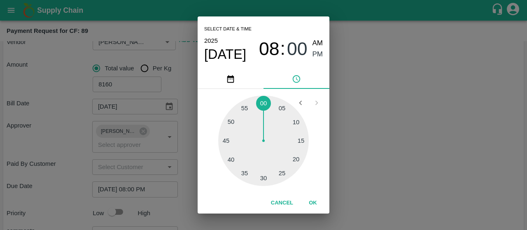
click at [309, 203] on button "OK" at bounding box center [312, 203] width 26 height 14
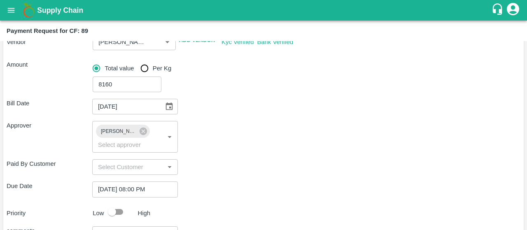
click at [264, 177] on div "Bill Date 23/06/2025 ​ Approver Kiran Naik ​ Paid By Customer ​ Due Date 10/09/…" at bounding box center [263, 195] width 513 height 206
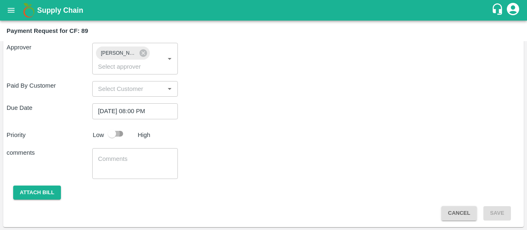
click at [114, 139] on input "checkbox" at bounding box center [111, 134] width 47 height 16
checkbox input "true"
click at [225, 148] on div "comments x ​" at bounding box center [263, 163] width 513 height 31
click at [98, 158] on textarea at bounding box center [135, 163] width 74 height 17
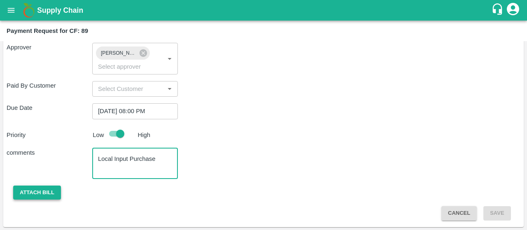
type textarea "Local Input Purchase"
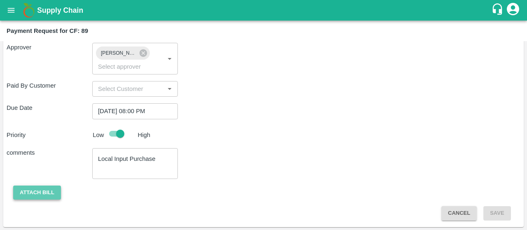
click at [39, 196] on button "Attach bill" at bounding box center [37, 193] width 48 height 14
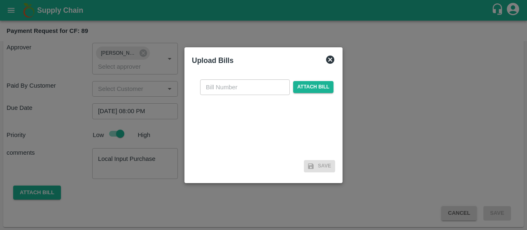
click at [326, 59] on icon at bounding box center [330, 60] width 8 height 8
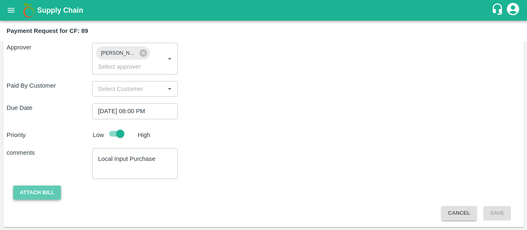
click at [44, 191] on button "Attach bill" at bounding box center [37, 193] width 48 height 14
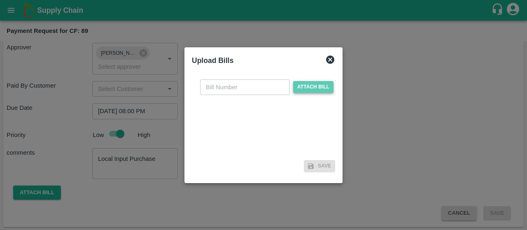
click at [308, 87] on span "Attach bill" at bounding box center [313, 87] width 40 height 12
click at [0, 0] on input "Attach bill" at bounding box center [0, 0] width 0 height 0
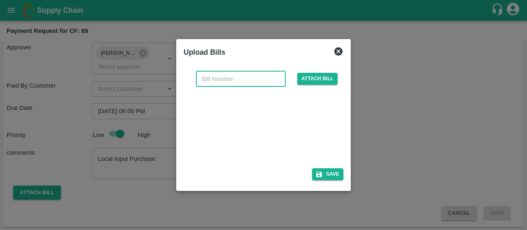
click at [242, 77] on input "text" at bounding box center [241, 79] width 90 height 16
type input "3547"
click at [333, 174] on button "Save" at bounding box center [327, 174] width 31 height 12
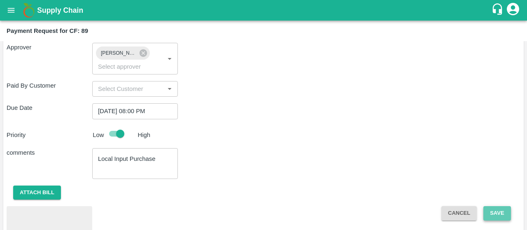
click at [498, 210] on button "Save" at bounding box center [496, 213] width 27 height 14
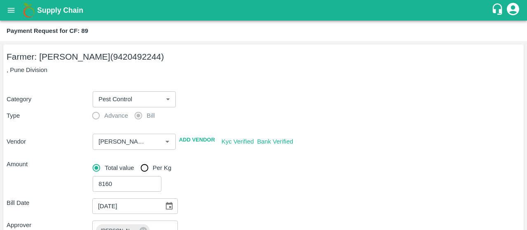
scroll to position [221, 0]
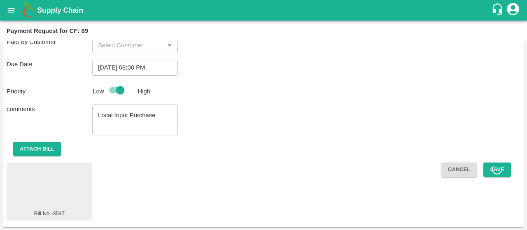
click at [492, 167] on icon at bounding box center [497, 169] width 11 height 11
click at [487, 172] on button "Save" at bounding box center [496, 169] width 27 height 14
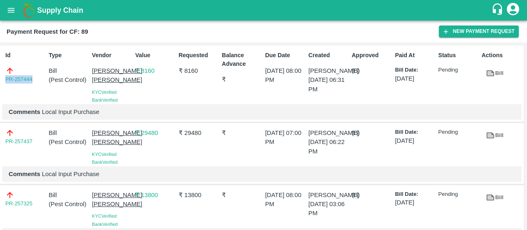
drag, startPoint x: 37, startPoint y: 79, endPoint x: 0, endPoint y: 81, distance: 36.7
click at [0, 81] on div "Id PR-257444 Type Bill ( Pest Control ) Vendor Sadguru Krupa Krishi Kendra KYC …" at bounding box center [261, 84] width 523 height 77
copy link "PR-257444"
click at [443, 33] on icon "button" at bounding box center [445, 31] width 7 height 7
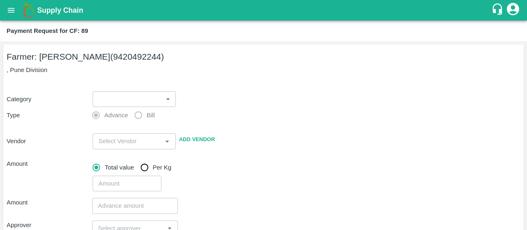
click at [116, 107] on label "Advance" at bounding box center [108, 115] width 40 height 16
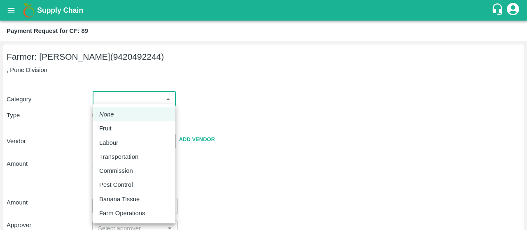
click at [127, 100] on body "Supply Chain Payment Request for CF: 89 Farmer: [PERSON_NAME] (9420492244) , Pu…" at bounding box center [263, 115] width 527 height 230
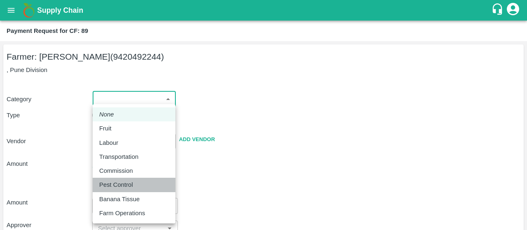
click at [105, 186] on p "Pest Control" at bounding box center [116, 184] width 34 height 9
type input "21"
radio input "false"
radio input "true"
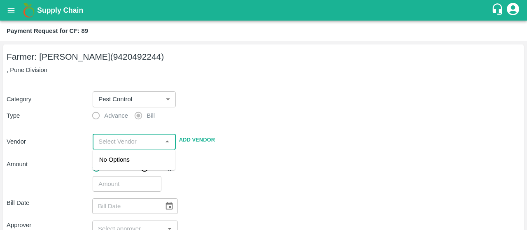
click at [120, 141] on input "input" at bounding box center [127, 141] width 64 height 11
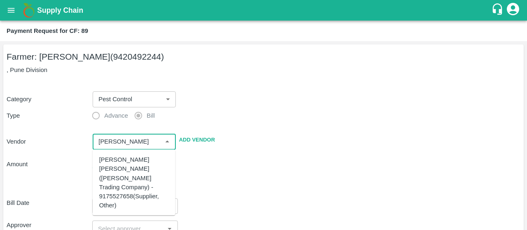
scroll to position [116, 0]
click at [106, 191] on div "[PERSON_NAME] [PERSON_NAME] - 9637498042(Supplier, Service Provider)" at bounding box center [134, 191] width 70 height 37
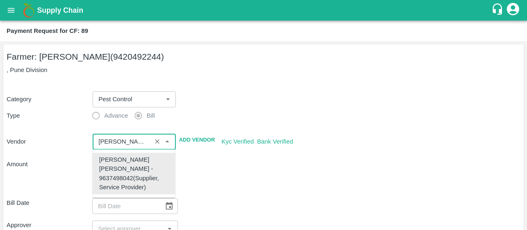
type input "[PERSON_NAME] [PERSON_NAME] - 9637498042(Supplier, Service Provider)"
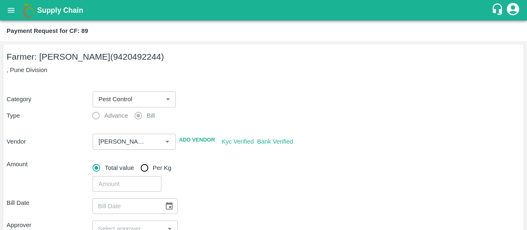
click at [228, 190] on div "​" at bounding box center [304, 182] width 431 height 19
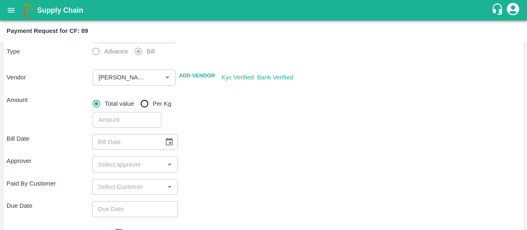
scroll to position [67, 0]
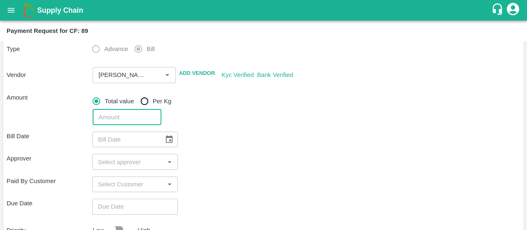
click at [135, 115] on input "number" at bounding box center [127, 117] width 68 height 16
type input "27730"
click at [175, 141] on button "Choose date" at bounding box center [169, 140] width 16 height 16
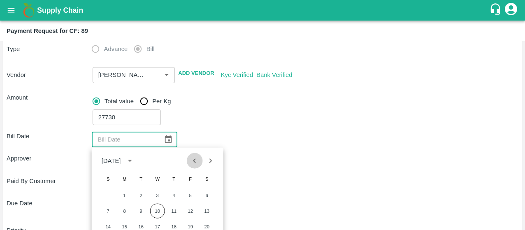
click at [198, 156] on icon "Previous month" at bounding box center [194, 160] width 9 height 9
click at [156, 227] on button "16" at bounding box center [157, 226] width 15 height 15
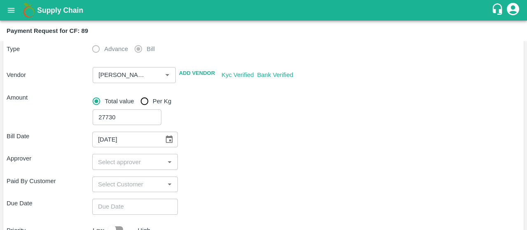
click at [163, 140] on button "Choose date, selected date is Jul 16, 2025" at bounding box center [169, 140] width 16 height 16
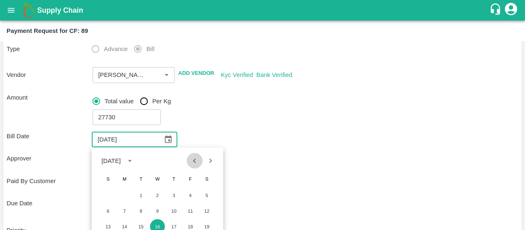
click at [190, 158] on icon "Previous month" at bounding box center [194, 160] width 9 height 9
click at [128, 226] on button "16" at bounding box center [124, 226] width 15 height 15
type input "16/06/2025"
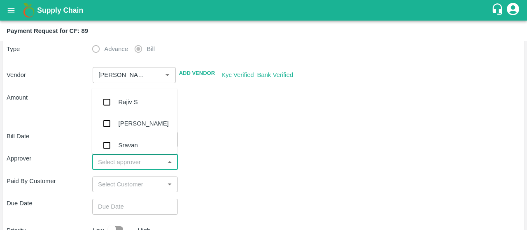
click at [118, 167] on input "input" at bounding box center [128, 161] width 67 height 11
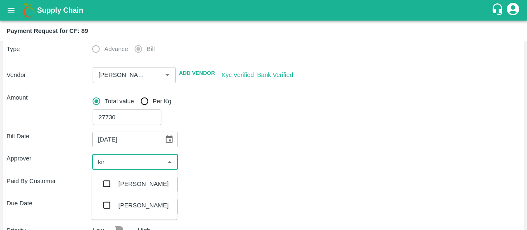
type input "kira"
click at [107, 187] on input "checkbox" at bounding box center [106, 184] width 16 height 16
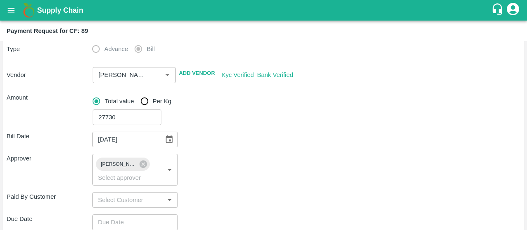
click at [229, 192] on div "Paid By Customer ​" at bounding box center [263, 200] width 513 height 16
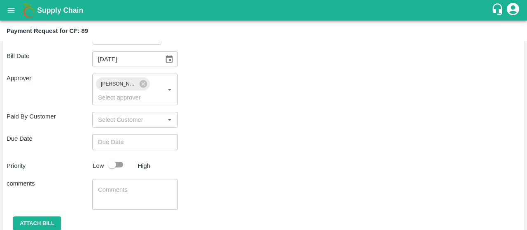
scroll to position [152, 0]
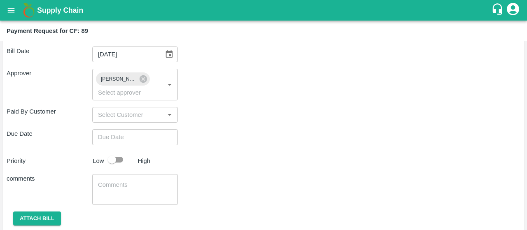
type input "DD/MM/YYYY hh:mm aa"
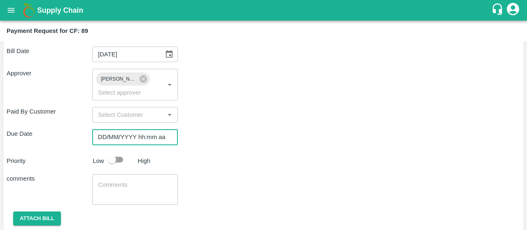
click at [145, 142] on input "DD/MM/YYYY hh:mm aa" at bounding box center [132, 137] width 80 height 16
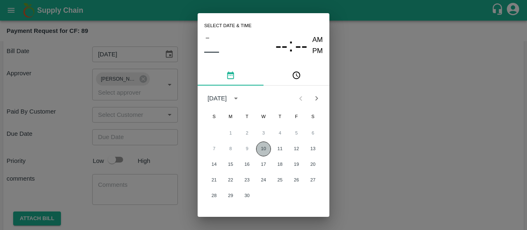
click at [259, 150] on button "10" at bounding box center [263, 148] width 15 height 15
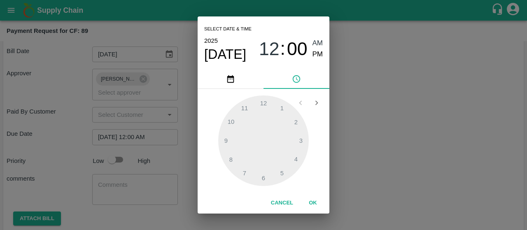
click at [316, 54] on span "PM" at bounding box center [317, 54] width 11 height 11
click at [231, 155] on div at bounding box center [263, 140] width 90 height 90
type input "[DATE] 08:00 PM"
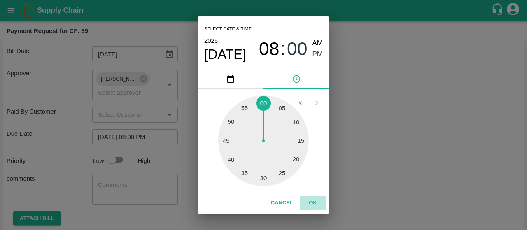
click at [313, 204] on button "OK" at bounding box center [312, 203] width 26 height 14
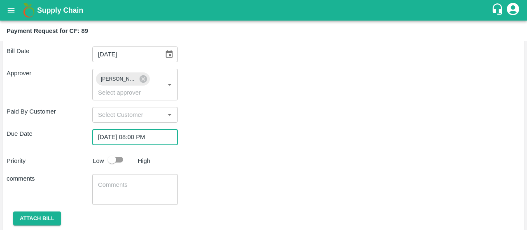
click at [119, 160] on input "checkbox" at bounding box center [111, 160] width 47 height 16
checkbox input "true"
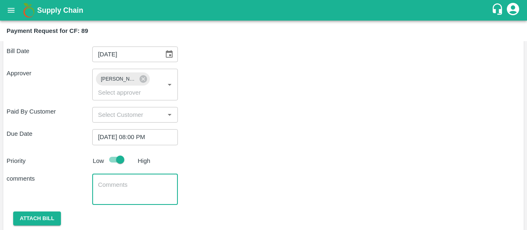
click at [102, 188] on textarea at bounding box center [135, 189] width 74 height 17
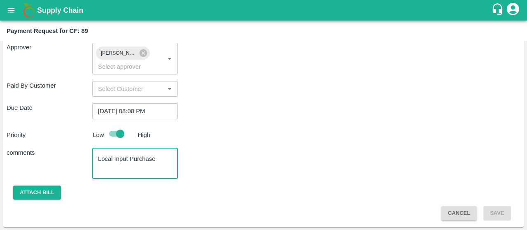
type textarea "Local Input Purchase"
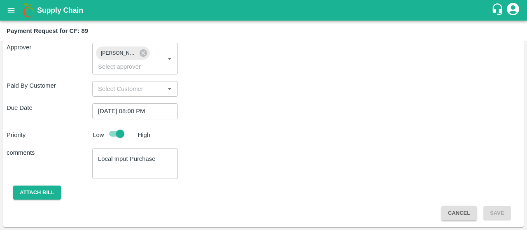
click at [236, 159] on div "comments Local Input Purchase x ​" at bounding box center [263, 163] width 513 height 31
click at [39, 194] on button "Attach bill" at bounding box center [37, 193] width 48 height 14
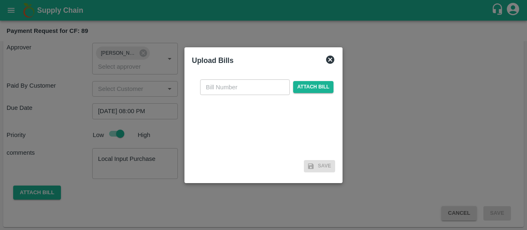
click at [332, 88] on div "​ Attach bill" at bounding box center [266, 87] width 137 height 16
click at [320, 88] on span "Attach bill" at bounding box center [313, 87] width 40 height 12
click at [0, 0] on input "Attach bill" at bounding box center [0, 0] width 0 height 0
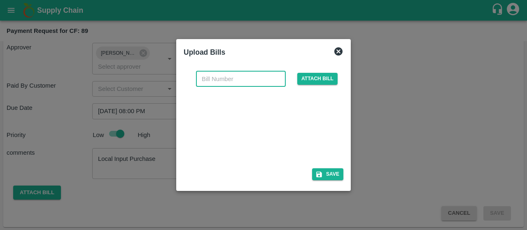
click at [244, 79] on input "text" at bounding box center [241, 79] width 90 height 16
type input "3182"
click at [283, 57] on div "Upload Bills" at bounding box center [253, 50] width 153 height 21
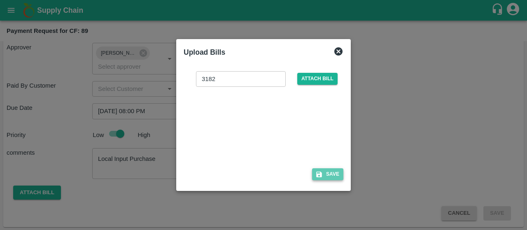
click at [335, 177] on button "Save" at bounding box center [327, 174] width 31 height 12
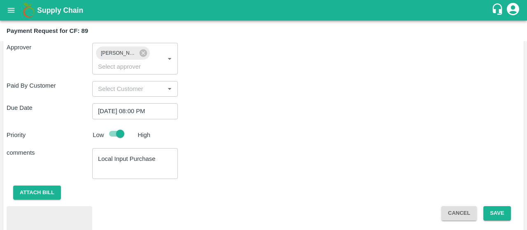
scroll to position [221, 0]
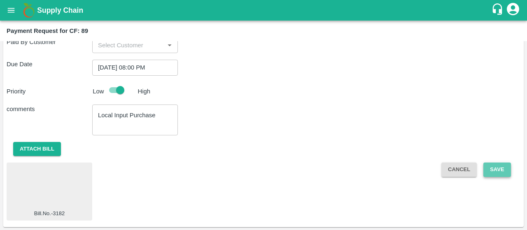
click at [490, 169] on button "Save" at bounding box center [496, 169] width 27 height 14
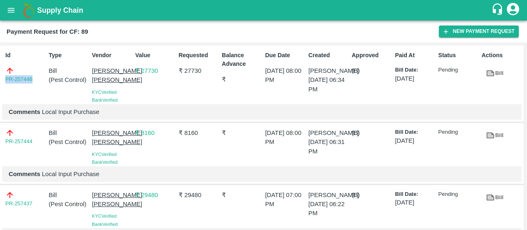
drag, startPoint x: 35, startPoint y: 77, endPoint x: 0, endPoint y: 79, distance: 35.4
click at [0, 79] on div "Id PR-257446 Type Bill ( Pest Control ) Vendor Sadguru Krupa Krishi Kendra KYC …" at bounding box center [261, 84] width 523 height 77
copy link "PR-257446"
click at [470, 34] on button "New Payment Request" at bounding box center [478, 32] width 80 height 12
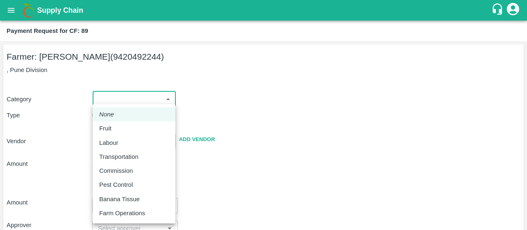
click at [107, 94] on body "Supply Chain Payment Request for CF: 89 Farmer: Sharada Ramesh Shinde (94204922…" at bounding box center [263, 115] width 527 height 230
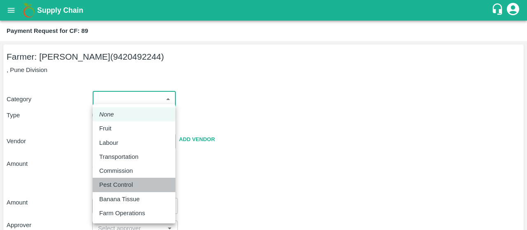
click at [102, 178] on li "Pest Control" at bounding box center [134, 185] width 83 height 14
type input "21"
radio input "false"
radio input "true"
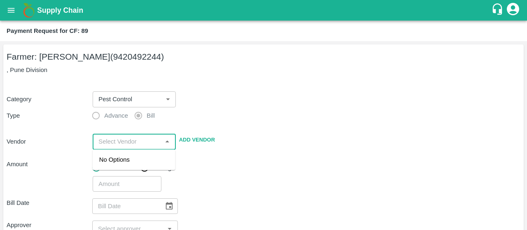
click at [116, 137] on input "input" at bounding box center [127, 141] width 64 height 11
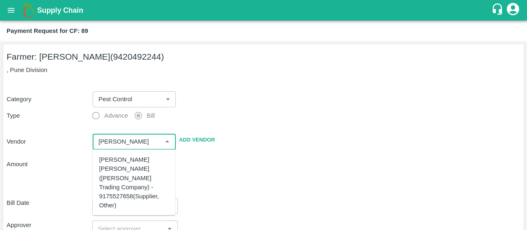
scroll to position [116, 0]
click at [105, 198] on div "[PERSON_NAME] [PERSON_NAME] - 9637498042(Supplier, Service Provider)" at bounding box center [134, 191] width 70 height 37
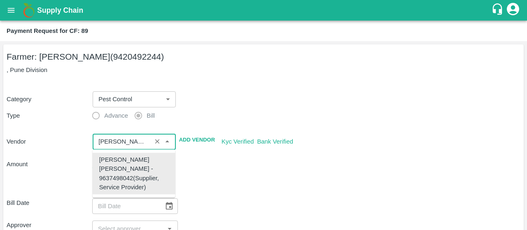
type input "[PERSON_NAME] [PERSON_NAME] - 9637498042(Supplier, Service Provider)"
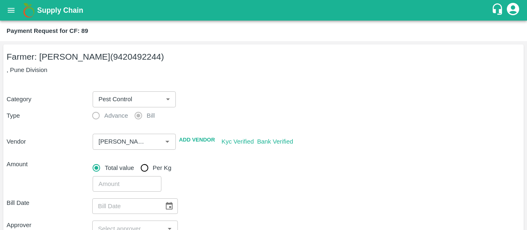
click at [242, 206] on div "Bill Date ​" at bounding box center [263, 206] width 513 height 16
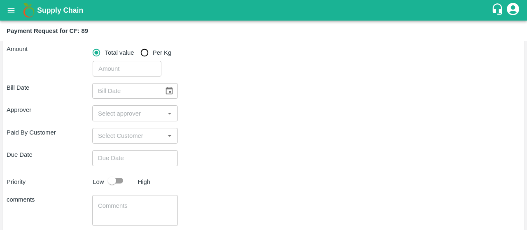
scroll to position [116, 0]
click at [122, 75] on input "number" at bounding box center [127, 68] width 68 height 16
type input "32300"
click at [216, 87] on div "Bill Date ​" at bounding box center [263, 91] width 513 height 16
click at [166, 83] on button "Choose date" at bounding box center [169, 91] width 16 height 16
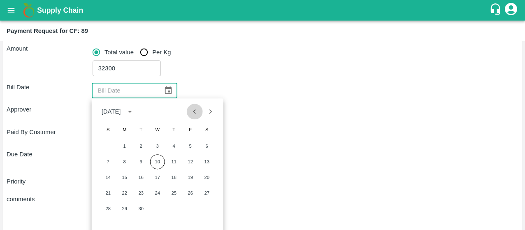
click at [194, 109] on icon "Previous month" at bounding box center [194, 111] width 9 height 9
click at [173, 191] on button "24" at bounding box center [174, 193] width 15 height 15
type input "24/07/2025"
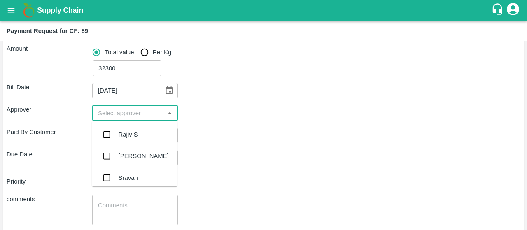
click at [114, 109] on input "input" at bounding box center [128, 112] width 67 height 11
type input "kiran"
click at [104, 136] on input "checkbox" at bounding box center [106, 134] width 16 height 16
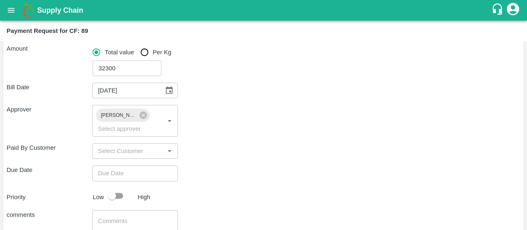
click at [198, 166] on div "Due Date ​" at bounding box center [263, 173] width 513 height 16
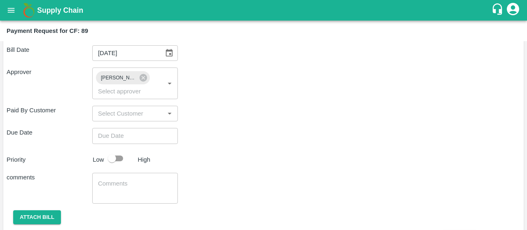
type input "DD/MM/YYYY hh:mm aa"
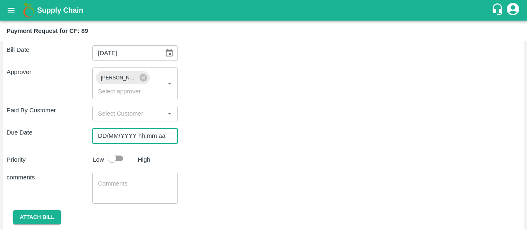
click at [127, 132] on input "DD/MM/YYYY hh:mm aa" at bounding box center [132, 136] width 80 height 16
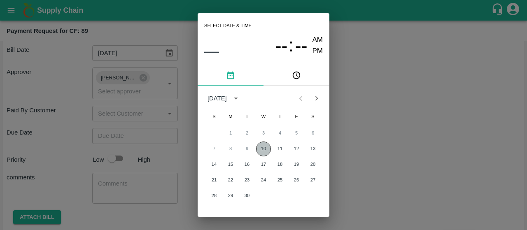
click at [264, 149] on button "10" at bounding box center [263, 148] width 15 height 15
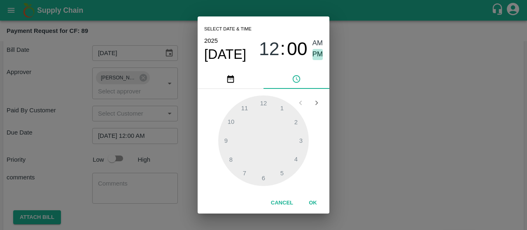
click at [318, 53] on span "PM" at bounding box center [317, 54] width 11 height 11
click at [231, 159] on div at bounding box center [263, 140] width 90 height 90
type input "10/09/2025 08:00 PM"
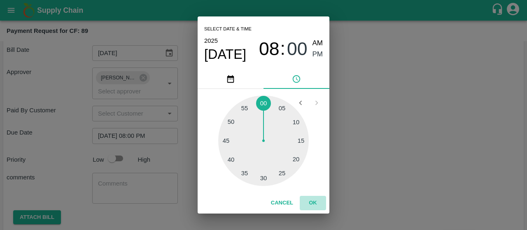
click at [308, 202] on button "OK" at bounding box center [312, 203] width 26 height 14
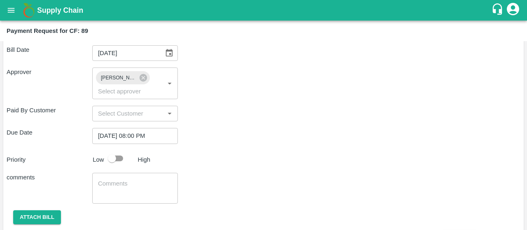
click at [212, 160] on div "Priority Low High" at bounding box center [261, 159] width 517 height 16
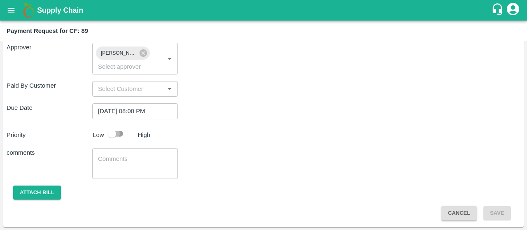
click at [109, 129] on input "checkbox" at bounding box center [111, 134] width 47 height 16
checkbox input "true"
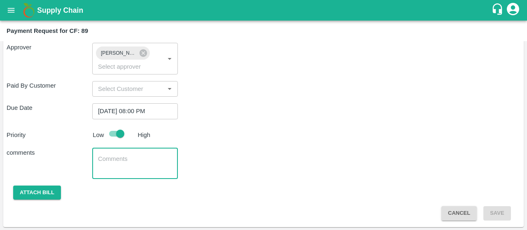
click at [103, 164] on textarea at bounding box center [135, 163] width 74 height 17
type textarea "Local Input Purchase"
click at [52, 192] on button "Attach bill" at bounding box center [37, 193] width 48 height 14
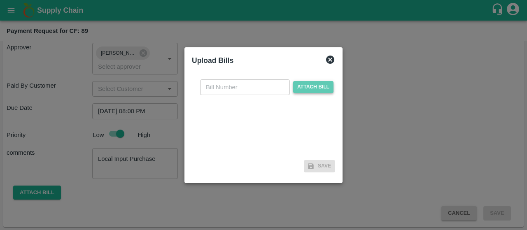
click at [318, 93] on span "Attach bill" at bounding box center [313, 87] width 40 height 12
click at [0, 0] on input "Attach bill" at bounding box center [0, 0] width 0 height 0
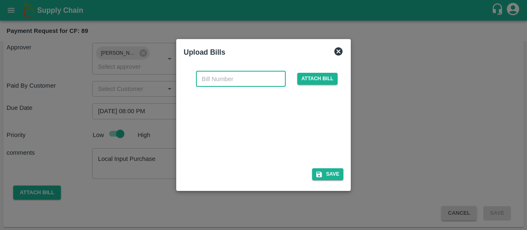
click at [239, 78] on input "text" at bounding box center [241, 79] width 90 height 16
type input "5207"
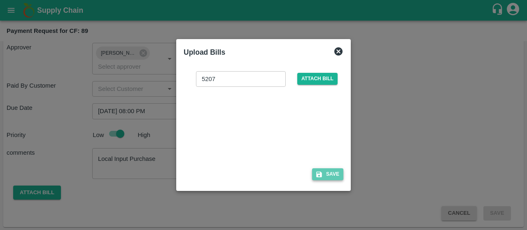
click at [318, 172] on icon "button" at bounding box center [319, 175] width 6 height 6
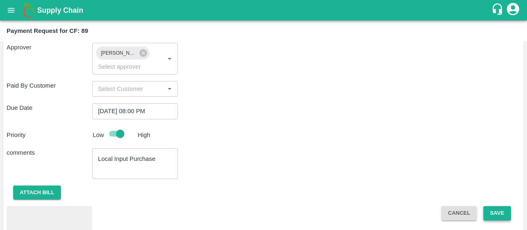
click at [494, 210] on button "Save" at bounding box center [496, 213] width 27 height 14
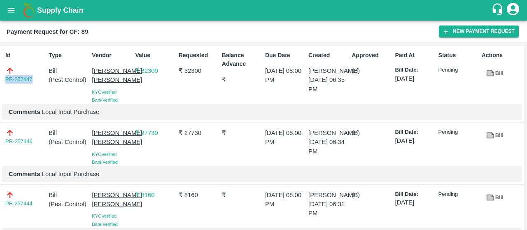
drag, startPoint x: 35, startPoint y: 77, endPoint x: 0, endPoint y: 79, distance: 35.0
click at [0, 79] on div "Id PR-257447 Type Bill ( Pest Control ) Vendor Sadguru Krupa Krishi Kendra KYC …" at bounding box center [261, 84] width 523 height 77
copy link "PR-257447"
click at [12, 9] on icon "open drawer" at bounding box center [11, 10] width 9 height 9
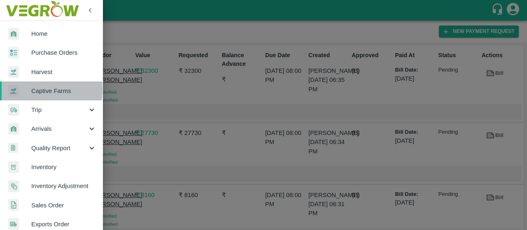
click at [31, 90] on span "Captive Farms" at bounding box center [63, 90] width 65 height 9
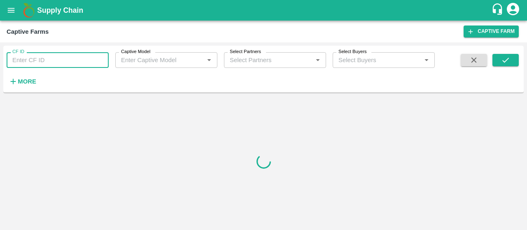
click at [52, 58] on input "CF ID" at bounding box center [58, 60] width 102 height 16
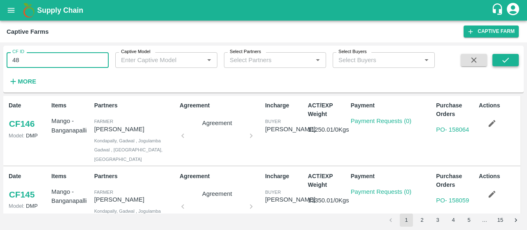
type input "48"
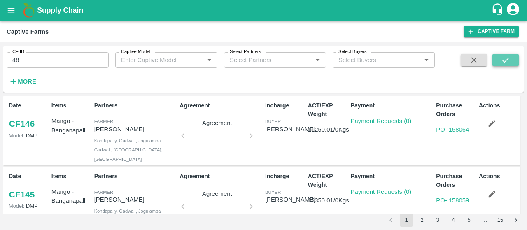
click at [506, 60] on icon "submit" at bounding box center [505, 60] width 9 height 9
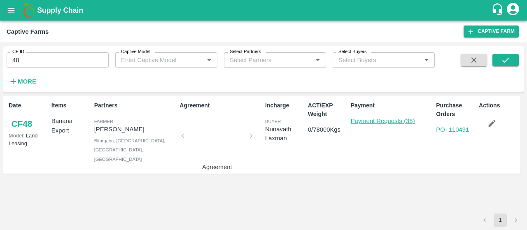
click at [378, 120] on link "Payment Requests (38)" at bounding box center [382, 121] width 64 height 7
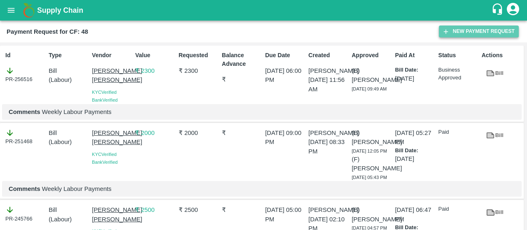
click at [452, 31] on button "New Payment Request" at bounding box center [478, 32] width 80 height 12
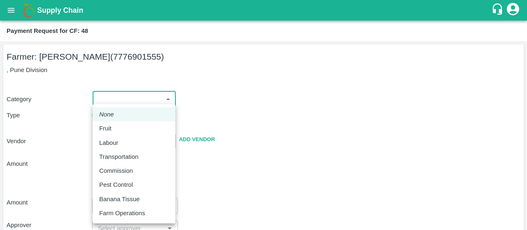
click at [122, 102] on body "Supply Chain Payment Request for CF: 48 Farmer: Nikhil [PERSON_NAME] (777690155…" at bounding box center [263, 115] width 527 height 230
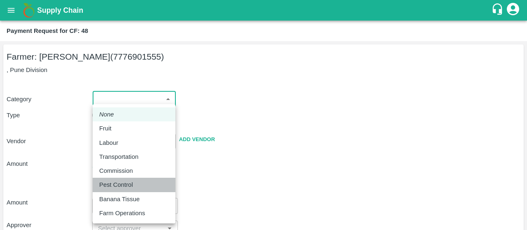
click at [103, 183] on p "Pest Control" at bounding box center [116, 184] width 34 height 9
type input "21"
radio input "false"
radio input "true"
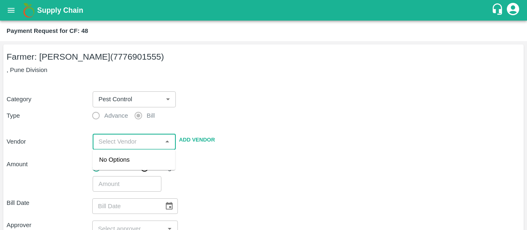
click at [118, 141] on input "input" at bounding box center [127, 141] width 64 height 11
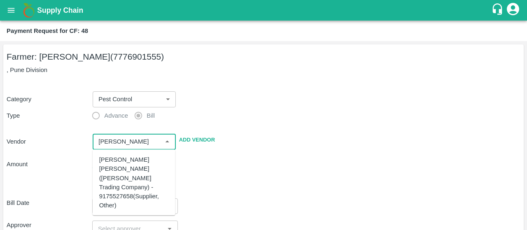
scroll to position [116, 0]
click at [104, 194] on div "[PERSON_NAME] [PERSON_NAME] - 9637498042(Supplier, Service Provider)" at bounding box center [134, 191] width 70 height 37
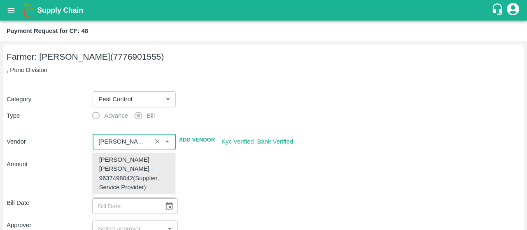
type input "[PERSON_NAME] [PERSON_NAME] - 9637498042(Supplier, Service Provider)"
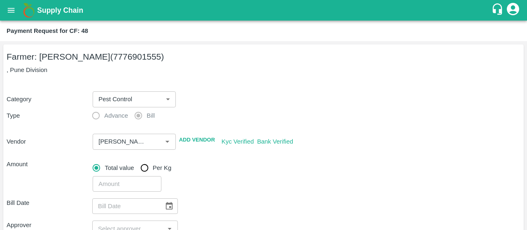
click at [218, 190] on div "​" at bounding box center [304, 182] width 431 height 19
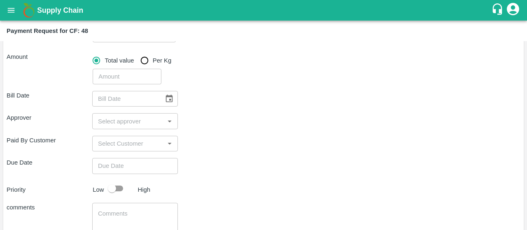
scroll to position [108, 0]
click at [114, 71] on input "number" at bounding box center [127, 76] width 68 height 16
type input "600"
click at [237, 102] on div "Bill Date ​" at bounding box center [263, 98] width 513 height 16
click at [171, 98] on icon "Choose date" at bounding box center [169, 97] width 9 height 9
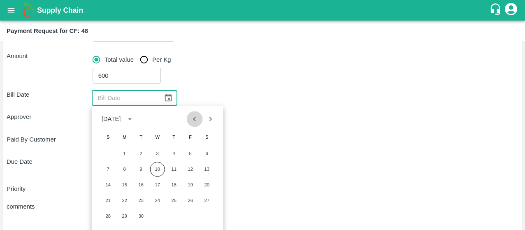
click at [200, 121] on button "Previous month" at bounding box center [195, 119] width 16 height 16
click at [204, 171] on button "14" at bounding box center [206, 169] width 15 height 15
type input "[DATE]"
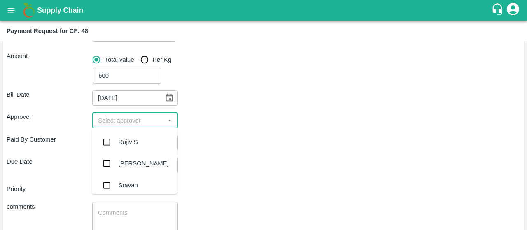
click at [117, 115] on input "input" at bounding box center [128, 120] width 67 height 11
type input "kiran"
click at [104, 141] on input "checkbox" at bounding box center [106, 142] width 16 height 16
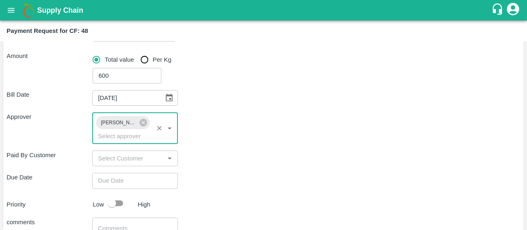
type input "DD/MM/YYYY hh:mm aa"
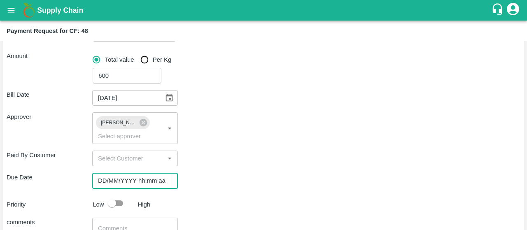
click at [102, 179] on input "DD/MM/YYYY hh:mm aa" at bounding box center [132, 181] width 80 height 16
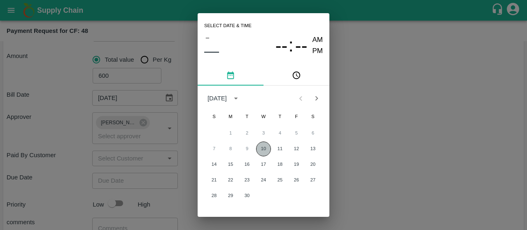
click at [260, 148] on button "10" at bounding box center [263, 148] width 15 height 15
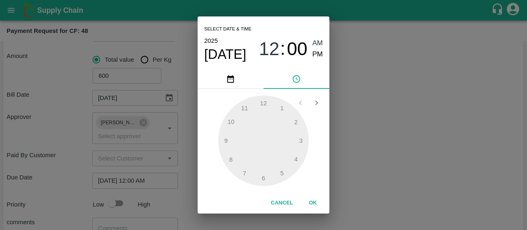
click at [325, 53] on div "Select date & time [DATE] 12 : 00 AM PM" at bounding box center [263, 42] width 132 height 53
click at [319, 53] on span "PM" at bounding box center [317, 54] width 11 height 11
click at [225, 135] on div at bounding box center [263, 140] width 90 height 90
type input "[DATE] 09:00 PM"
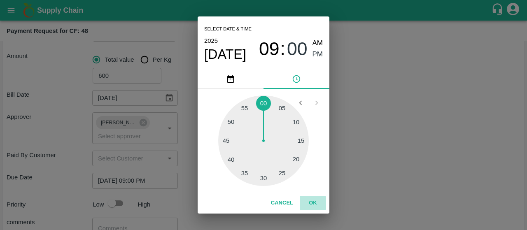
click at [308, 198] on button "OK" at bounding box center [312, 203] width 26 height 14
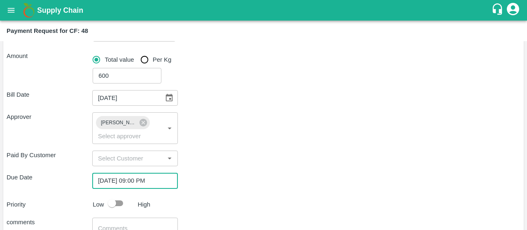
click at [262, 195] on div "Bill Date [DATE] ​ Approver [PERSON_NAME] ​ Paid By Customer ​ Due Date [DATE] …" at bounding box center [263, 187] width 513 height 206
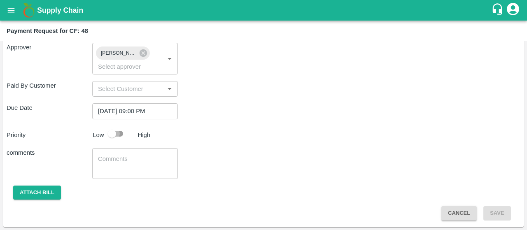
click at [123, 135] on input "checkbox" at bounding box center [111, 134] width 47 height 16
checkbox input "true"
click at [105, 168] on textarea at bounding box center [135, 163] width 74 height 17
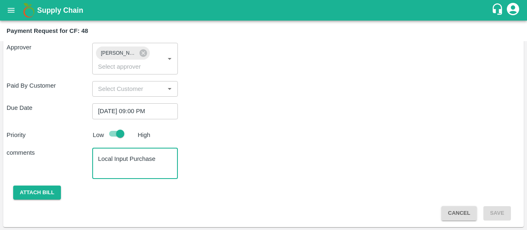
type textarea "Local Input Purchase"
click at [360, 93] on div "Paid By Customer ​" at bounding box center [263, 89] width 513 height 16
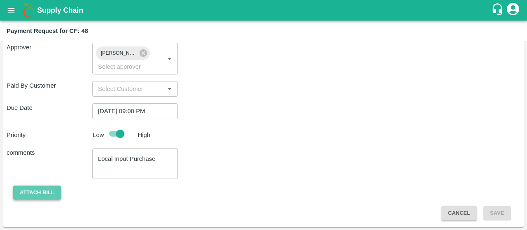
click at [33, 188] on button "Attach bill" at bounding box center [37, 193] width 48 height 14
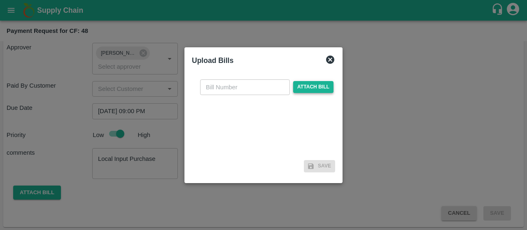
click at [320, 87] on span "Attach bill" at bounding box center [313, 87] width 40 height 12
click at [0, 0] on input "Attach bill" at bounding box center [0, 0] width 0 height 0
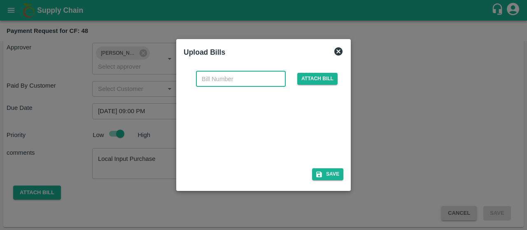
click at [230, 77] on input "text" at bounding box center [241, 79] width 90 height 16
type input "3031"
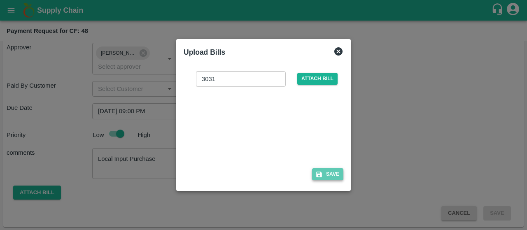
click at [325, 173] on button "Save" at bounding box center [327, 174] width 31 height 12
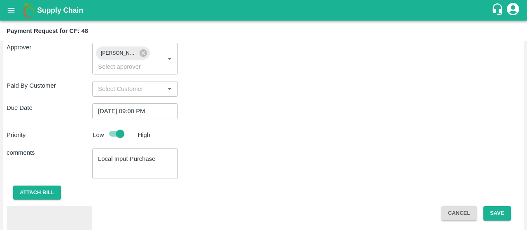
scroll to position [221, 0]
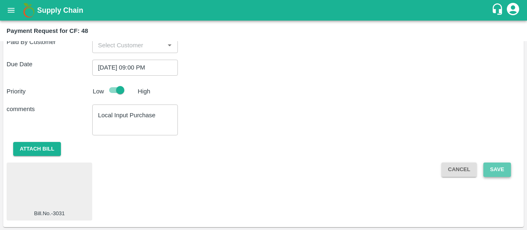
click at [495, 170] on button "Save" at bounding box center [496, 169] width 27 height 14
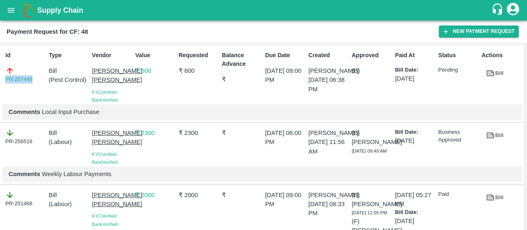
drag, startPoint x: 38, startPoint y: 78, endPoint x: 0, endPoint y: 75, distance: 38.3
click at [0, 75] on div "Id PR-257448 Type Bill ( Pest Control ) Vendor Sadguru Krupa Krishi Kendra KYC …" at bounding box center [261, 84] width 523 height 77
copy link "PR-257448"
click at [461, 33] on button "New Payment Request" at bounding box center [478, 32] width 80 height 12
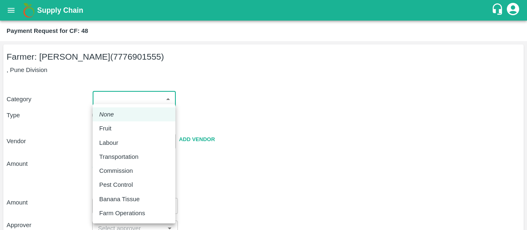
click at [120, 95] on body "Supply Chain Payment Request for CF: 48 Farmer: Nikhil Bhagvat Patil (777690155…" at bounding box center [263, 115] width 527 height 230
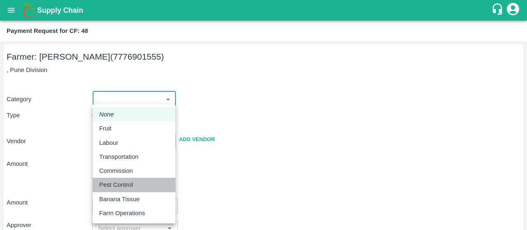
click at [101, 179] on li "Pest Control" at bounding box center [134, 185] width 83 height 14
type input "21"
radio input "false"
radio input "true"
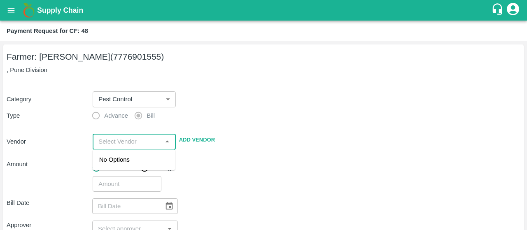
click at [124, 139] on input "input" at bounding box center [127, 141] width 64 height 11
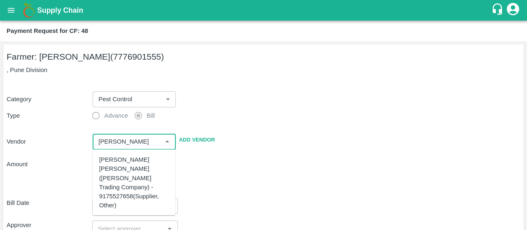
scroll to position [116, 0]
click at [100, 194] on div "[PERSON_NAME] [PERSON_NAME] - 9637498042(Supplier, Service Provider)" at bounding box center [134, 191] width 70 height 37
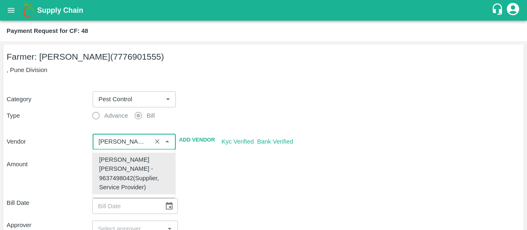
type input "[PERSON_NAME] [PERSON_NAME] - 9637498042(Supplier, Service Provider)"
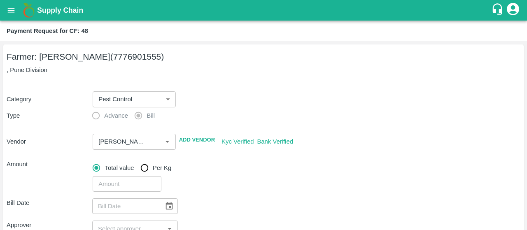
click at [248, 186] on div "​" at bounding box center [304, 182] width 431 height 19
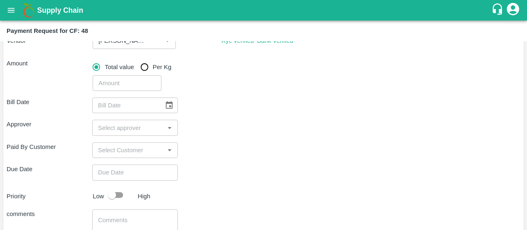
scroll to position [101, 0]
click at [111, 89] on input "number" at bounding box center [127, 83] width 68 height 16
type input "2820"
click at [201, 90] on div "Bill Date ​ Approver ​ Paid By Customer ​ Due Date ​ Priority Low High comments…" at bounding box center [263, 185] width 513 height 191
click at [165, 108] on icon "Choose date" at bounding box center [169, 104] width 9 height 9
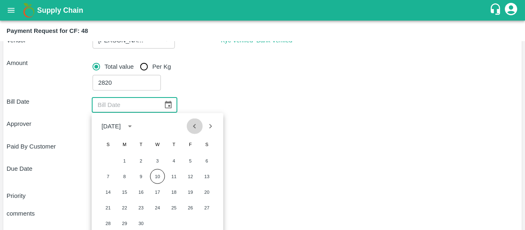
click at [198, 124] on icon "Previous month" at bounding box center [194, 126] width 9 height 9
click at [197, 124] on icon "Previous month" at bounding box center [194, 126] width 9 height 9
click at [119, 225] on button "30" at bounding box center [124, 223] width 15 height 15
type input "30/06/2025"
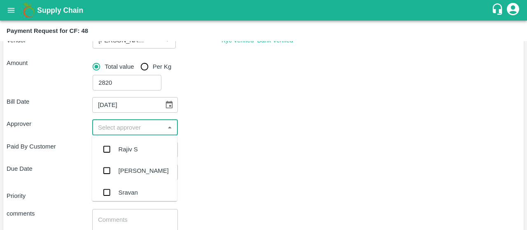
click at [135, 128] on input "input" at bounding box center [128, 127] width 67 height 11
type input "kiran"
click at [103, 154] on input "checkbox" at bounding box center [106, 149] width 16 height 16
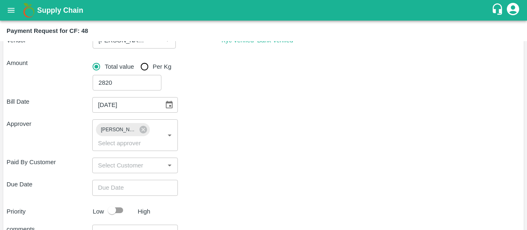
click at [226, 169] on div "Paid By Customer ​" at bounding box center [263, 166] width 513 height 16
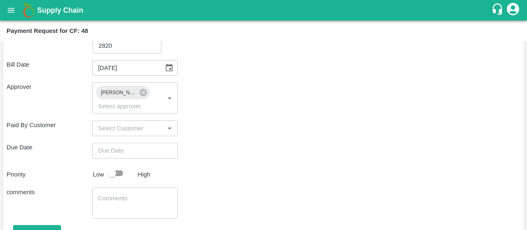
scroll to position [139, 0]
type input "DD/MM/YYYY hh:mm aa"
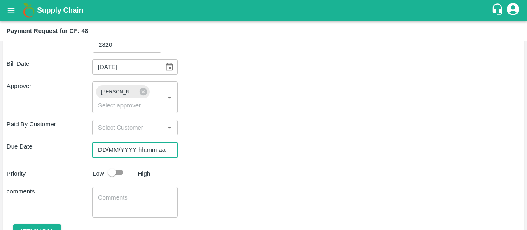
click at [137, 150] on input "DD/MM/YYYY hh:mm aa" at bounding box center [132, 150] width 80 height 16
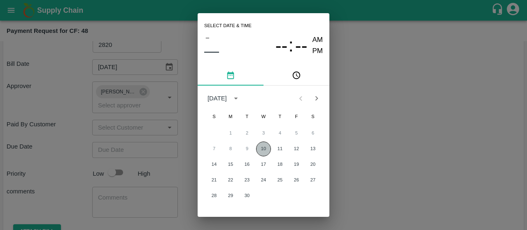
click at [266, 146] on button "10" at bounding box center [263, 148] width 15 height 15
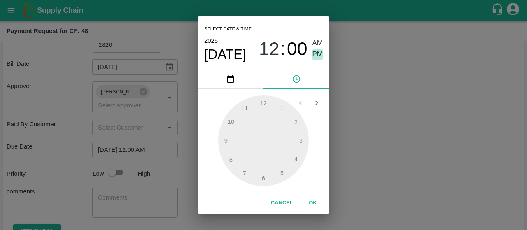
click at [319, 54] on span "PM" at bounding box center [317, 54] width 11 height 11
click at [230, 157] on div at bounding box center [263, 140] width 90 height 90
type input "[DATE] 08:00 PM"
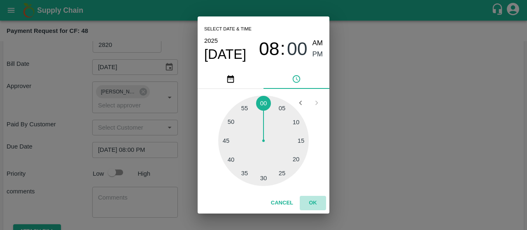
click at [312, 199] on button "OK" at bounding box center [312, 203] width 26 height 14
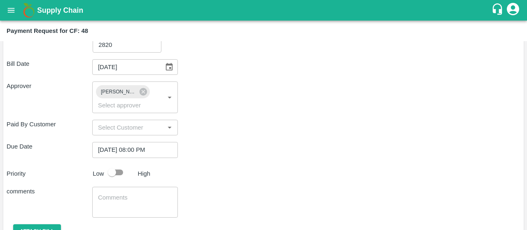
click at [312, 199] on div "comments x ​" at bounding box center [263, 202] width 513 height 31
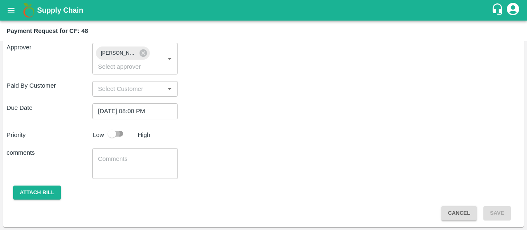
click at [125, 134] on input "checkbox" at bounding box center [111, 134] width 47 height 16
checkbox input "true"
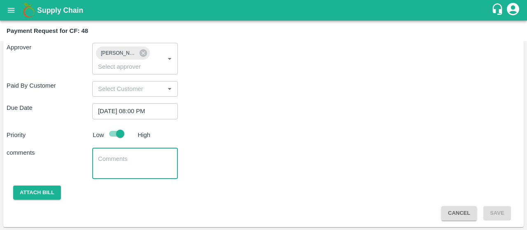
click at [116, 157] on textarea at bounding box center [135, 163] width 74 height 17
type textarea "Local Input Purchase"
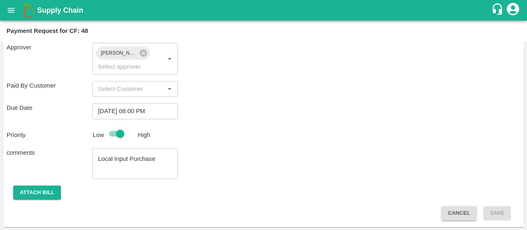
click at [261, 130] on div "Priority Low High" at bounding box center [261, 134] width 517 height 16
click at [13, 197] on button "Attach bill" at bounding box center [37, 193] width 48 height 14
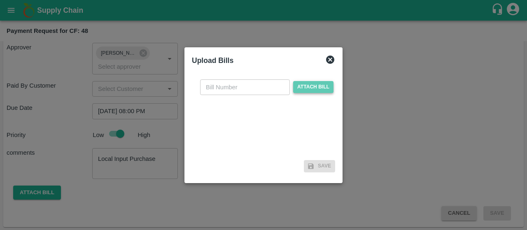
click at [322, 86] on span "Attach bill" at bounding box center [313, 87] width 40 height 12
click at [0, 0] on input "Attach bill" at bounding box center [0, 0] width 0 height 0
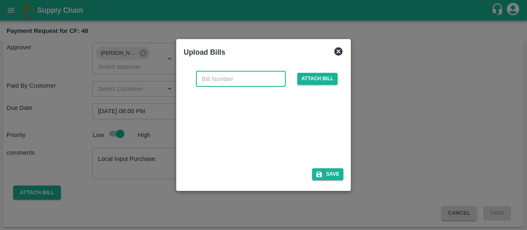
click at [234, 77] on input "text" at bounding box center [241, 79] width 90 height 16
type input "3926"
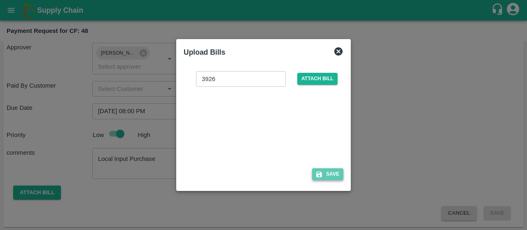
click at [322, 174] on button "Save" at bounding box center [327, 174] width 31 height 12
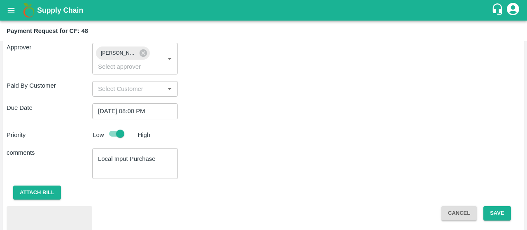
scroll to position [221, 0]
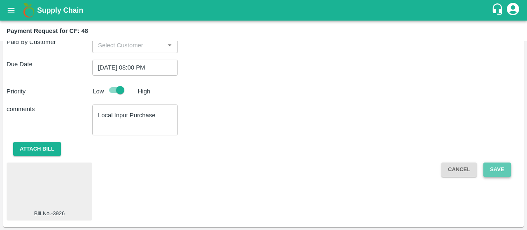
click at [488, 170] on button "Save" at bounding box center [496, 169] width 27 height 14
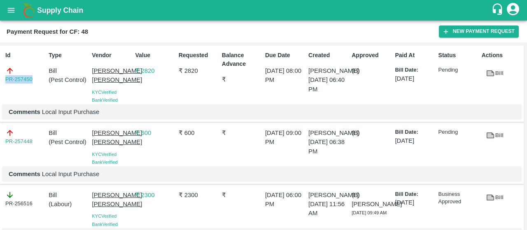
drag, startPoint x: 39, startPoint y: 78, endPoint x: 0, endPoint y: 84, distance: 39.2
click at [0, 84] on div "Id PR-257450 Type Bill ( Pest Control ) Vendor Sadguru Krupa Krishi Kendra KYC …" at bounding box center [261, 84] width 523 height 77
copy link "PR-257450"
drag, startPoint x: 89, startPoint y: 71, endPoint x: 119, endPoint y: 92, distance: 36.7
click at [119, 92] on div "Vendor Sadguru Krupa Krishi Kendra KYC Verified Bank Verified" at bounding box center [109, 76] width 43 height 56
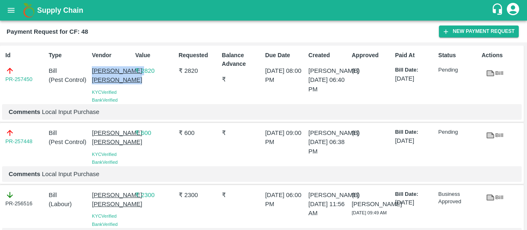
copy p "[PERSON_NAME] [PERSON_NAME]"
click at [17, 8] on button "open drawer" at bounding box center [11, 10] width 19 height 19
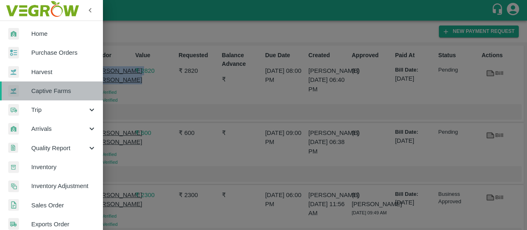
click at [53, 92] on span "Captive Farms" at bounding box center [63, 90] width 65 height 9
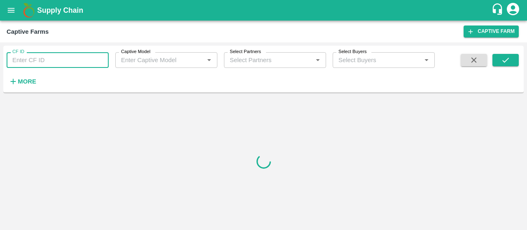
click at [65, 60] on input "CF ID" at bounding box center [58, 60] width 102 height 16
paste input "89"
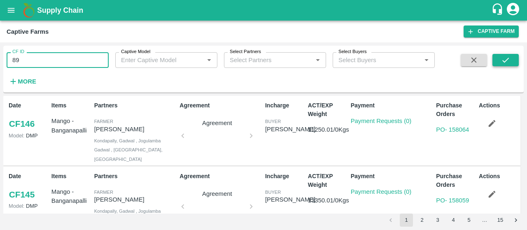
type input "89"
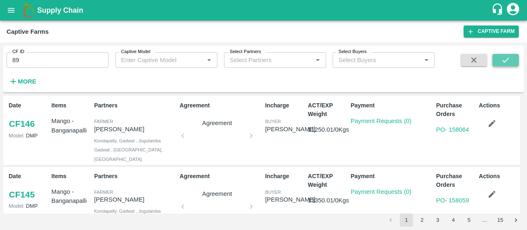
click at [512, 59] on button "submit" at bounding box center [505, 60] width 26 height 12
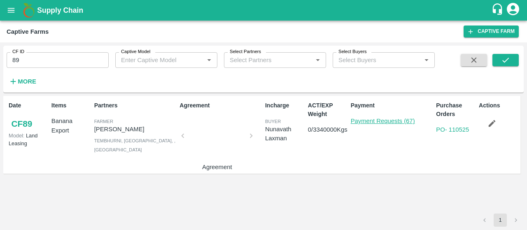
click at [404, 120] on link "Payment Requests (67)" at bounding box center [382, 121] width 64 height 7
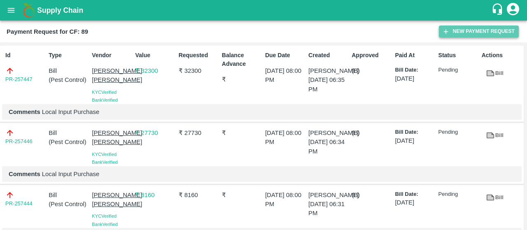
click at [459, 37] on button "New Payment Request" at bounding box center [478, 32] width 80 height 12
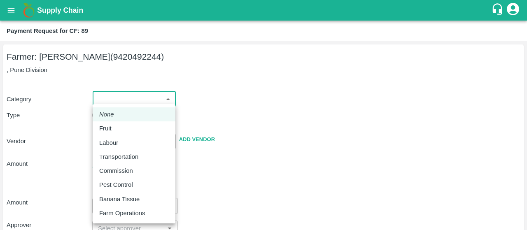
click at [131, 101] on body "Supply Chain Payment Request for CF: 89 Farmer: Sharada Ramesh Shinde (94204922…" at bounding box center [263, 115] width 527 height 230
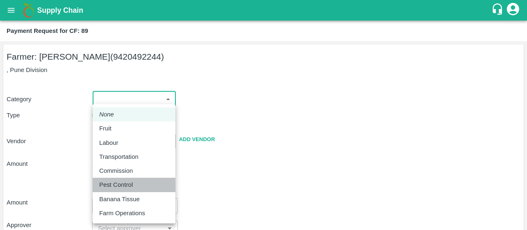
click at [100, 186] on p "Pest Control" at bounding box center [116, 184] width 34 height 9
type input "21"
radio input "false"
radio input "true"
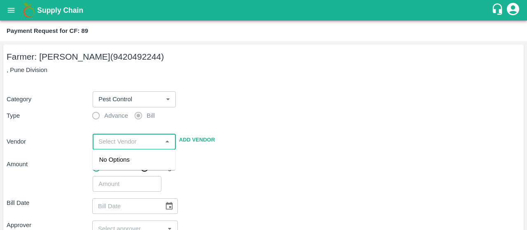
click at [110, 141] on input "input" at bounding box center [127, 141] width 64 height 11
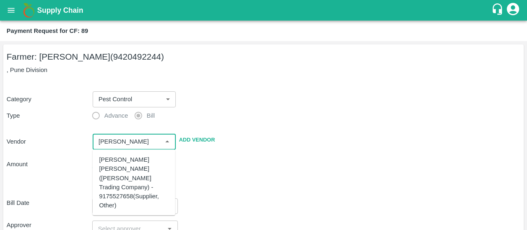
scroll to position [116, 0]
click at [114, 189] on div "[PERSON_NAME] [PERSON_NAME] - 9637498042(Supplier, Service Provider)" at bounding box center [134, 191] width 70 height 37
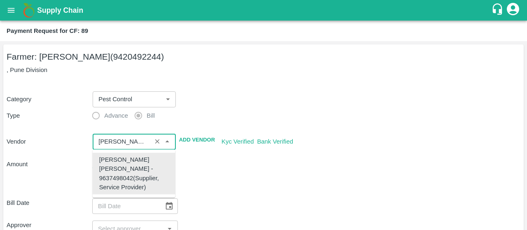
type input "[PERSON_NAME] [PERSON_NAME] - 9637498042(Supplier, Service Provider)"
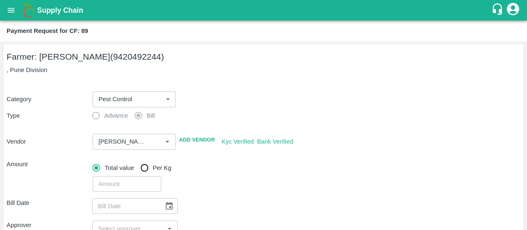
click at [213, 190] on div "​" at bounding box center [304, 182] width 431 height 19
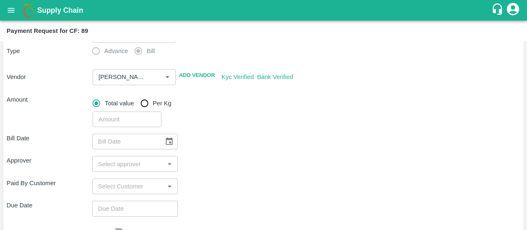
scroll to position [66, 0]
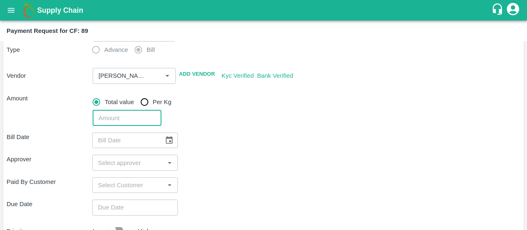
click at [111, 118] on input "number" at bounding box center [127, 118] width 68 height 16
type input "77150"
click at [210, 126] on div "Bill Date ​ Approver ​ Paid By Customer ​ Due Date ​ Priority Low High comments…" at bounding box center [263, 221] width 513 height 191
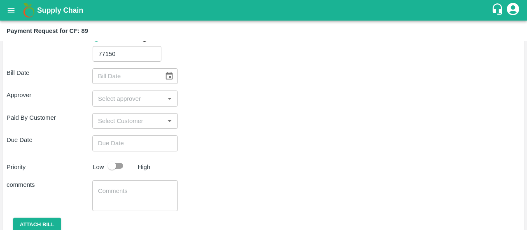
scroll to position [134, 0]
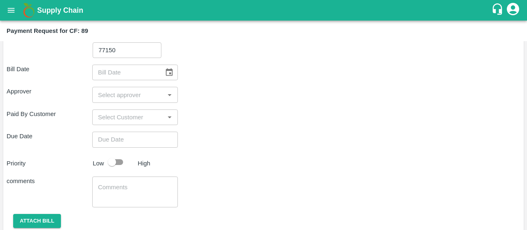
click at [170, 77] on button "Choose date" at bounding box center [169, 73] width 16 height 16
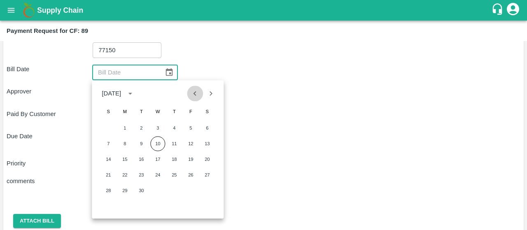
click at [193, 93] on icon "Previous month" at bounding box center [194, 93] width 3 height 5
click at [123, 193] on button "28" at bounding box center [124, 190] width 15 height 15
type input "28/07/2025"
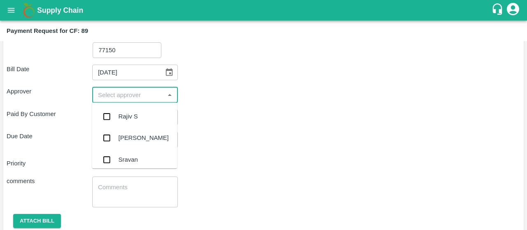
click at [131, 94] on input "input" at bounding box center [128, 94] width 67 height 11
type input "kiran"
click at [103, 119] on input "checkbox" at bounding box center [106, 116] width 16 height 16
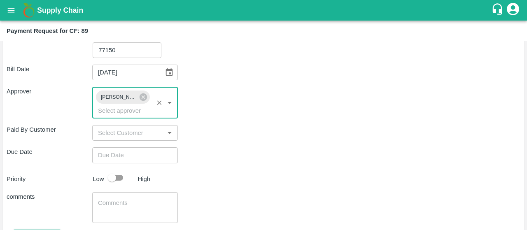
type input "DD/MM/YYYY hh:mm aa"
click at [106, 151] on input "DD/MM/YYYY hh:mm aa" at bounding box center [132, 155] width 80 height 16
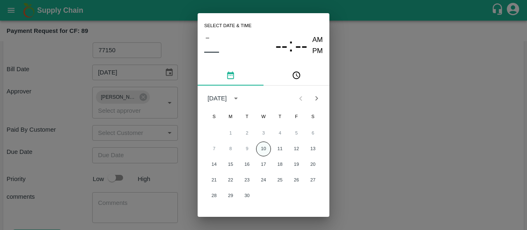
drag, startPoint x: 268, startPoint y: 142, endPoint x: 264, endPoint y: 145, distance: 5.3
click at [264, 145] on div "7 8 9 10 11 12 13" at bounding box center [263, 148] width 132 height 15
click at [264, 145] on button "10" at bounding box center [263, 148] width 15 height 15
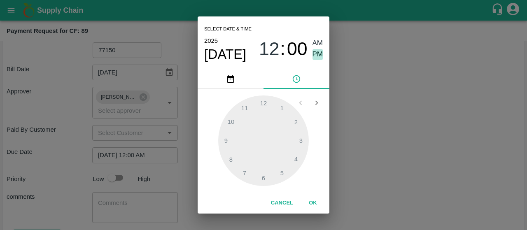
click at [319, 50] on span "PM" at bounding box center [317, 54] width 11 height 11
click at [227, 161] on div at bounding box center [263, 140] width 90 height 90
type input "10/09/2025 08:00 PM"
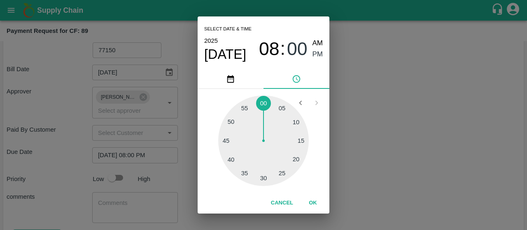
click at [313, 204] on button "OK" at bounding box center [312, 203] width 26 height 14
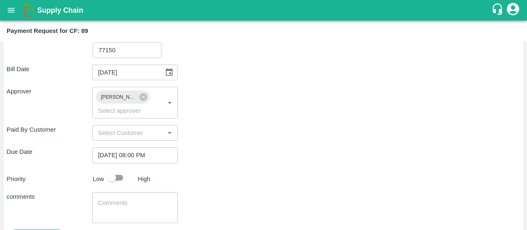
click at [313, 204] on div "comments x ​" at bounding box center [263, 207] width 513 height 31
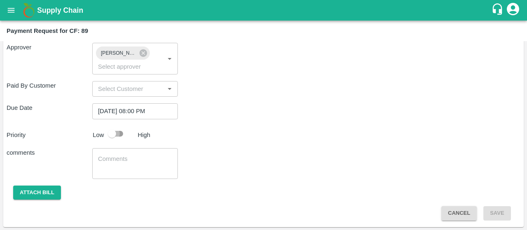
click at [113, 130] on input "checkbox" at bounding box center [111, 134] width 47 height 16
checkbox input "true"
click at [106, 165] on textarea at bounding box center [135, 163] width 74 height 17
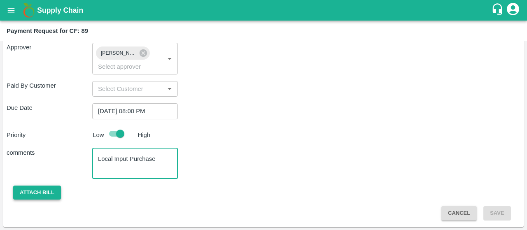
type textarea "Local Input Purchase"
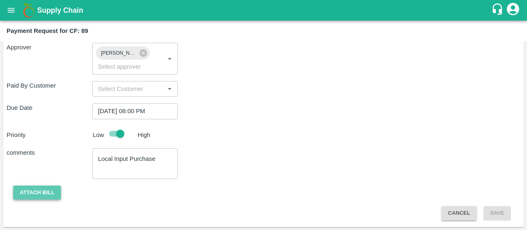
click at [46, 195] on button "Attach bill" at bounding box center [37, 193] width 48 height 14
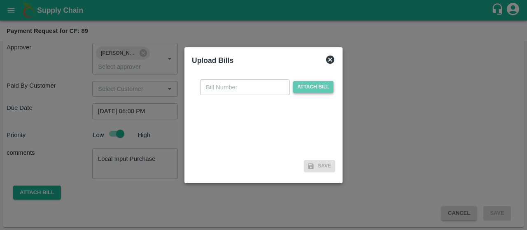
click at [307, 82] on span "Attach bill" at bounding box center [313, 87] width 40 height 12
click at [0, 0] on input "Attach bill" at bounding box center [0, 0] width 0 height 0
click at [298, 84] on span "Attach bill" at bounding box center [313, 87] width 40 height 12
click at [0, 0] on input "Attach bill" at bounding box center [0, 0] width 0 height 0
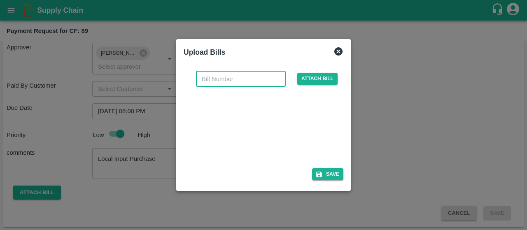
click at [228, 78] on input "text" at bounding box center [241, 79] width 90 height 16
type input "5516 (1)"
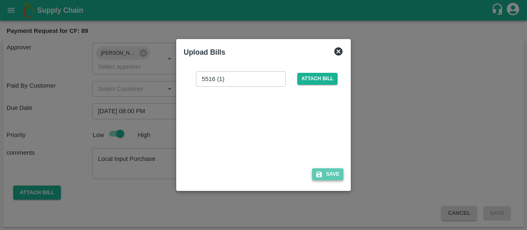
click at [331, 177] on button "Save" at bounding box center [327, 174] width 31 height 12
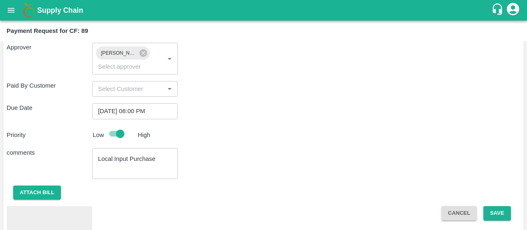
scroll to position [221, 0]
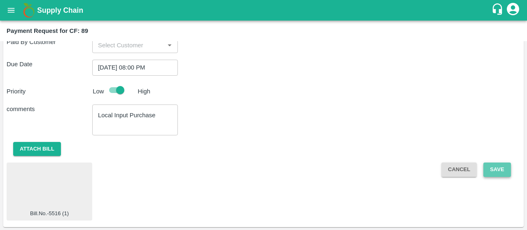
click at [494, 172] on button "Save" at bounding box center [496, 169] width 27 height 14
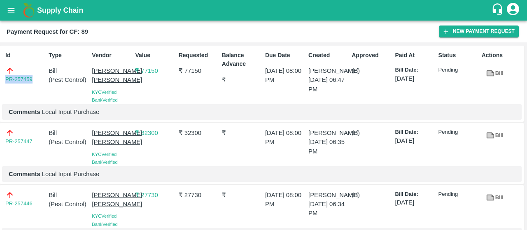
drag, startPoint x: 35, startPoint y: 77, endPoint x: 0, endPoint y: 75, distance: 35.4
click at [0, 75] on div "Id PR-257459 Type Bill ( Pest Control ) Vendor Sadguru Krupa Krishi Kendra KYC …" at bounding box center [261, 84] width 523 height 77
copy link "PR-257459"
click at [8, 8] on icon "open drawer" at bounding box center [11, 10] width 9 height 9
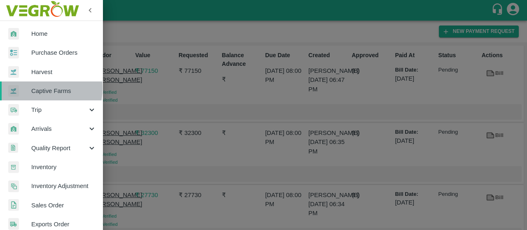
click at [27, 88] on div at bounding box center [19, 91] width 23 height 12
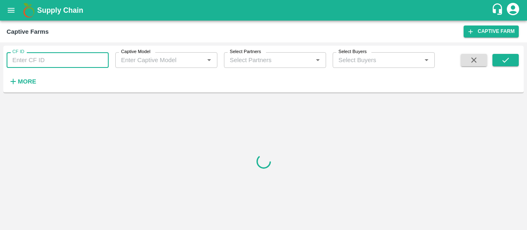
click at [51, 61] on input "CF ID" at bounding box center [58, 60] width 102 height 16
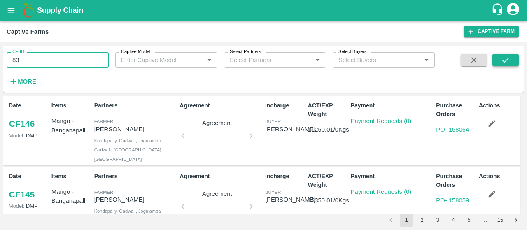
type input "83"
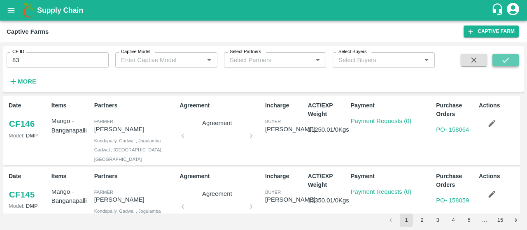
click at [502, 60] on icon "submit" at bounding box center [505, 60] width 9 height 9
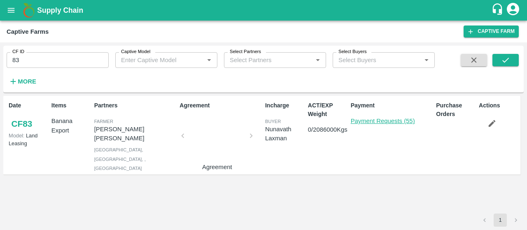
click at [388, 122] on link "Payment Requests (55)" at bounding box center [382, 121] width 64 height 7
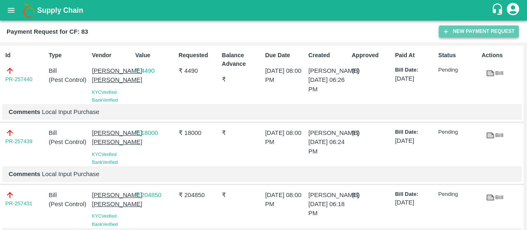
click at [460, 34] on button "New Payment Request" at bounding box center [478, 32] width 80 height 12
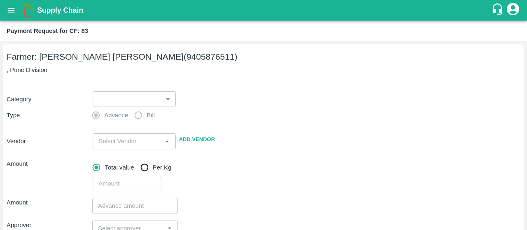
click at [126, 82] on div "Category ​ ​ Type Advance Bill Vendor ​ Add Vendor Amount Total value Per Kg ​" at bounding box center [263, 136] width 513 height 110
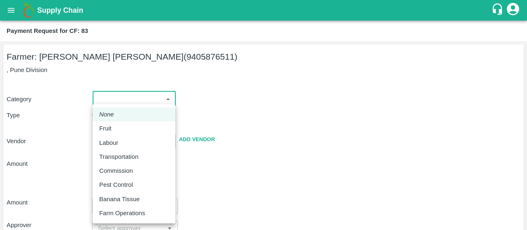
click at [98, 102] on body "Supply Chain Payment Request for CF: 83 Farmer: [PERSON_NAME] [PERSON_NAME] (94…" at bounding box center [263, 115] width 527 height 230
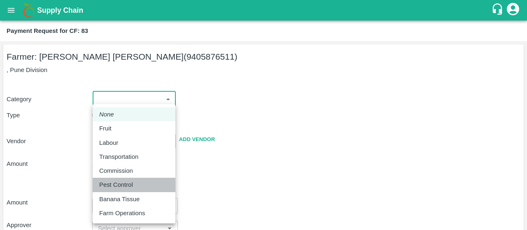
click at [131, 183] on p "Pest Control" at bounding box center [116, 184] width 34 height 9
type input "21"
radio input "false"
radio input "true"
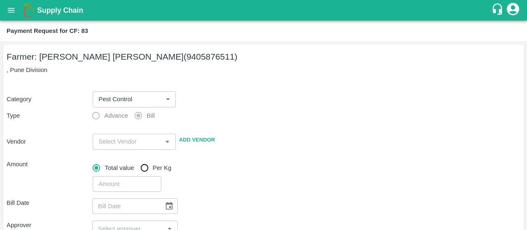
click at [234, 118] on div "Category Pest Control 21 ​ Type Advance Bill Vendor ​ Add Vendor Amount Total v…" at bounding box center [263, 136] width 513 height 111
click at [121, 147] on div "​" at bounding box center [134, 142] width 83 height 16
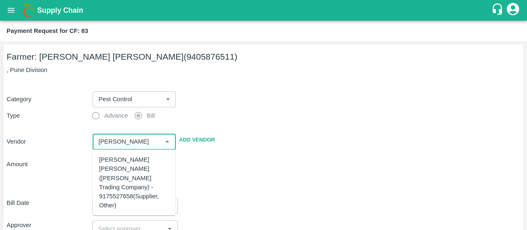
scroll to position [116, 0]
click at [105, 193] on div "[PERSON_NAME] [PERSON_NAME] - 9637498042(Supplier, Service Provider)" at bounding box center [134, 191] width 70 height 37
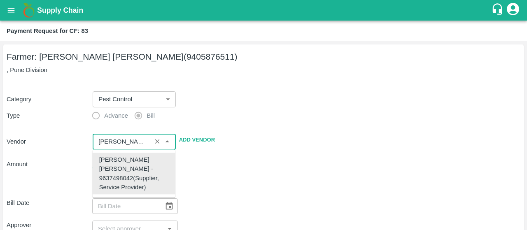
scroll to position [0, 0]
type input "[PERSON_NAME] [PERSON_NAME] - 9637498042(Supplier, Service Provider)"
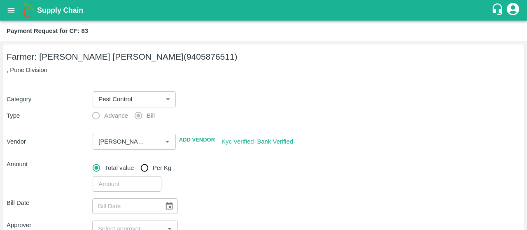
click at [246, 179] on div "​" at bounding box center [304, 182] width 431 height 19
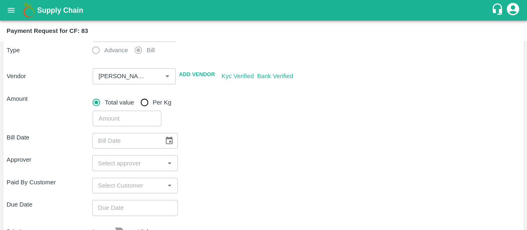
scroll to position [66, 0]
click at [126, 121] on input "number" at bounding box center [127, 118] width 68 height 16
type input "68700"
click at [234, 133] on div "Bill Date ​" at bounding box center [263, 140] width 513 height 16
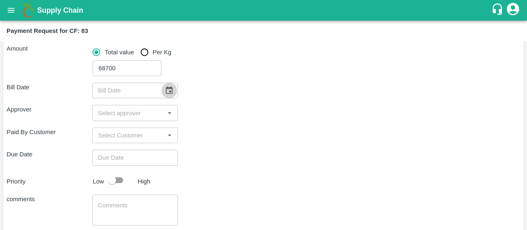
click at [169, 87] on icon "Choose date" at bounding box center [169, 90] width 7 height 8
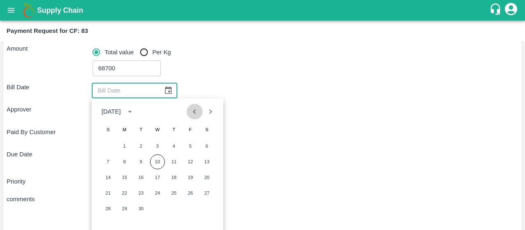
click at [194, 116] on icon "Previous month" at bounding box center [194, 111] width 9 height 9
click at [125, 210] on button "28" at bounding box center [124, 208] width 15 height 15
type input "[DATE]"
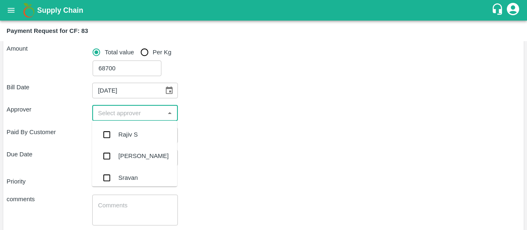
click at [132, 116] on input "input" at bounding box center [128, 112] width 67 height 11
type input "kiran"
click at [108, 133] on input "checkbox" at bounding box center [106, 134] width 16 height 16
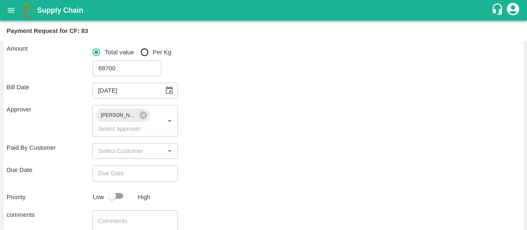
click at [217, 164] on div "Bill Date [DATE] ​ Approver [PERSON_NAME] ​ Paid By Customer ​ Due Date ​ Prior…" at bounding box center [263, 179] width 513 height 206
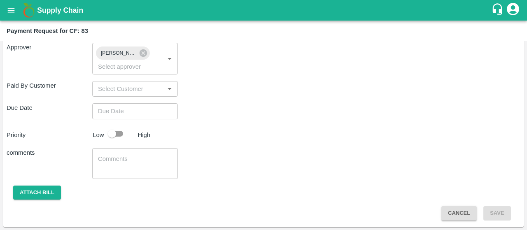
type input "DD/MM/YYYY hh:mm aa"
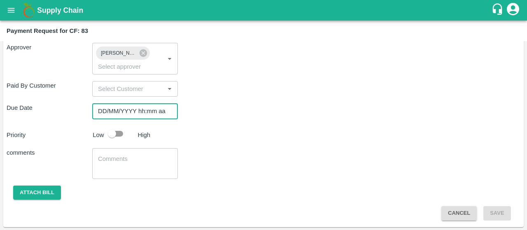
click at [124, 110] on input "DD/MM/YYYY hh:mm aa" at bounding box center [132, 111] width 80 height 16
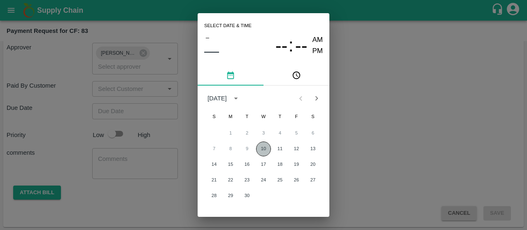
click at [267, 145] on button "10" at bounding box center [263, 148] width 15 height 15
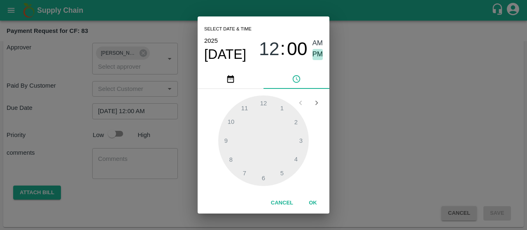
click at [315, 55] on span "PM" at bounding box center [317, 54] width 11 height 11
click at [230, 142] on div at bounding box center [263, 140] width 90 height 90
type input "[DATE] 09:00 PM"
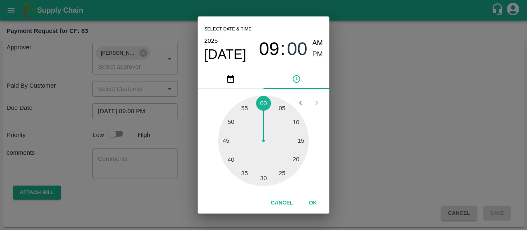
click at [306, 199] on button "OK" at bounding box center [312, 203] width 26 height 14
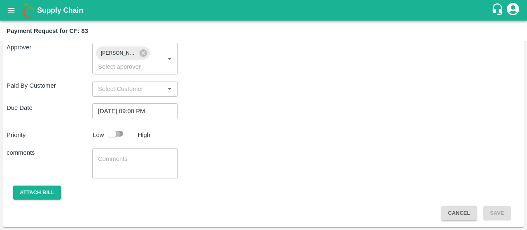
click at [112, 140] on input "checkbox" at bounding box center [111, 134] width 47 height 16
checkbox input "true"
click at [104, 165] on textarea at bounding box center [135, 163] width 74 height 17
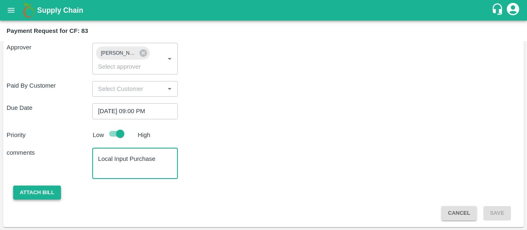
type textarea "Local Input Purchase"
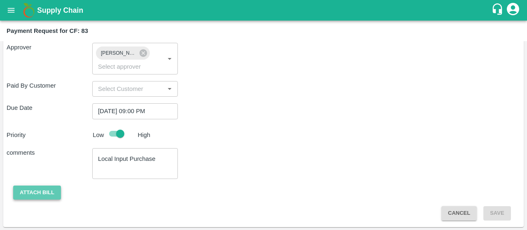
click at [29, 194] on button "Attach bill" at bounding box center [37, 193] width 48 height 14
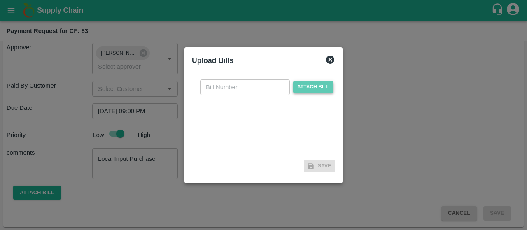
click at [318, 88] on span "Attach bill" at bounding box center [313, 87] width 40 height 12
click at [0, 0] on input "Attach bill" at bounding box center [0, 0] width 0 height 0
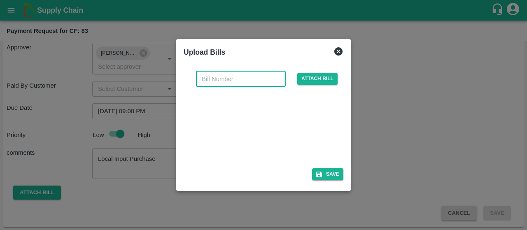
click at [232, 76] on input "text" at bounding box center [241, 79] width 90 height 16
type input "5516 (2)"
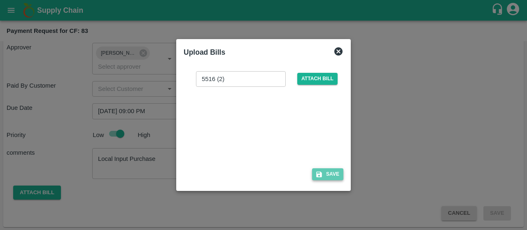
click at [327, 172] on button "Save" at bounding box center [327, 174] width 31 height 12
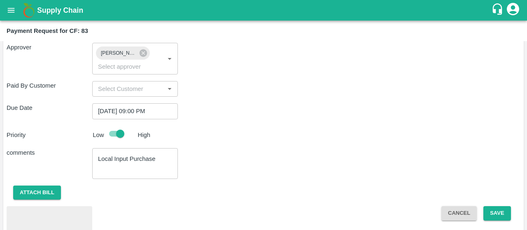
scroll to position [221, 0]
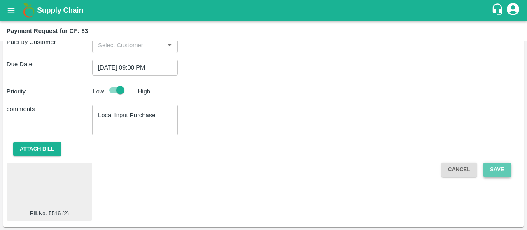
click at [497, 174] on button "Save" at bounding box center [496, 169] width 27 height 14
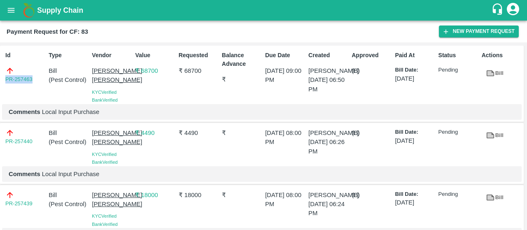
drag, startPoint x: 37, startPoint y: 78, endPoint x: 3, endPoint y: 79, distance: 34.6
click at [3, 79] on div "Id PR-257463" at bounding box center [23, 76] width 43 height 56
copy link "PR-257463"
click at [16, 10] on button "open drawer" at bounding box center [11, 10] width 19 height 19
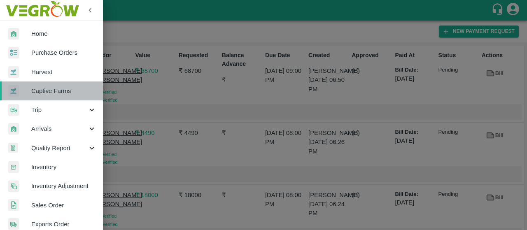
click at [59, 94] on span "Captive Farms" at bounding box center [63, 90] width 65 height 9
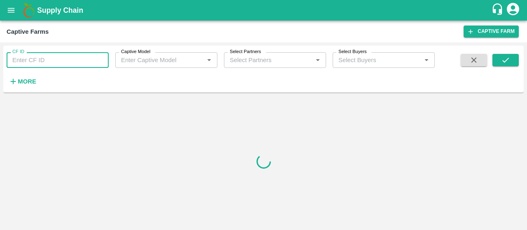
click at [41, 60] on input "CF ID" at bounding box center [58, 60] width 102 height 16
type input "48"
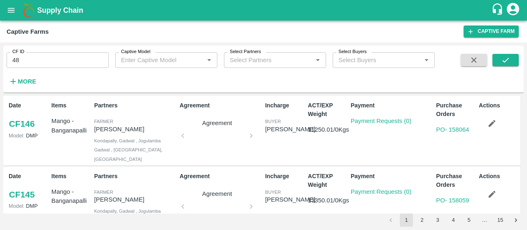
click at [114, 79] on div "CF ID 48 CF ID Captive Model Captive Model   * Select Partners Select Partners …" at bounding box center [217, 67] width 434 height 43
click at [508, 61] on icon "submit" at bounding box center [505, 60] width 9 height 9
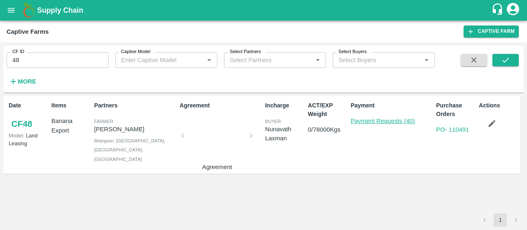
click at [364, 123] on link "Payment Requests (40)" at bounding box center [382, 121] width 64 height 7
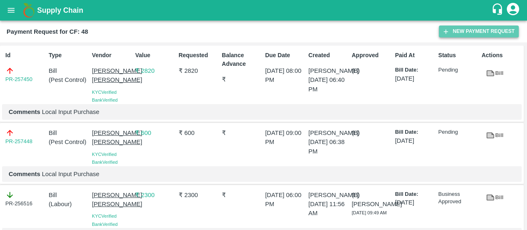
click at [460, 34] on button "New Payment Request" at bounding box center [478, 32] width 80 height 12
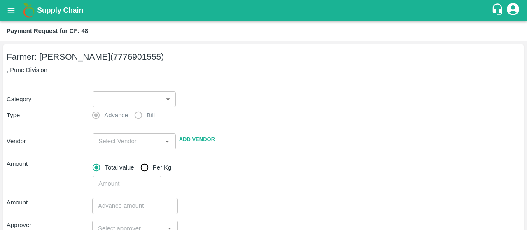
click at [137, 76] on div "Farmer: [PERSON_NAME] (7776901555) , Pune Division Category ​ ​ Type Advance Bi…" at bounding box center [263, 205] width 520 height 322
click at [118, 93] on body "Supply Chain Payment Request for CF: 48 Farmer: Nikhil [PERSON_NAME] (777690155…" at bounding box center [263, 115] width 527 height 230
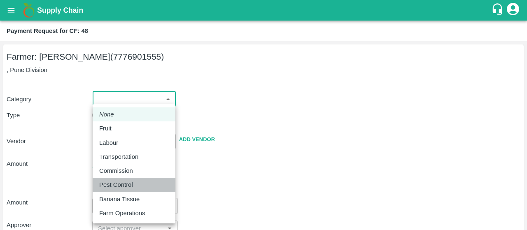
click at [111, 182] on p "Pest Control" at bounding box center [116, 184] width 34 height 9
type input "21"
radio input "false"
radio input "true"
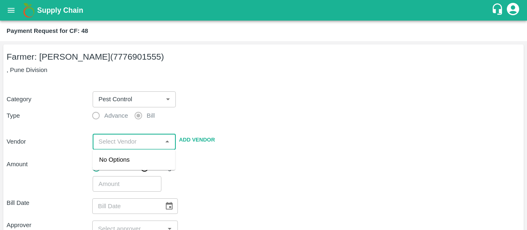
click at [128, 147] on input "input" at bounding box center [127, 141] width 64 height 11
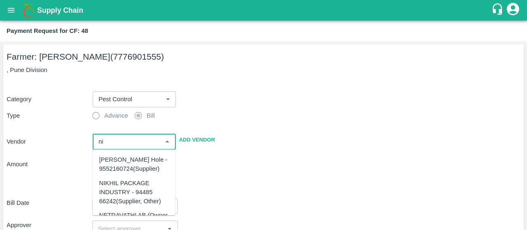
type input "n"
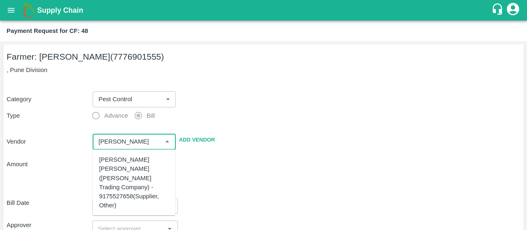
scroll to position [116, 0]
click at [126, 190] on div "[PERSON_NAME] [PERSON_NAME] - 9637498042(Supplier, Service Provider)" at bounding box center [134, 191] width 70 height 37
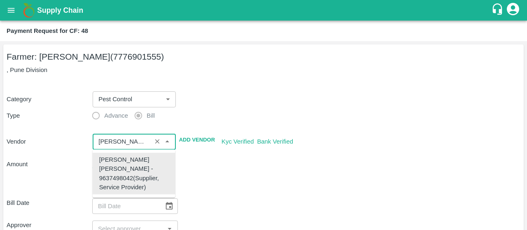
type input "[PERSON_NAME] [PERSON_NAME] - 9637498042(Supplier, Service Provider)"
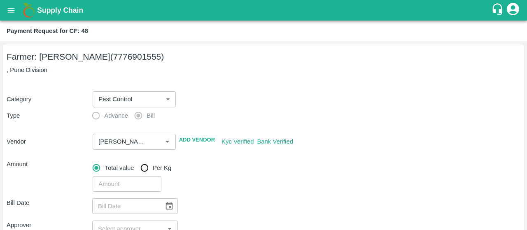
click at [239, 182] on div "​" at bounding box center [304, 182] width 431 height 19
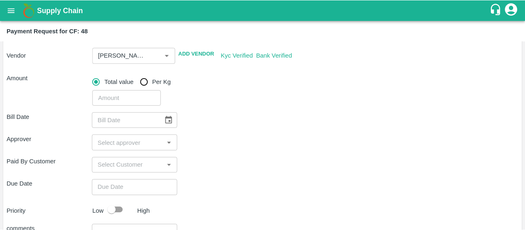
scroll to position [86, 0]
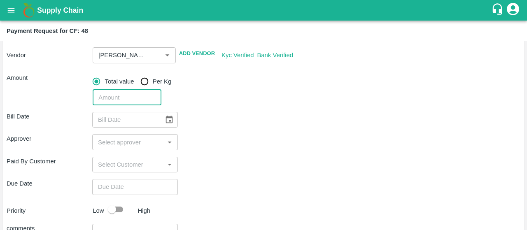
click at [123, 97] on input "number" at bounding box center [127, 98] width 68 height 16
type input "20400"
click at [169, 115] on icon "Choose date" at bounding box center [169, 119] width 9 height 9
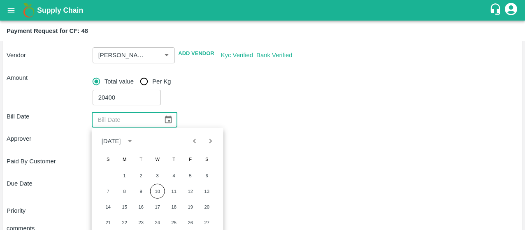
click at [198, 141] on icon "Previous month" at bounding box center [194, 141] width 9 height 9
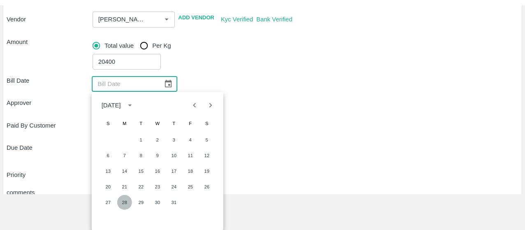
click at [127, 199] on button "28" at bounding box center [124, 202] width 15 height 15
type input "[DATE]"
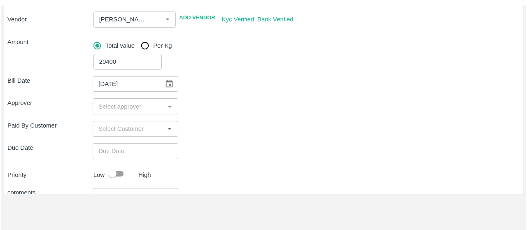
scroll to position [0, 0]
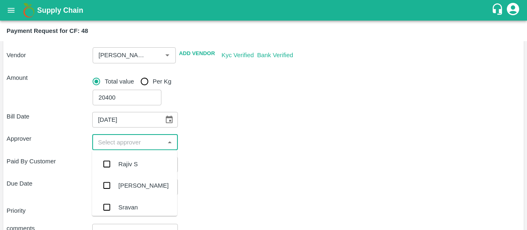
click at [114, 144] on input "input" at bounding box center [128, 142] width 67 height 11
type input "kiran"
click at [104, 166] on input "checkbox" at bounding box center [106, 164] width 16 height 16
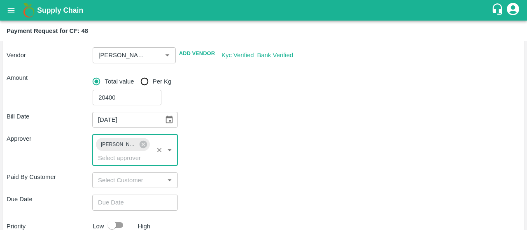
click at [174, 172] on div "Bill Date [DATE] ​ Approver [PERSON_NAME] ​ Paid By Customer ​ Due Date ​ Prior…" at bounding box center [263, 208] width 513 height 206
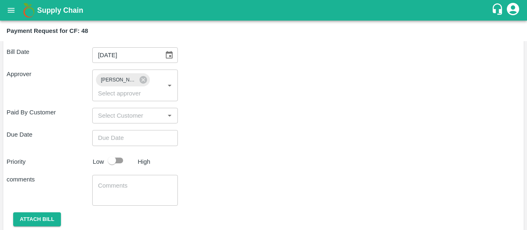
scroll to position [151, 0]
type input "DD/MM/YYYY hh:mm aa"
click at [117, 136] on input "DD/MM/YYYY hh:mm aa" at bounding box center [132, 138] width 80 height 16
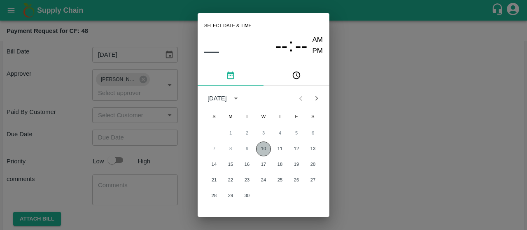
click at [267, 145] on button "10" at bounding box center [263, 148] width 15 height 15
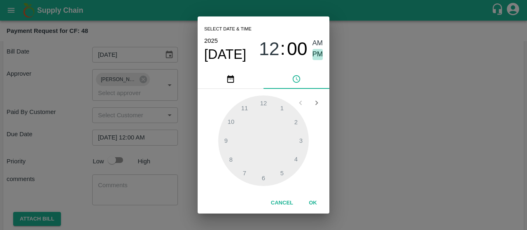
click at [319, 52] on span "PM" at bounding box center [317, 54] width 11 height 11
click at [223, 144] on div at bounding box center [263, 140] width 90 height 90
type input "[DATE] 09:00 PM"
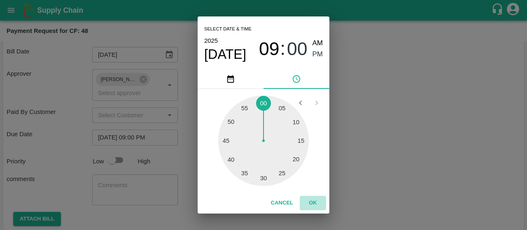
click at [313, 200] on button "OK" at bounding box center [312, 203] width 26 height 14
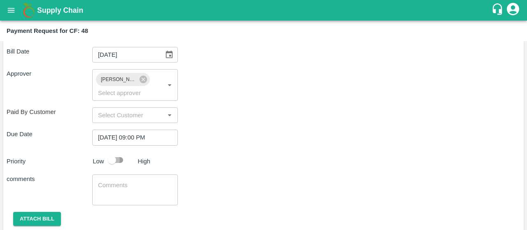
click at [111, 158] on input "checkbox" at bounding box center [111, 160] width 47 height 16
checkbox input "true"
click at [101, 183] on textarea at bounding box center [135, 189] width 74 height 17
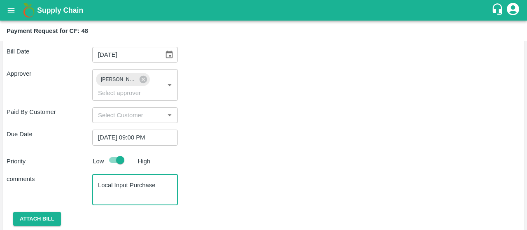
type textarea "Local Input Purchase"
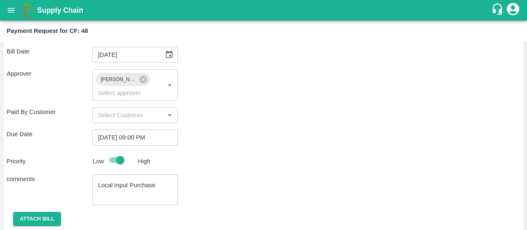
click at [209, 173] on div "Bill Date [DATE] ​ Approver [PERSON_NAME] ​ Paid By Customer ​ Due Date [DATE] …" at bounding box center [263, 143] width 513 height 206
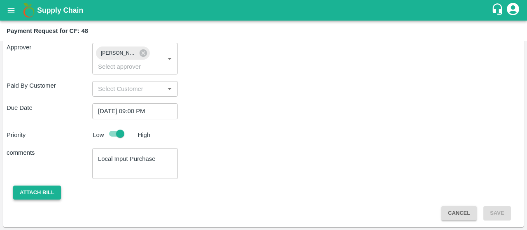
click at [36, 188] on button "Attach bill" at bounding box center [37, 193] width 48 height 14
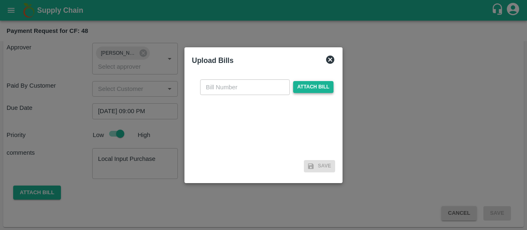
click at [293, 89] on span "Attach bill" at bounding box center [313, 87] width 40 height 12
click at [0, 0] on input "Attach bill" at bounding box center [0, 0] width 0 height 0
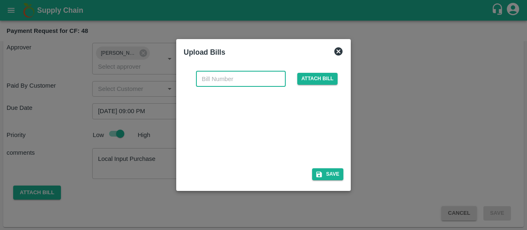
click at [231, 81] on input "text" at bounding box center [241, 79] width 90 height 16
type input "5516 (3)"
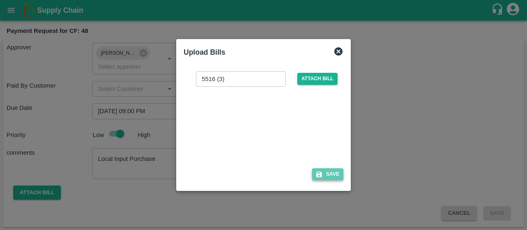
click at [318, 172] on icon "button" at bounding box center [318, 174] width 7 height 7
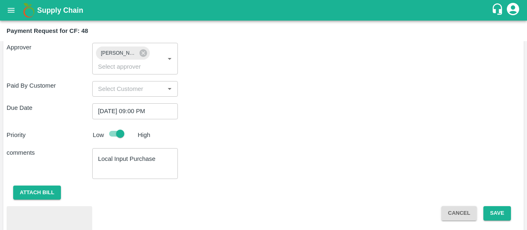
scroll to position [221, 0]
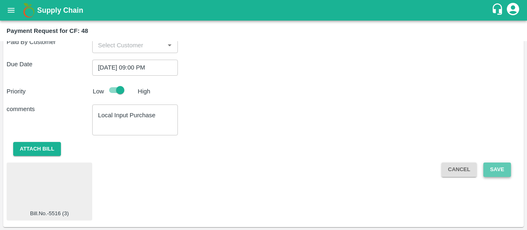
click at [491, 168] on button "Save" at bounding box center [496, 169] width 27 height 14
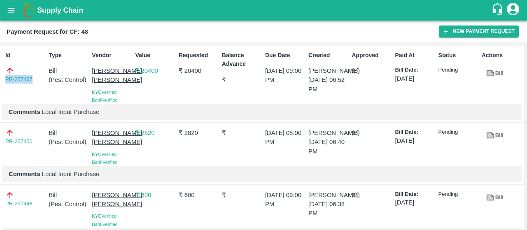
drag, startPoint x: 37, startPoint y: 79, endPoint x: 0, endPoint y: 81, distance: 37.5
click at [0, 81] on div "Id PR-257467 Type Bill ( Pest Control ) Vendor [PERSON_NAME] [PERSON_NAME] Veri…" at bounding box center [261, 84] width 523 height 77
copy link "PR-257467"
click at [13, 7] on icon "open drawer" at bounding box center [11, 10] width 9 height 9
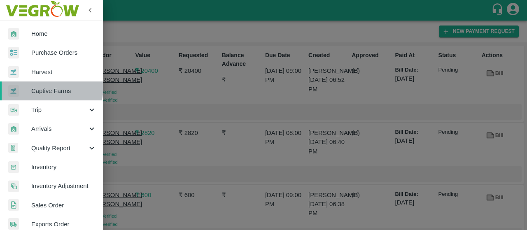
click at [44, 88] on span "Captive Farms" at bounding box center [63, 90] width 65 height 9
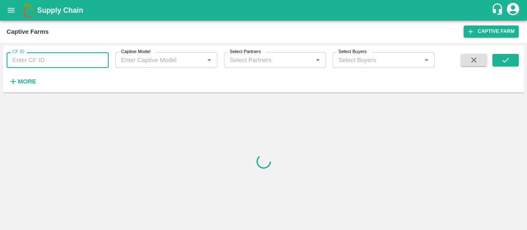
click at [56, 55] on input "CF ID" at bounding box center [58, 60] width 102 height 16
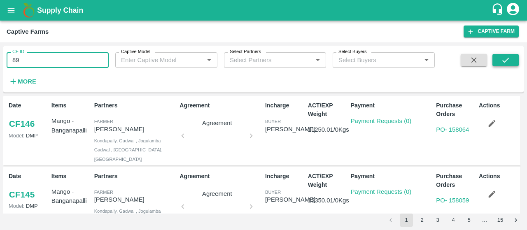
type input "89"
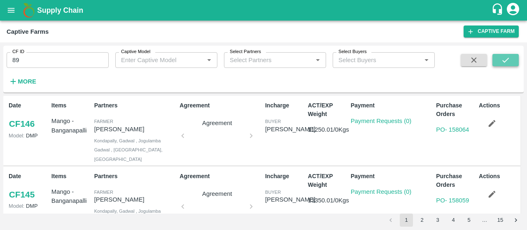
click at [517, 58] on button "submit" at bounding box center [505, 60] width 26 height 12
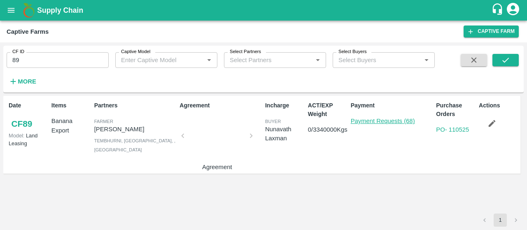
click at [393, 121] on link "Payment Requests (68)" at bounding box center [382, 121] width 64 height 7
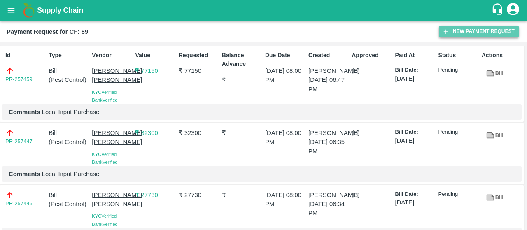
click at [452, 29] on button "New Payment Request" at bounding box center [478, 32] width 80 height 12
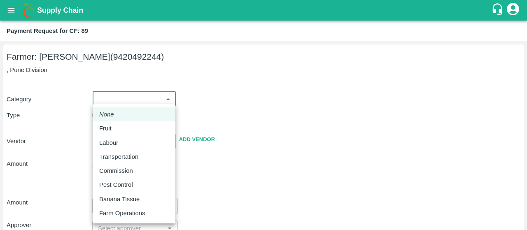
click at [139, 106] on body "Supply Chain Payment Request for CF: 89 Farmer: [PERSON_NAME] (9420492244) , Pu…" at bounding box center [263, 115] width 527 height 230
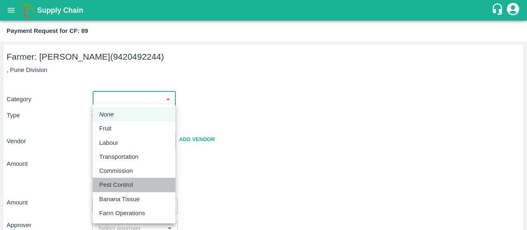
click at [96, 183] on li "Pest Control" at bounding box center [134, 185] width 83 height 14
type input "21"
radio input "false"
radio input "true"
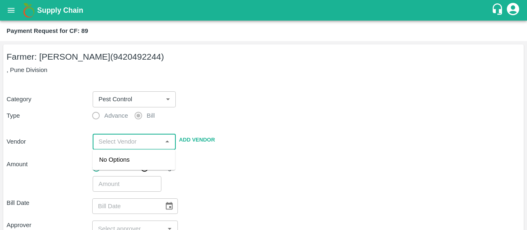
click at [114, 145] on input "input" at bounding box center [127, 141] width 64 height 11
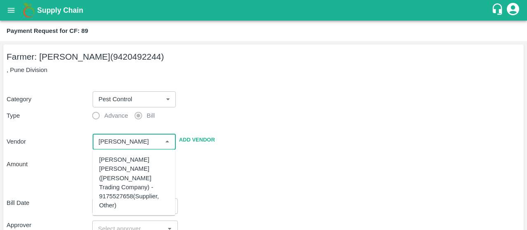
scroll to position [116, 0]
click at [107, 190] on div "[PERSON_NAME] [PERSON_NAME] - 9637498042(Supplier, Service Provider)" at bounding box center [134, 191] width 70 height 37
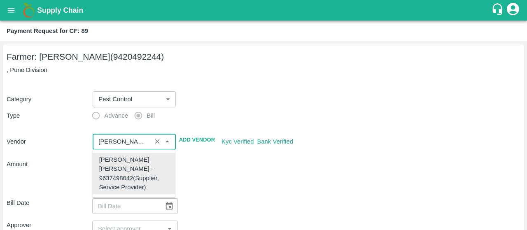
type input "[PERSON_NAME] [PERSON_NAME] - 9637498042(Supplier, Service Provider)"
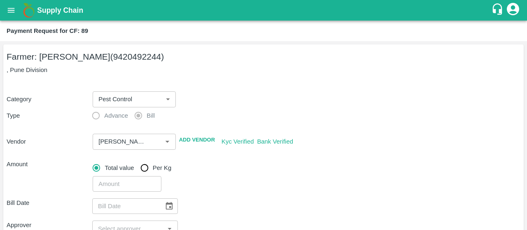
click at [229, 173] on div "​" at bounding box center [304, 182] width 431 height 19
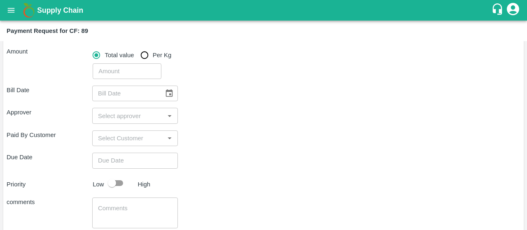
scroll to position [113, 0]
click at [140, 65] on input "number" at bounding box center [127, 71] width 68 height 16
type input "1800"
click at [251, 108] on div "Approver ​" at bounding box center [263, 116] width 513 height 16
click at [169, 97] on icon "Choose date" at bounding box center [169, 93] width 7 height 8
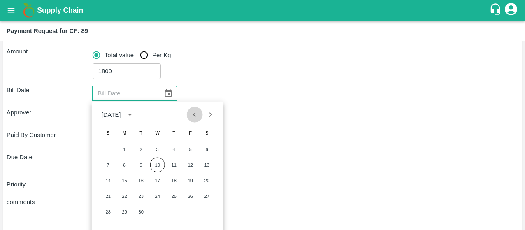
click at [193, 114] on icon "Previous month" at bounding box center [194, 114] width 9 height 9
click at [110, 182] on button "15" at bounding box center [108, 180] width 15 height 15
type input "[DATE]"
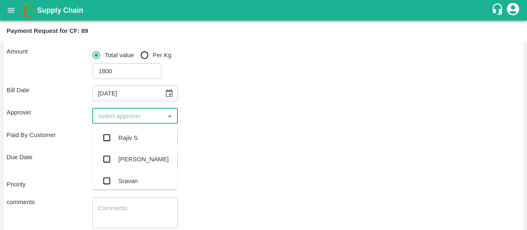
click at [134, 121] on input "input" at bounding box center [128, 115] width 67 height 11
type input "kiran"
click at [111, 137] on input "checkbox" at bounding box center [106, 138] width 16 height 16
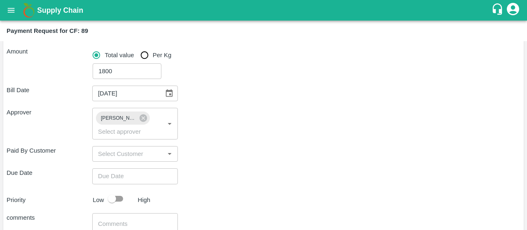
click at [220, 178] on div "Due Date ​" at bounding box center [263, 176] width 513 height 16
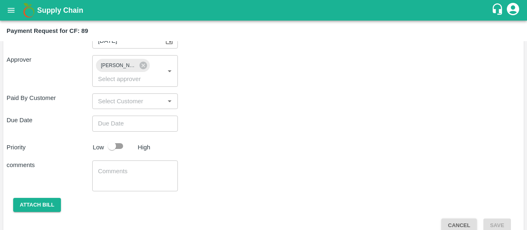
scroll to position [178, 0]
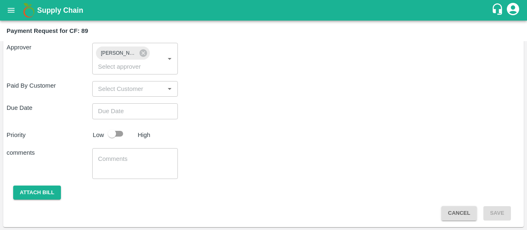
type input "DD/MM/YYYY hh:mm aa"
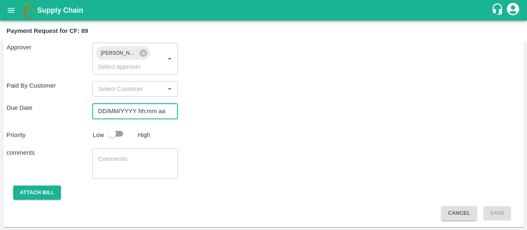
click at [152, 115] on input "DD/MM/YYYY hh:mm aa" at bounding box center [132, 111] width 80 height 16
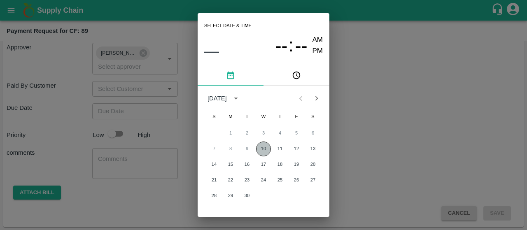
click at [259, 150] on button "10" at bounding box center [263, 148] width 15 height 15
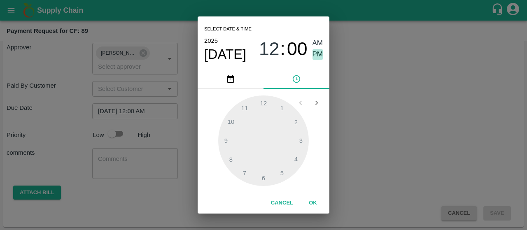
click at [315, 56] on span "PM" at bounding box center [317, 54] width 11 height 11
click at [227, 137] on div at bounding box center [263, 140] width 90 height 90
type input "[DATE] 09:00 PM"
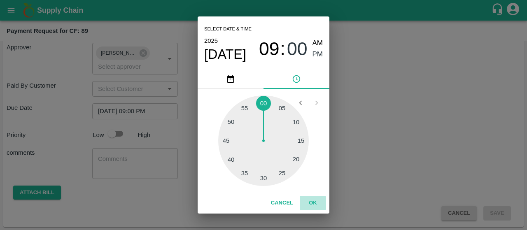
click at [308, 200] on button "OK" at bounding box center [312, 203] width 26 height 14
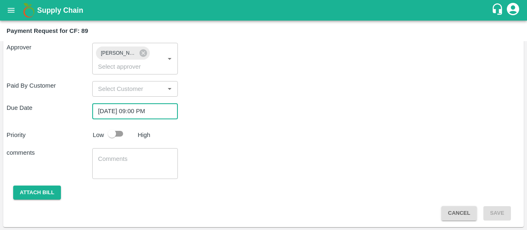
click at [114, 132] on input "checkbox" at bounding box center [111, 134] width 47 height 16
checkbox input "true"
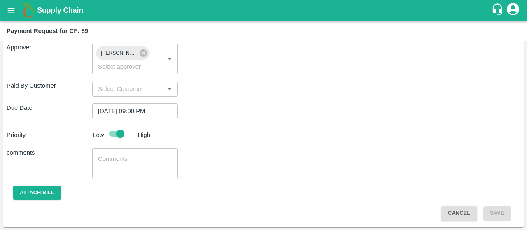
click at [105, 157] on textarea at bounding box center [135, 163] width 74 height 17
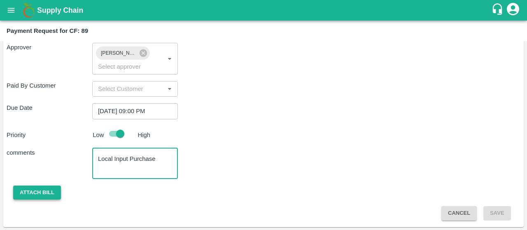
type textarea "Local Input Purchase"
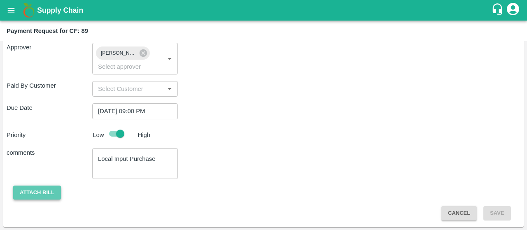
click at [49, 186] on button "Attach bill" at bounding box center [37, 193] width 48 height 14
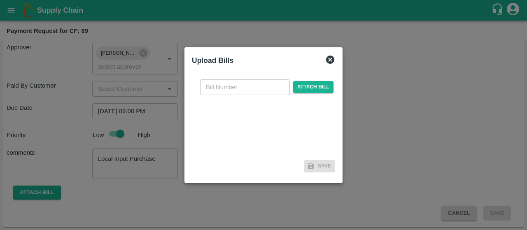
click at [327, 60] on icon at bounding box center [330, 60] width 8 height 8
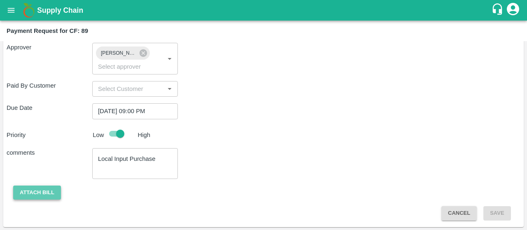
click at [49, 187] on button "Attach bill" at bounding box center [37, 193] width 48 height 14
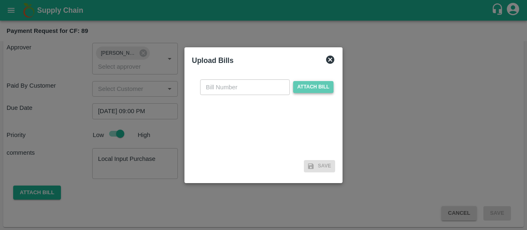
click at [327, 87] on span "Attach bill" at bounding box center [313, 87] width 40 height 12
click at [0, 0] on input "Attach bill" at bounding box center [0, 0] width 0 height 0
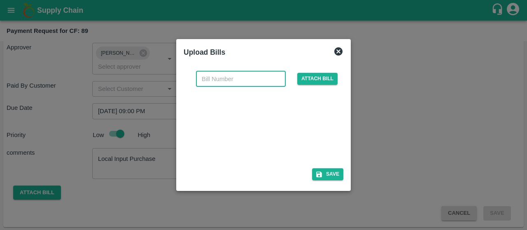
click at [245, 79] on input "text" at bounding box center [241, 79] width 90 height 16
type input "3076"
click at [229, 180] on div "Save" at bounding box center [263, 174] width 160 height 12
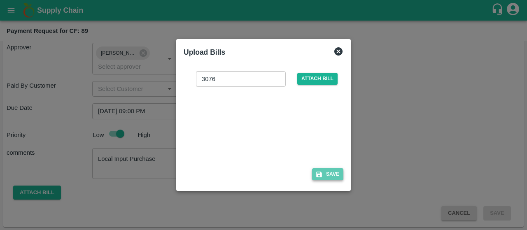
click at [336, 174] on button "Save" at bounding box center [327, 174] width 31 height 12
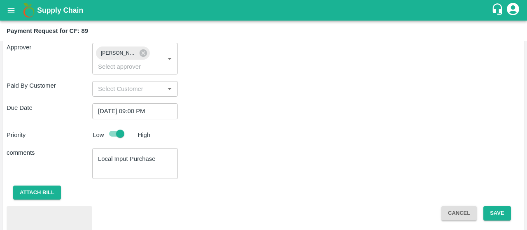
scroll to position [221, 0]
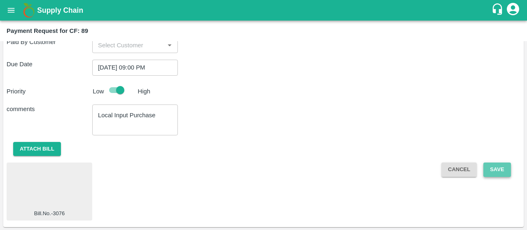
click at [496, 164] on button "Save" at bounding box center [496, 169] width 27 height 14
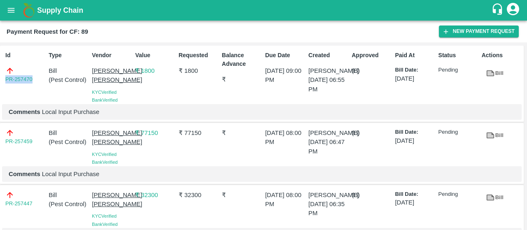
drag, startPoint x: 35, startPoint y: 79, endPoint x: 0, endPoint y: 84, distance: 34.8
click at [0, 84] on div "Id PR-257470 Type Bill ( Pest Control ) Vendor [PERSON_NAME] [PERSON_NAME] Veri…" at bounding box center [261, 84] width 523 height 77
copy link "PR-257470"
